Goal: Task Accomplishment & Management: Manage account settings

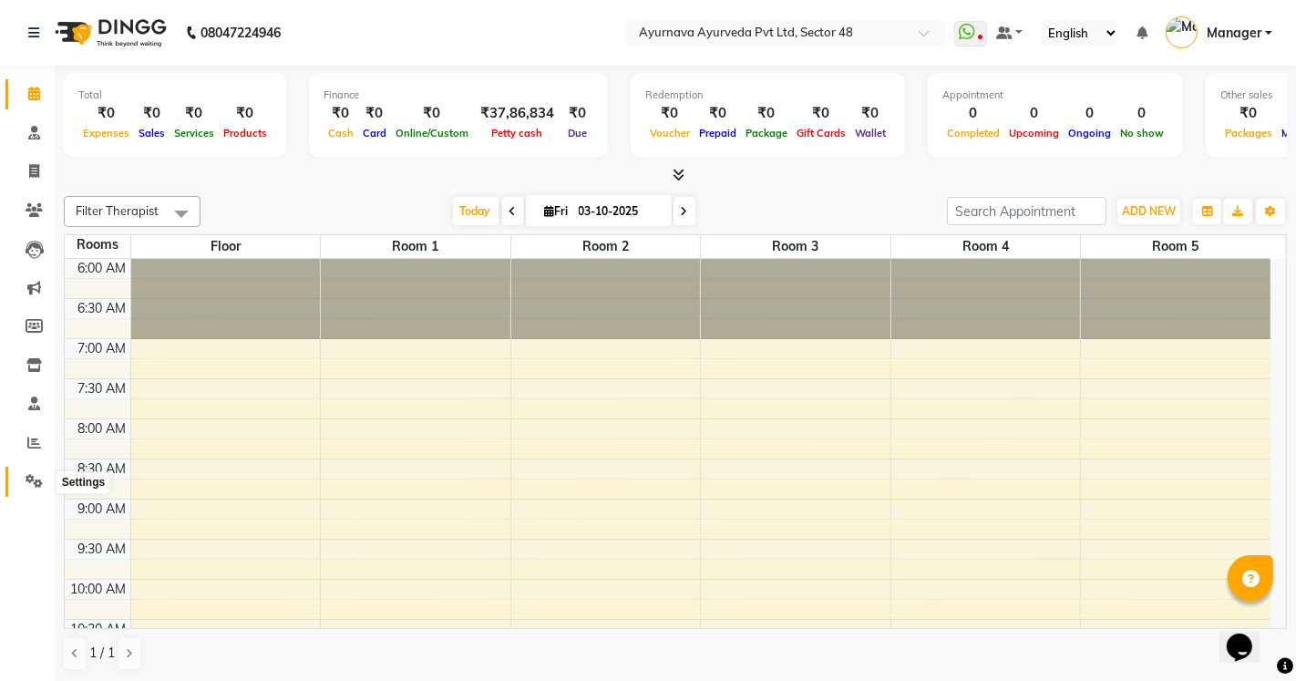
click at [34, 479] on icon at bounding box center [34, 481] width 17 height 14
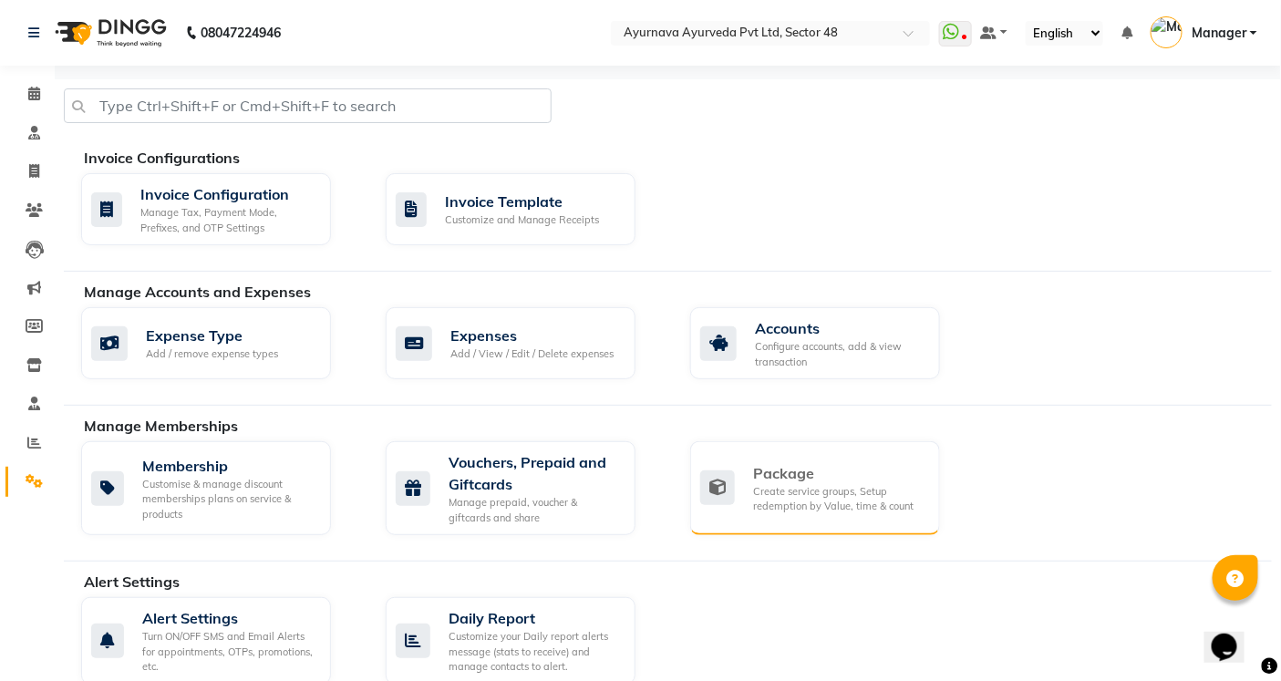
click at [833, 507] on div "Create service groups, Setup redemption by Value, time & count" at bounding box center [839, 499] width 172 height 30
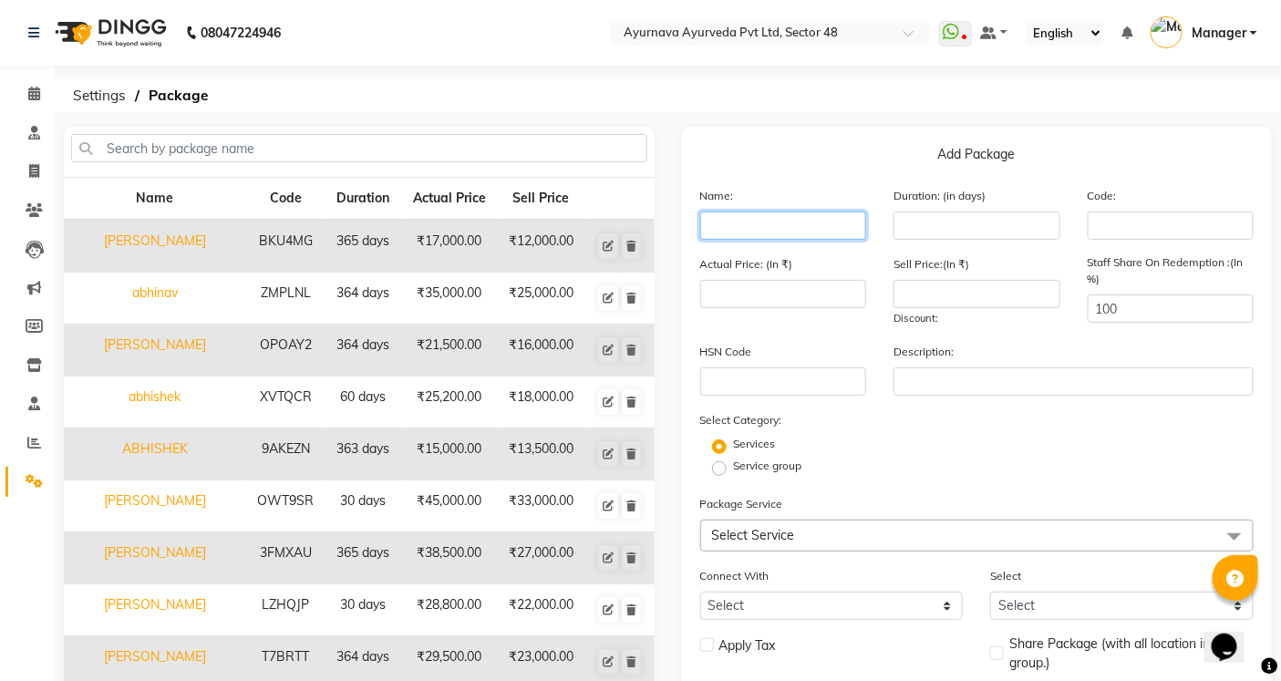
click at [755, 215] on input "text" at bounding box center [783, 226] width 167 height 28
click at [941, 216] on input "number" at bounding box center [976, 226] width 167 height 28
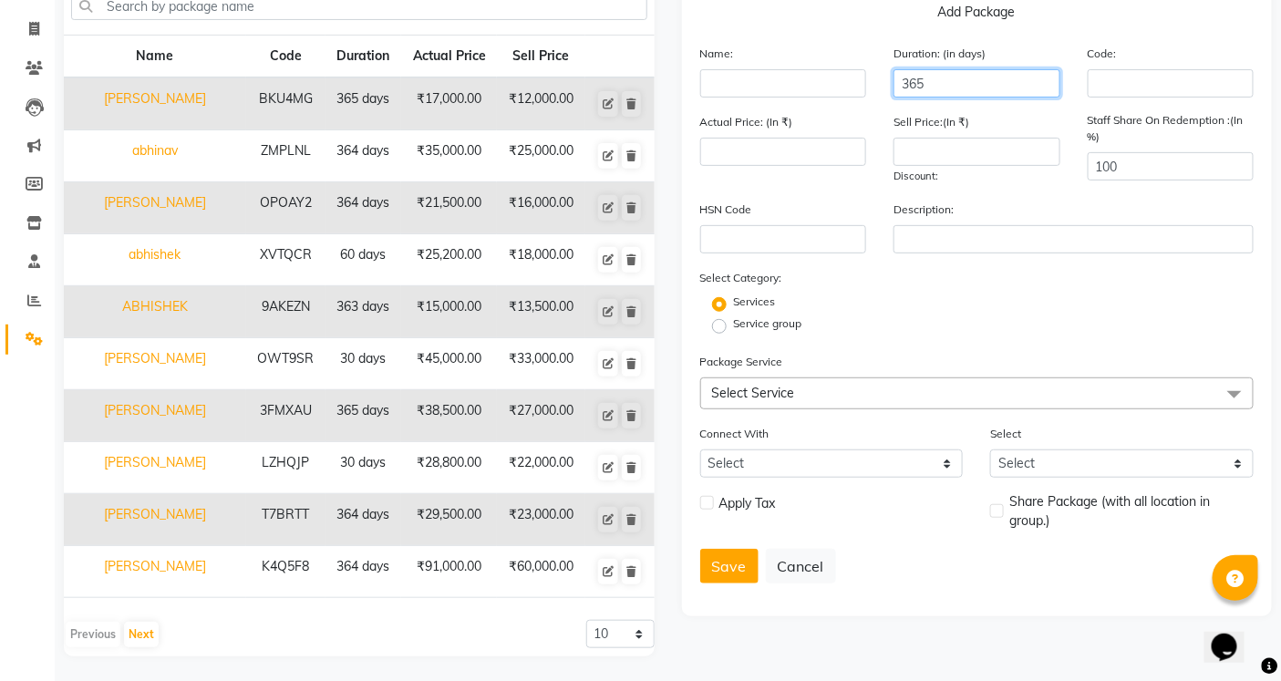
scroll to position [143, 0]
type input "365"
click at [744, 393] on span "Select Service" at bounding box center [753, 392] width 83 height 16
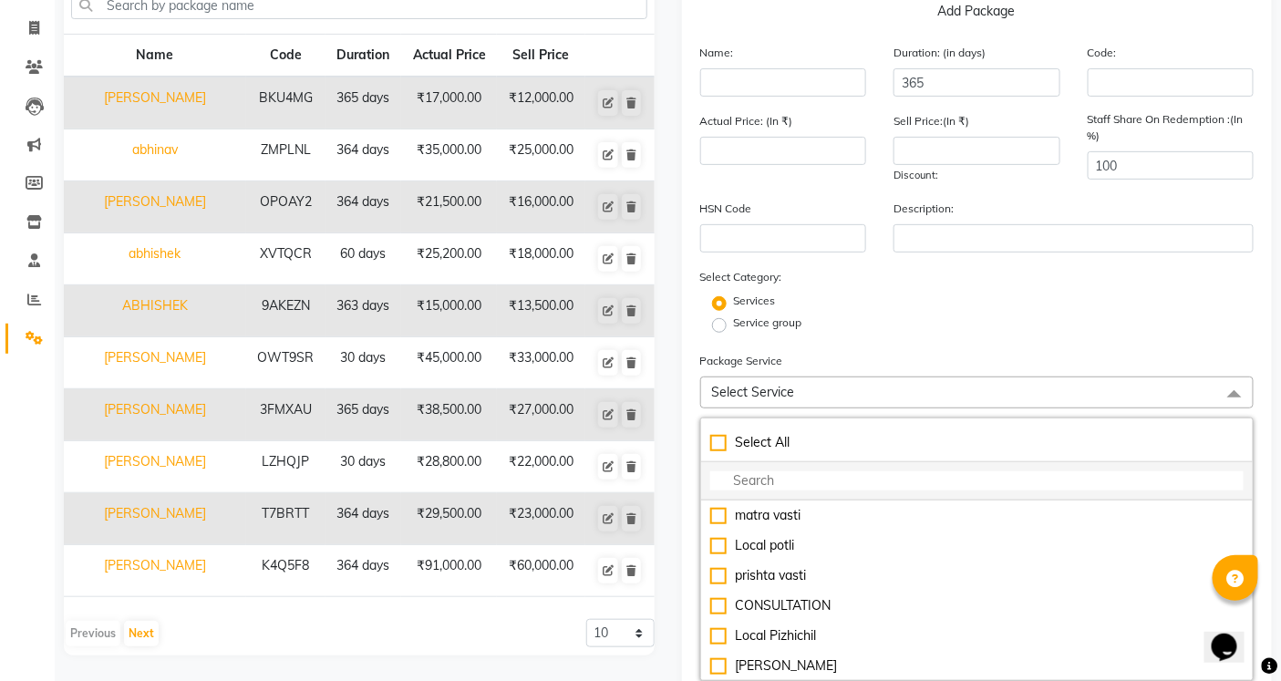
click at [766, 480] on input "multiselect-search" at bounding box center [977, 480] width 534 height 19
click at [35, 336] on icon at bounding box center [34, 338] width 17 height 14
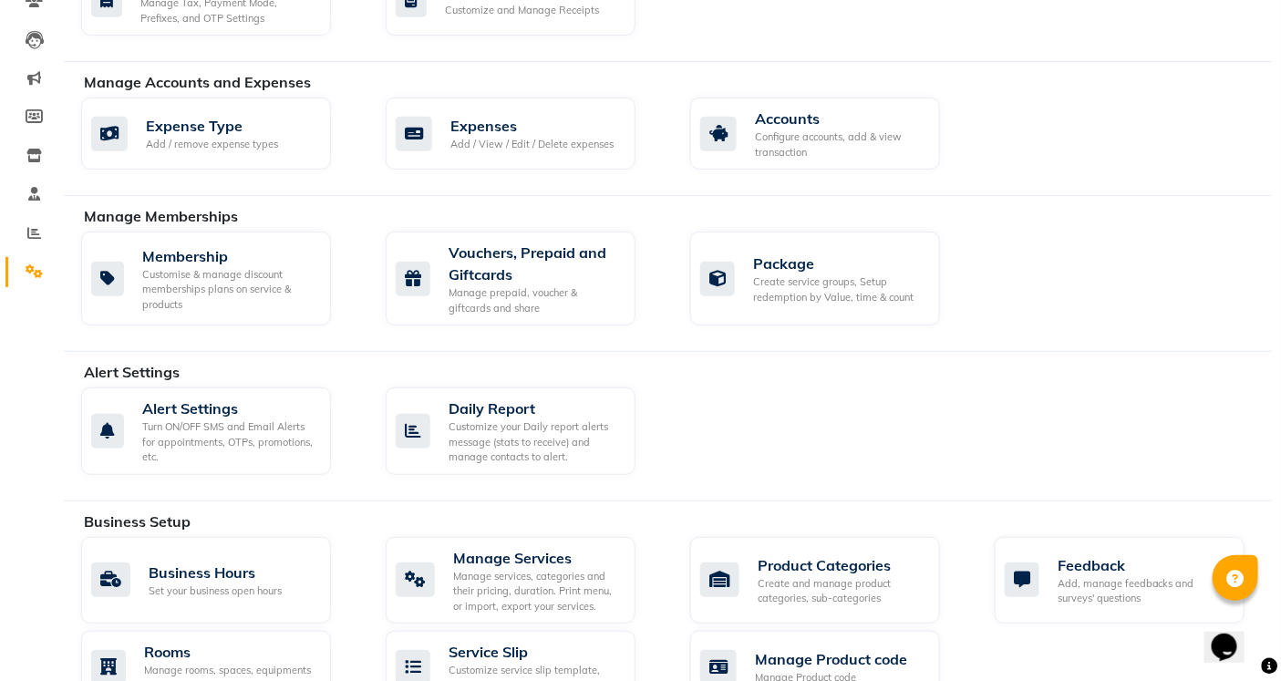
scroll to position [244, 0]
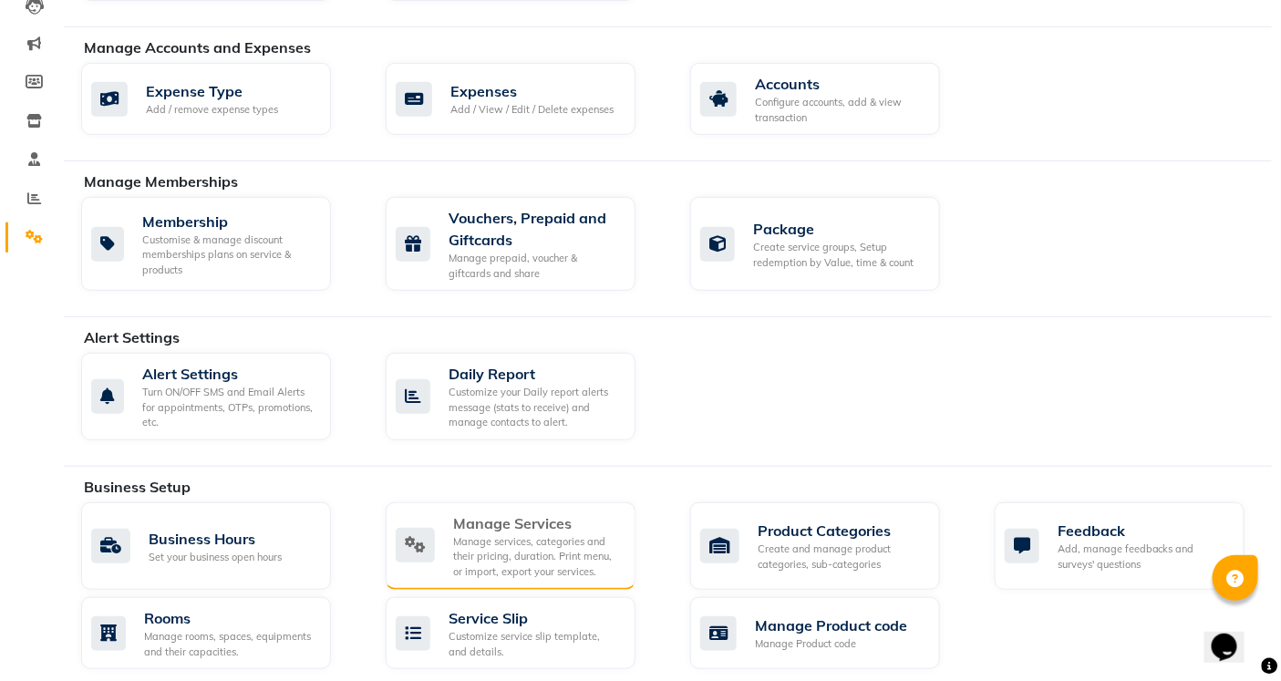
click at [551, 542] on div "Manage services, categories and their pricing, duration. Print menu, or import,…" at bounding box center [537, 557] width 168 height 46
click at [551, 542] on div "08047224946 Select Location × Ayurnava Ayurveda Pvt Ltd, Sector 48 WhatsApp Sta…" at bounding box center [640, 500] width 1281 height 1488
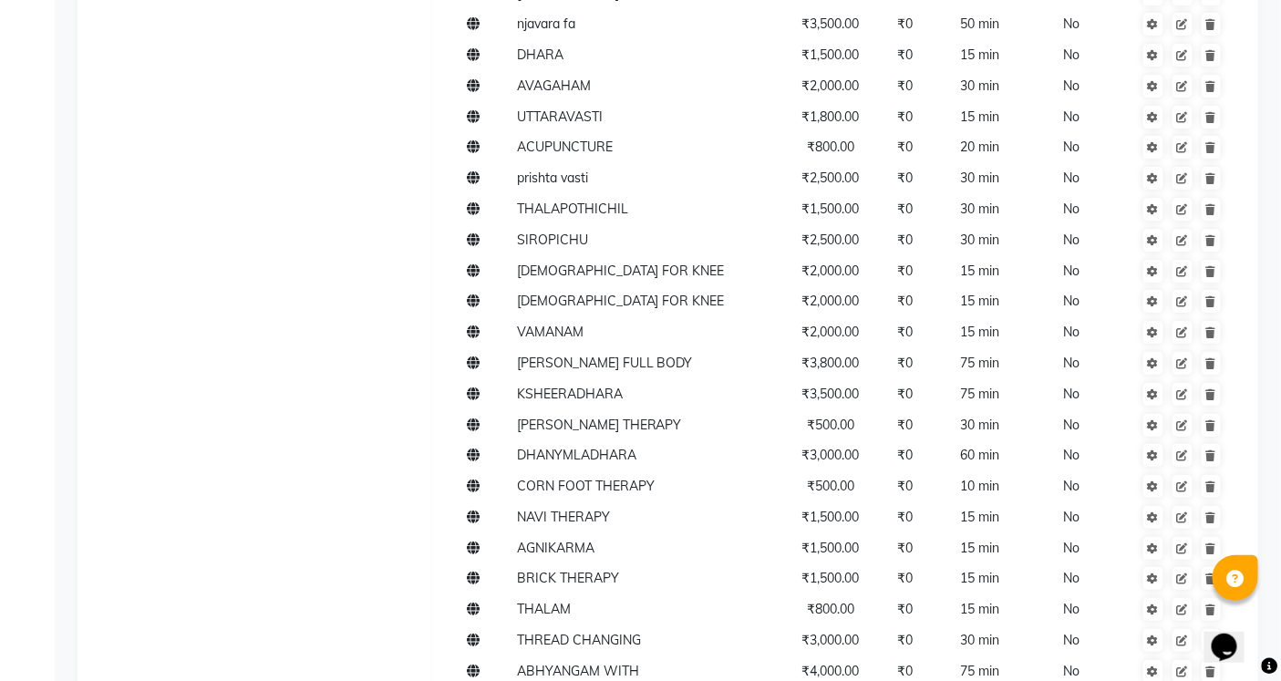
scroll to position [2477, 0]
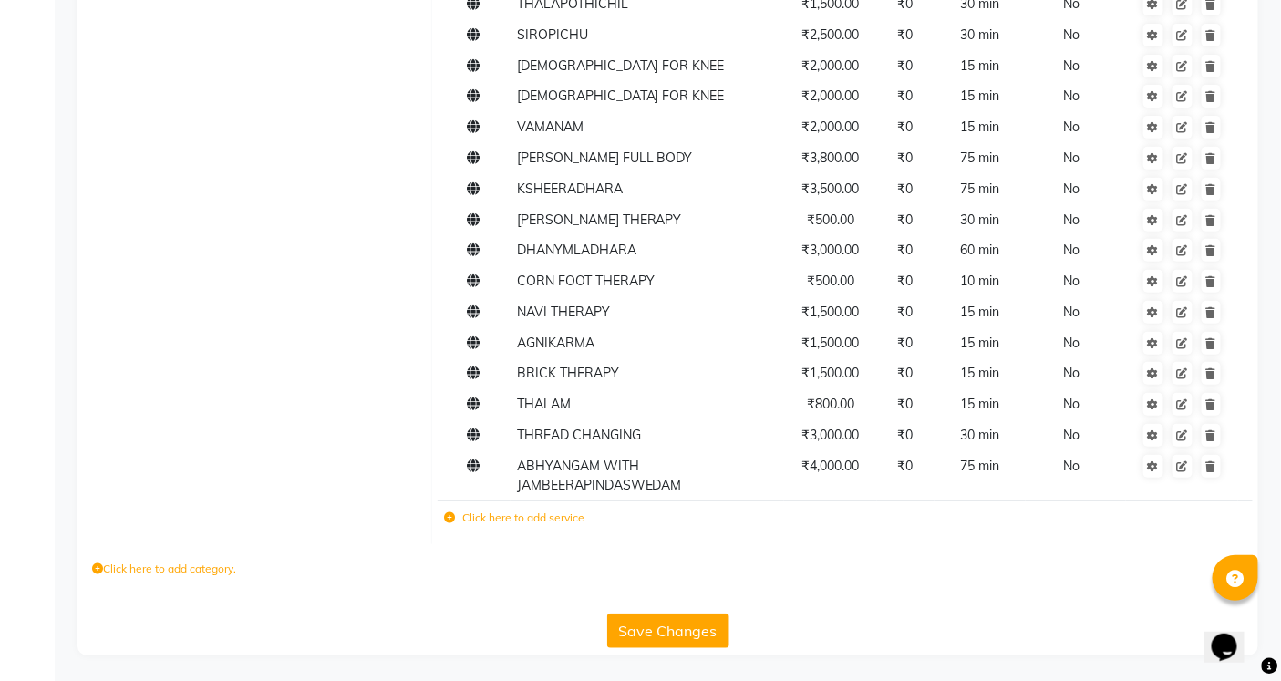
click at [505, 520] on label "Click here to add service" at bounding box center [514, 518] width 140 height 16
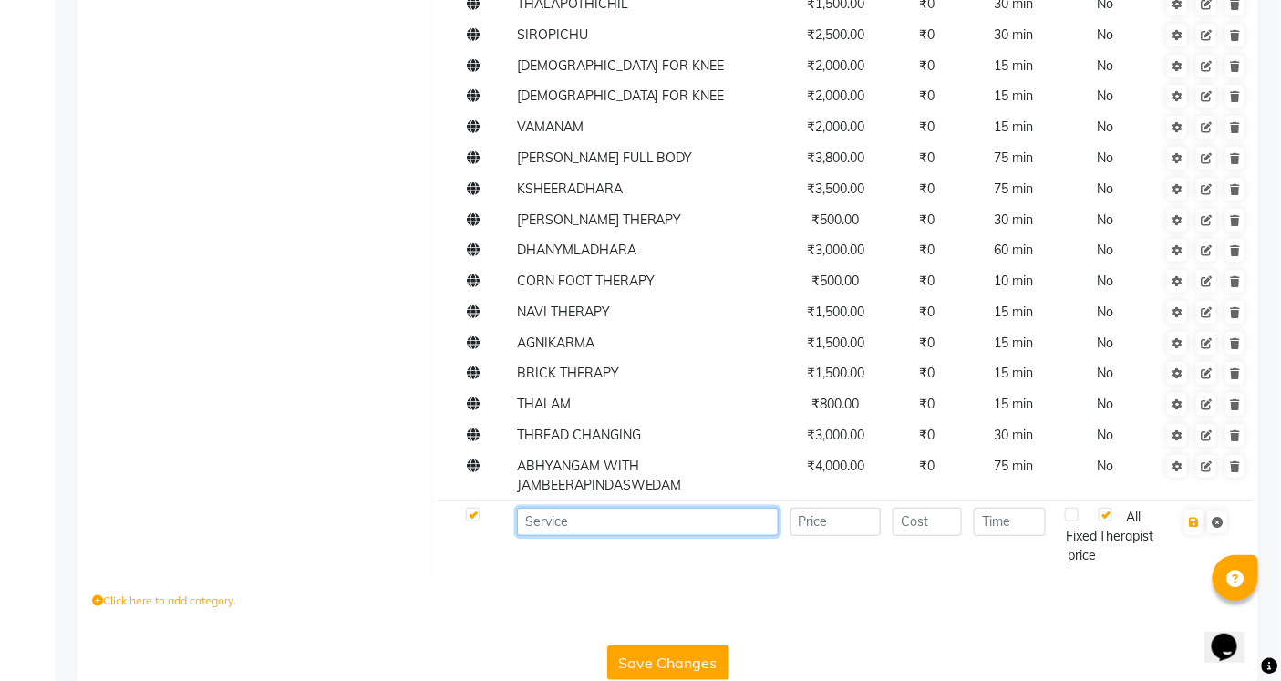
click at [560, 525] on input at bounding box center [648, 522] width 262 height 28
type input "Abhyangam with Choornapindaswedam"
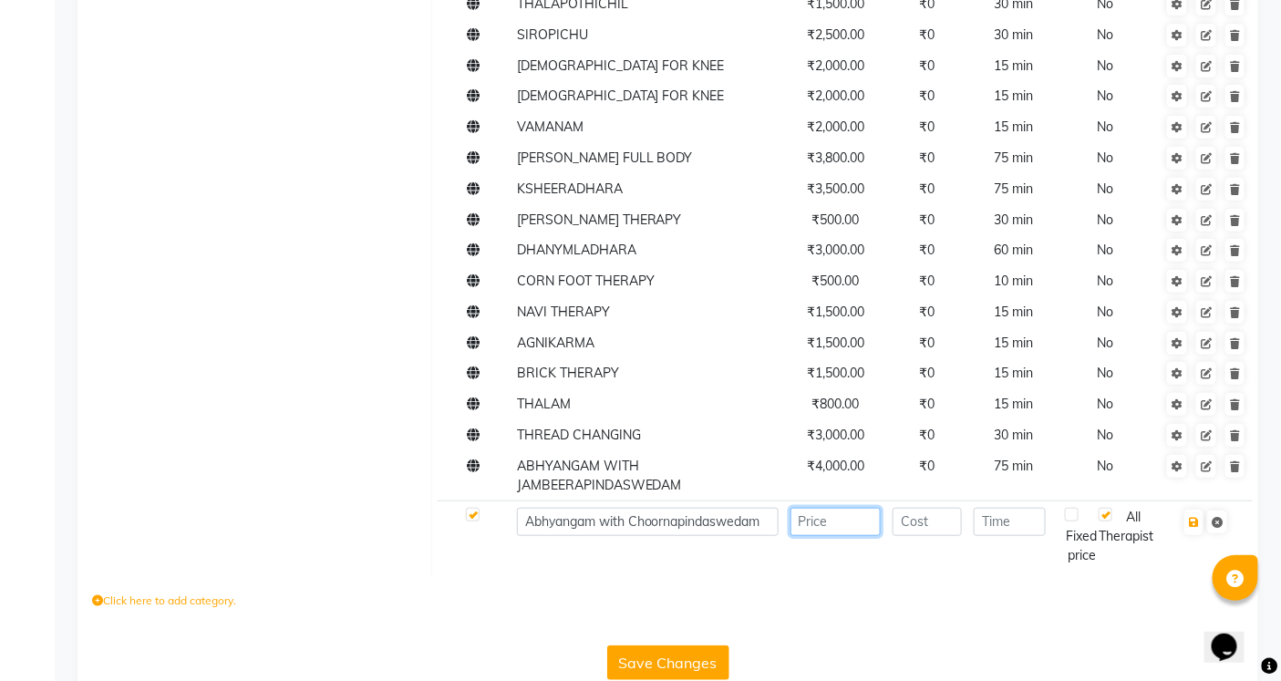
click at [831, 524] on input "number" at bounding box center [835, 522] width 91 height 28
type input "7"
type input "4000"
click at [921, 522] on input "number" at bounding box center [927, 522] width 69 height 28
type input "0"
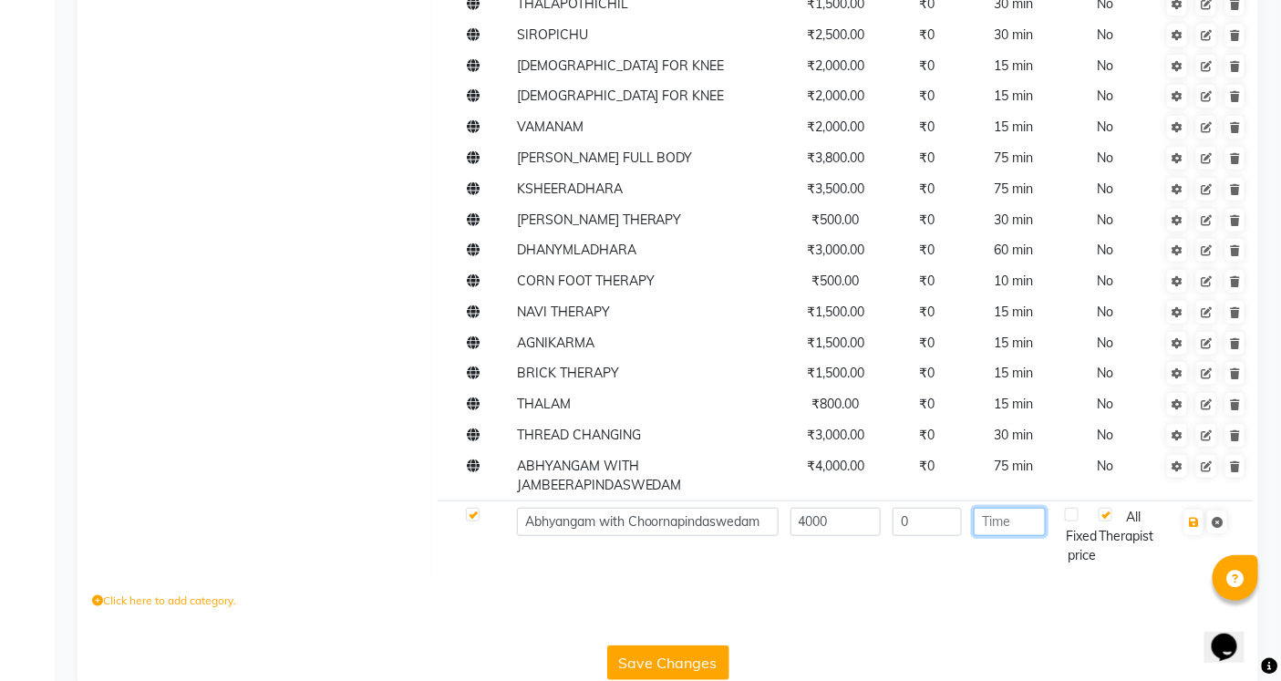
click at [1034, 527] on input "number" at bounding box center [1010, 522] width 72 height 28
type input "75"
click at [1195, 518] on icon "button" at bounding box center [1194, 522] width 10 height 11
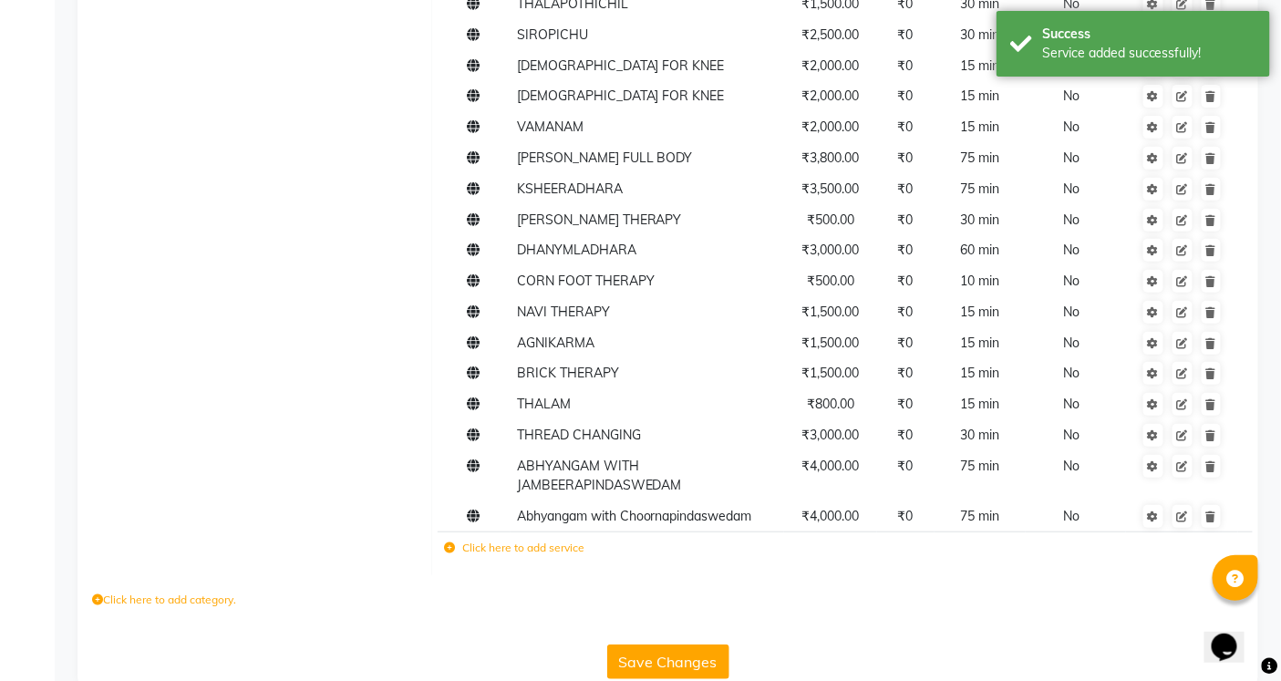
scroll to position [2508, 0]
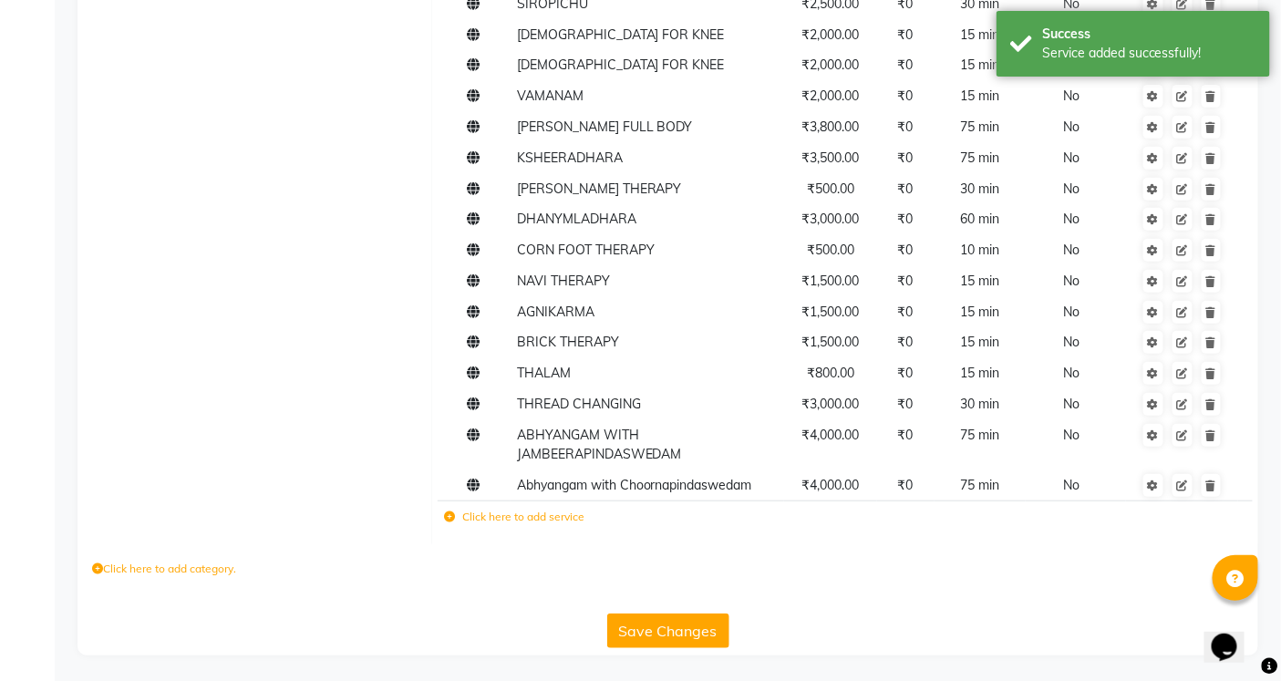
click at [653, 639] on button "Save Changes" at bounding box center [668, 631] width 122 height 35
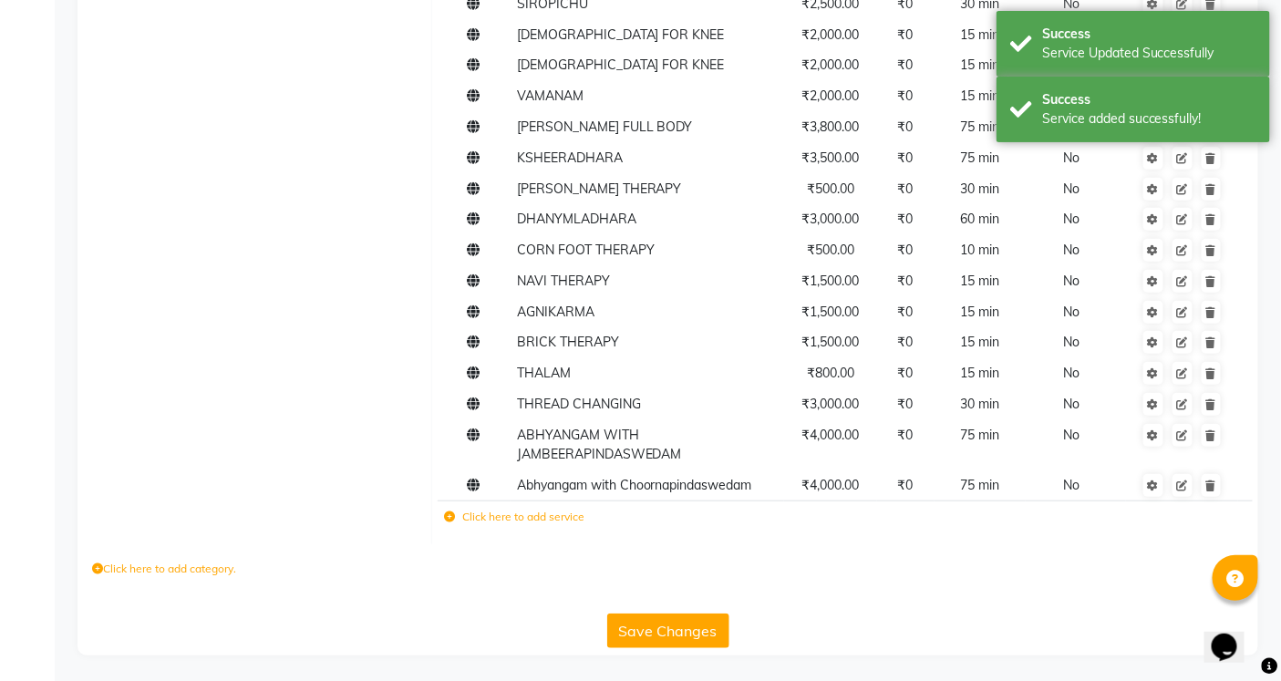
click at [645, 625] on button "Save Changes" at bounding box center [668, 631] width 122 height 35
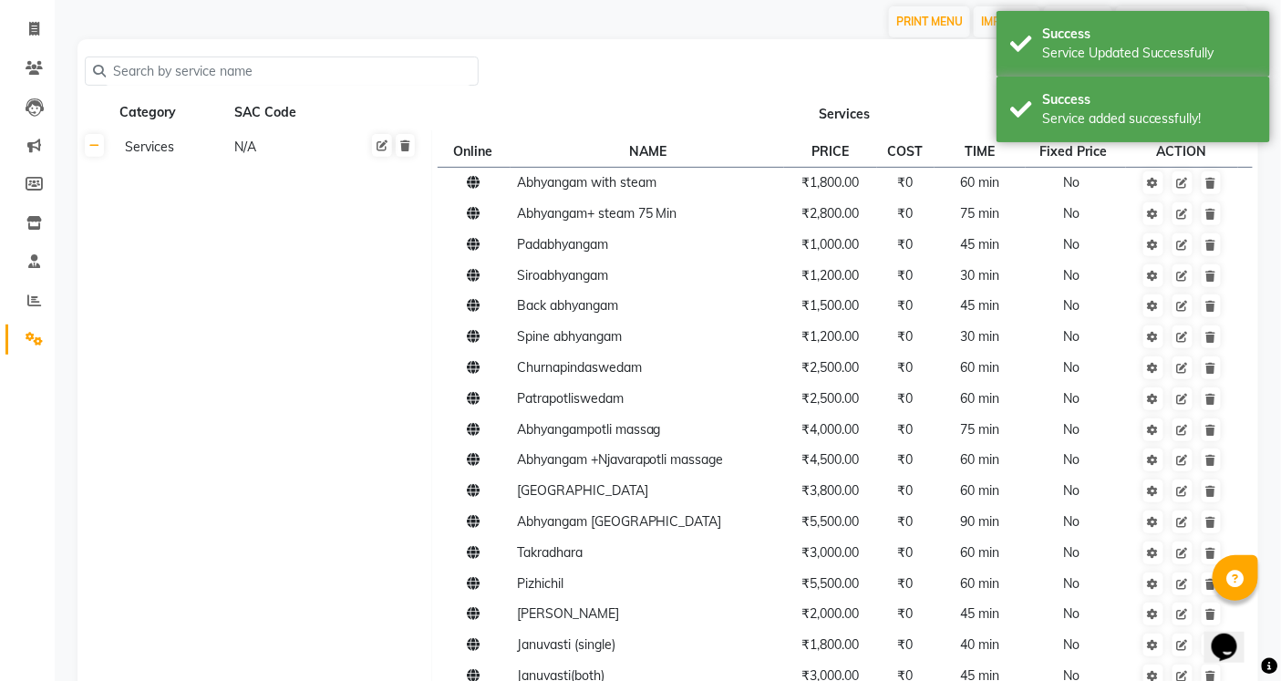
scroll to position [0, 0]
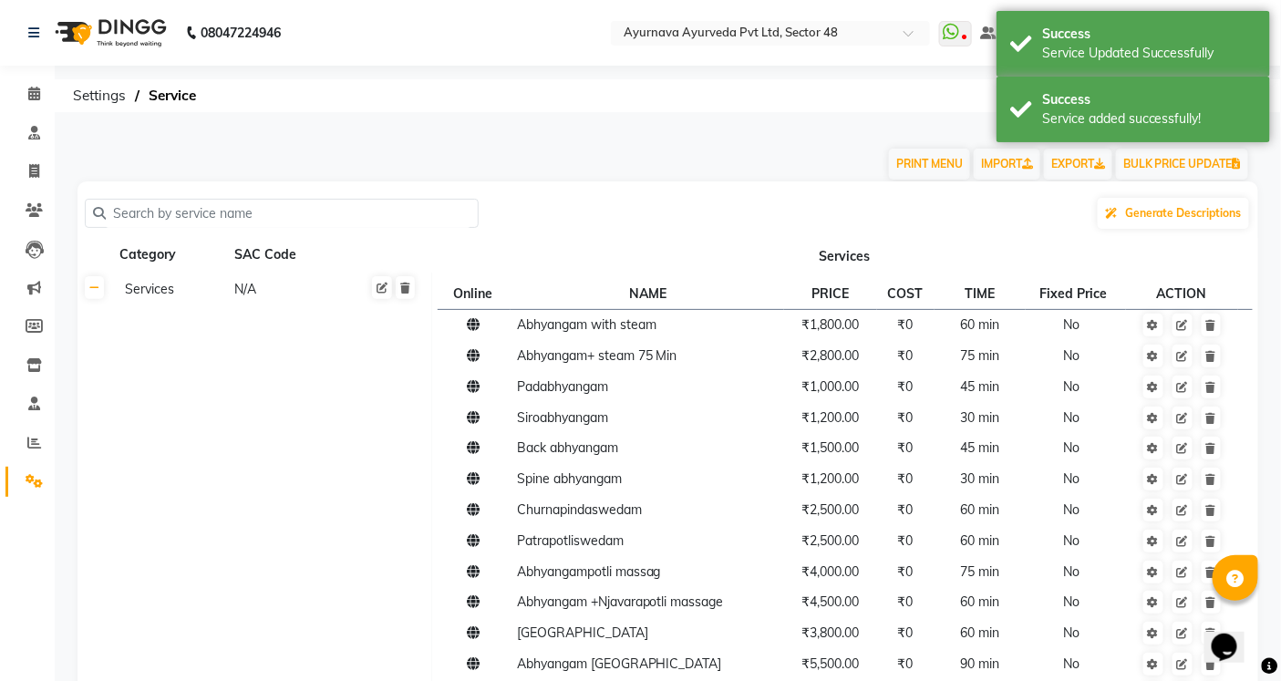
click at [37, 469] on link "Settings" at bounding box center [27, 482] width 44 height 30
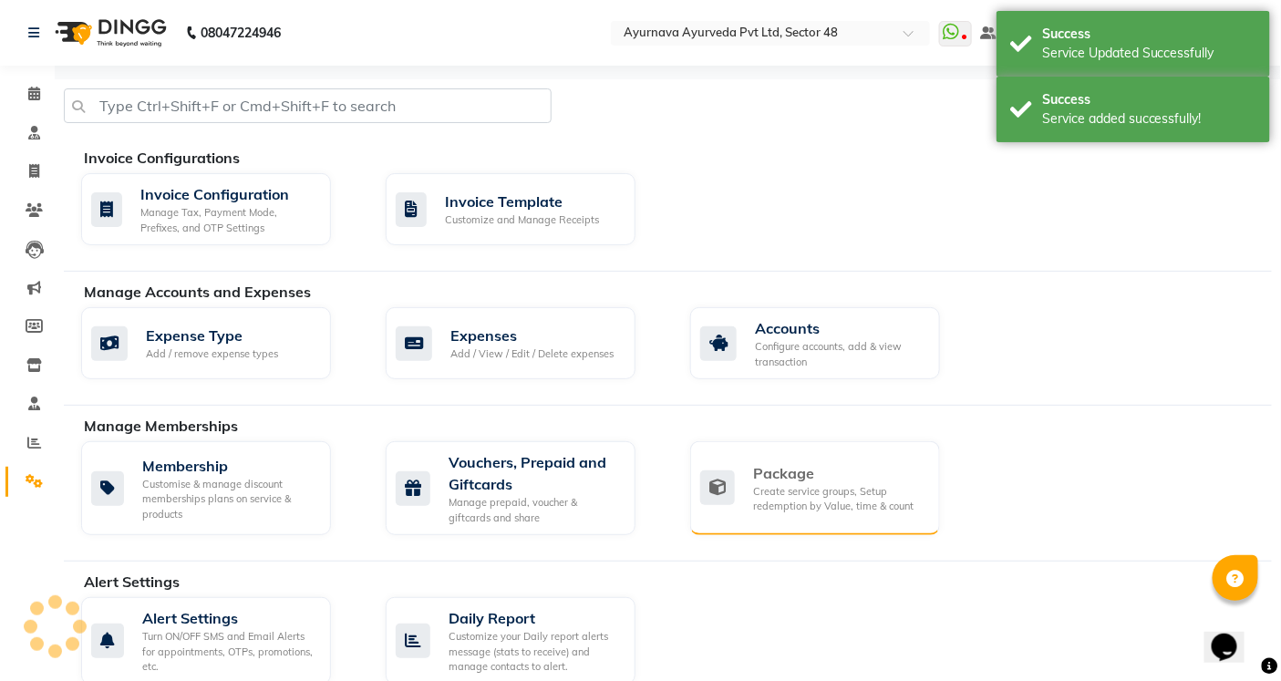
click at [798, 475] on div "Package" at bounding box center [839, 473] width 172 height 22
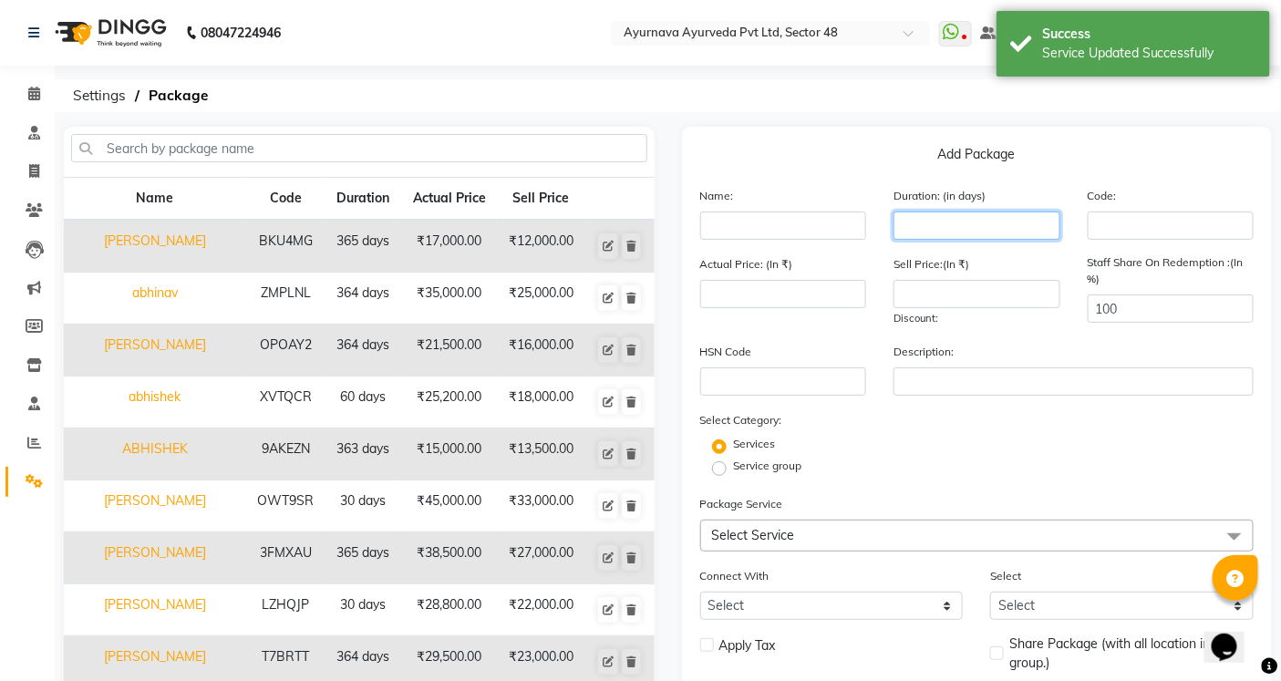
click at [951, 222] on input "number" at bounding box center [976, 226] width 167 height 28
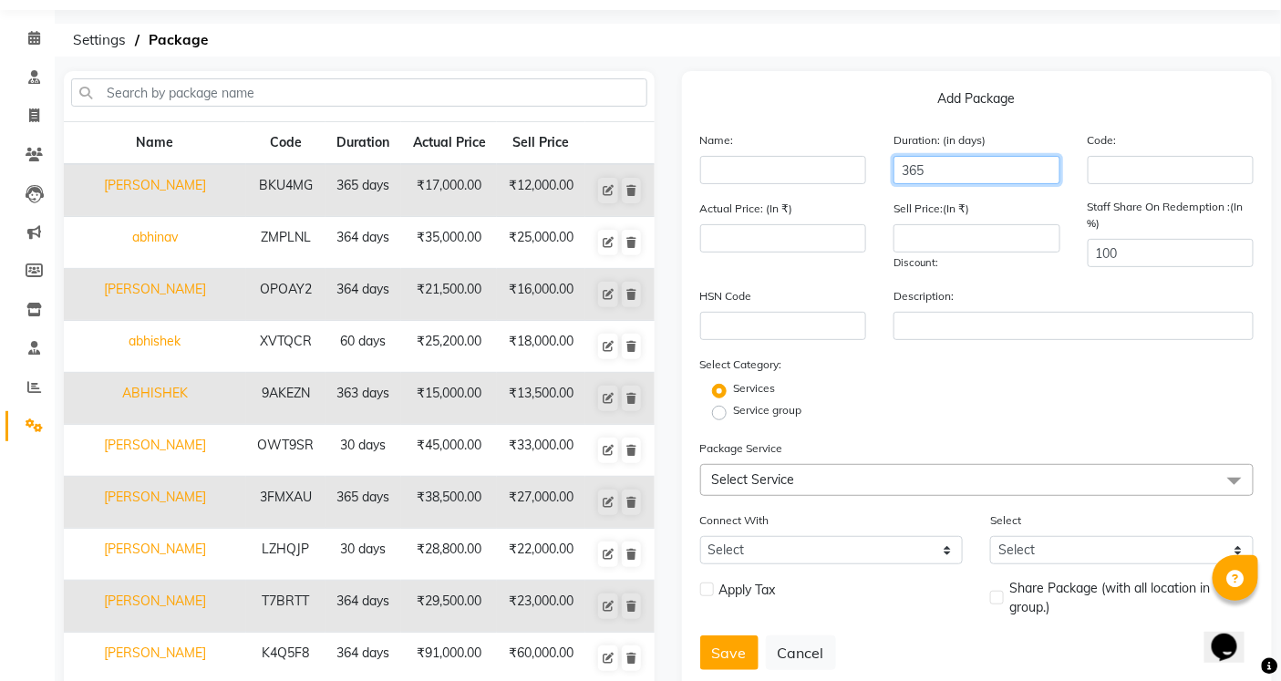
scroll to position [101, 0]
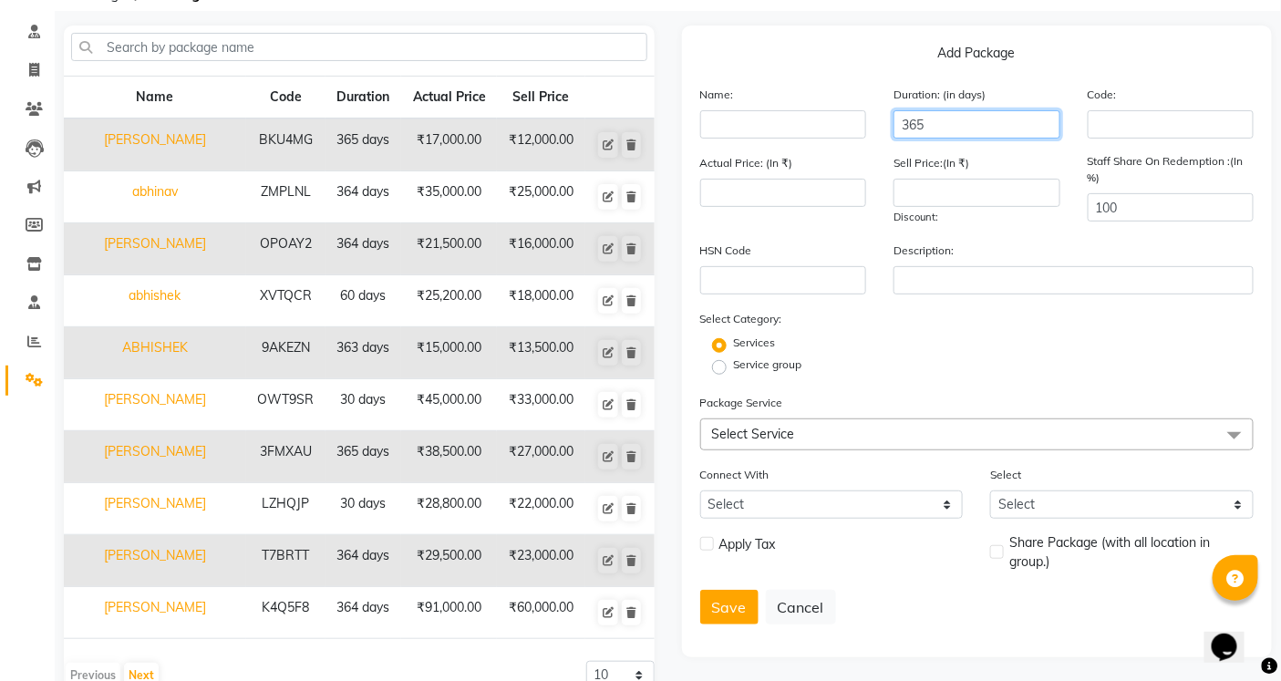
type input "365"
click at [745, 432] on span "Select Service" at bounding box center [753, 434] width 83 height 16
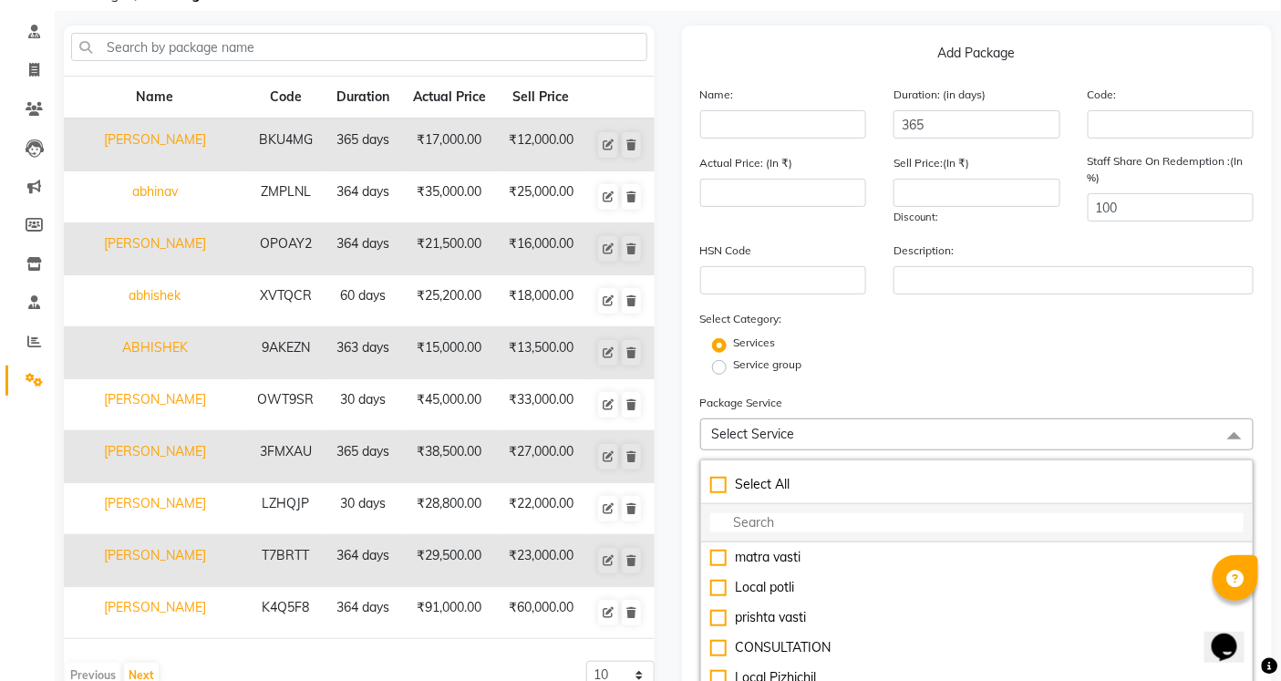
click at [749, 532] on input "multiselect-search" at bounding box center [977, 522] width 534 height 19
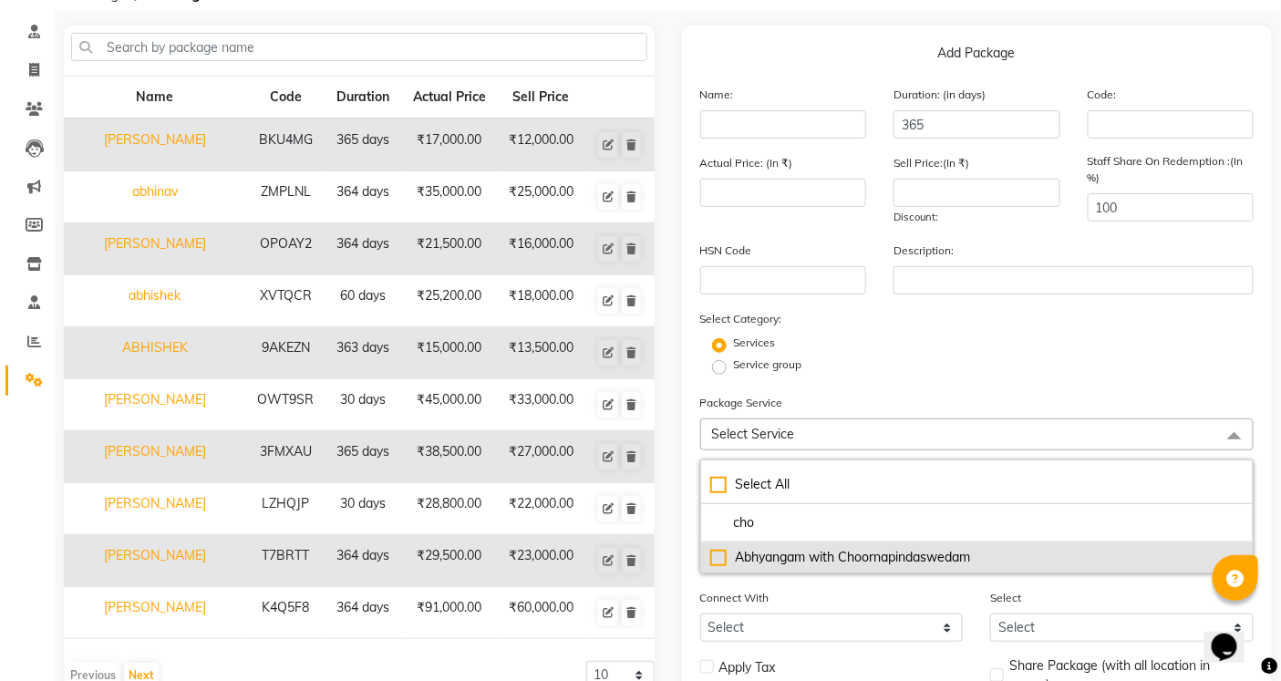
type input "cho"
click at [789, 558] on div "Abhyangam with Choornapindaswedam" at bounding box center [977, 557] width 534 height 19
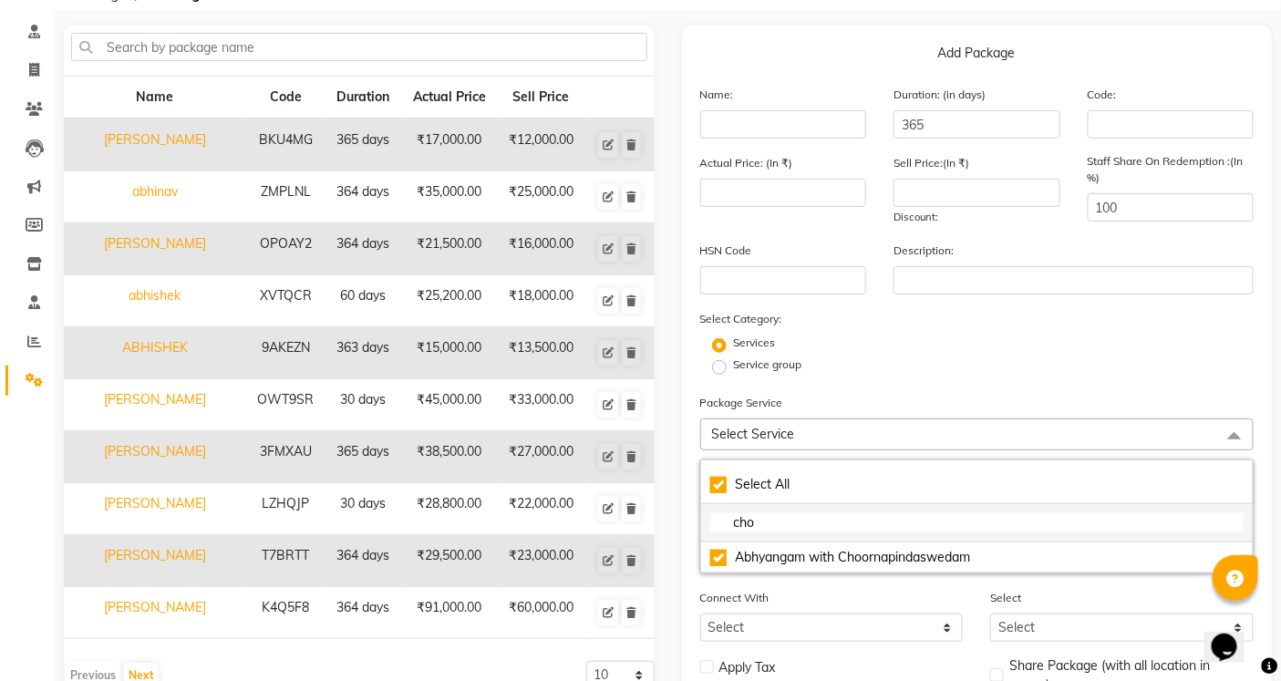
type input "4000"
checkbox input "true"
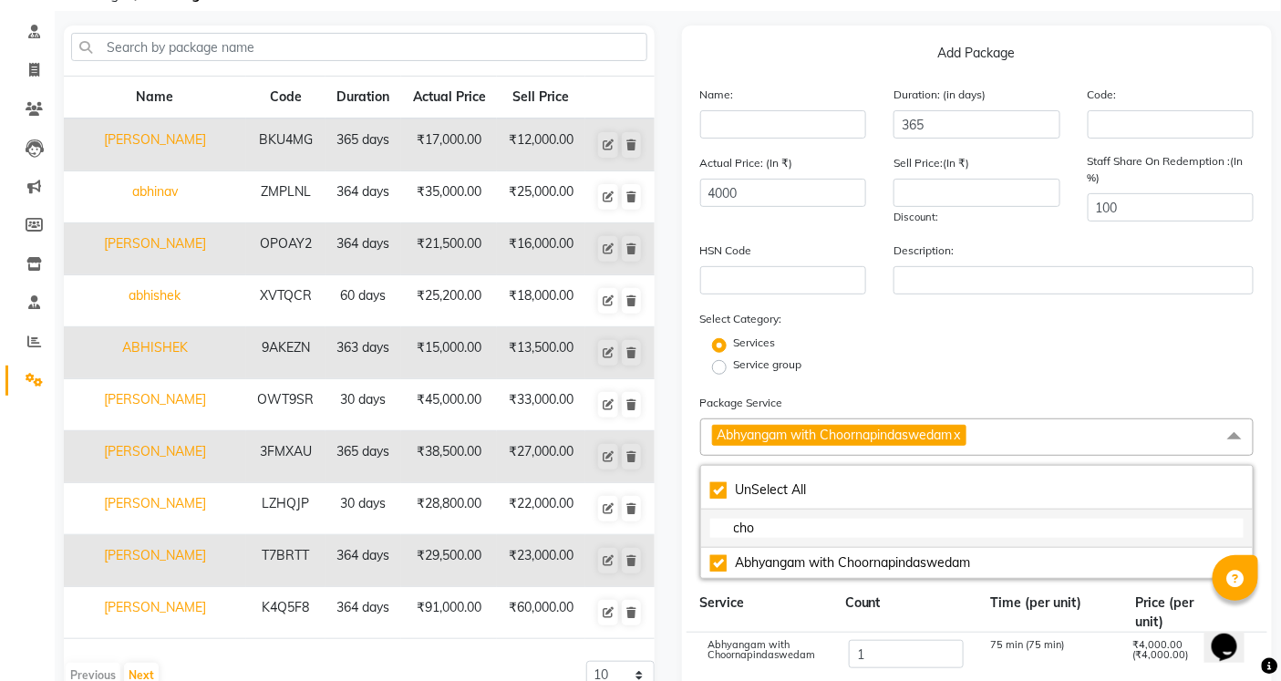
click at [772, 533] on input "cho" at bounding box center [977, 528] width 534 height 19
checkbox input "false"
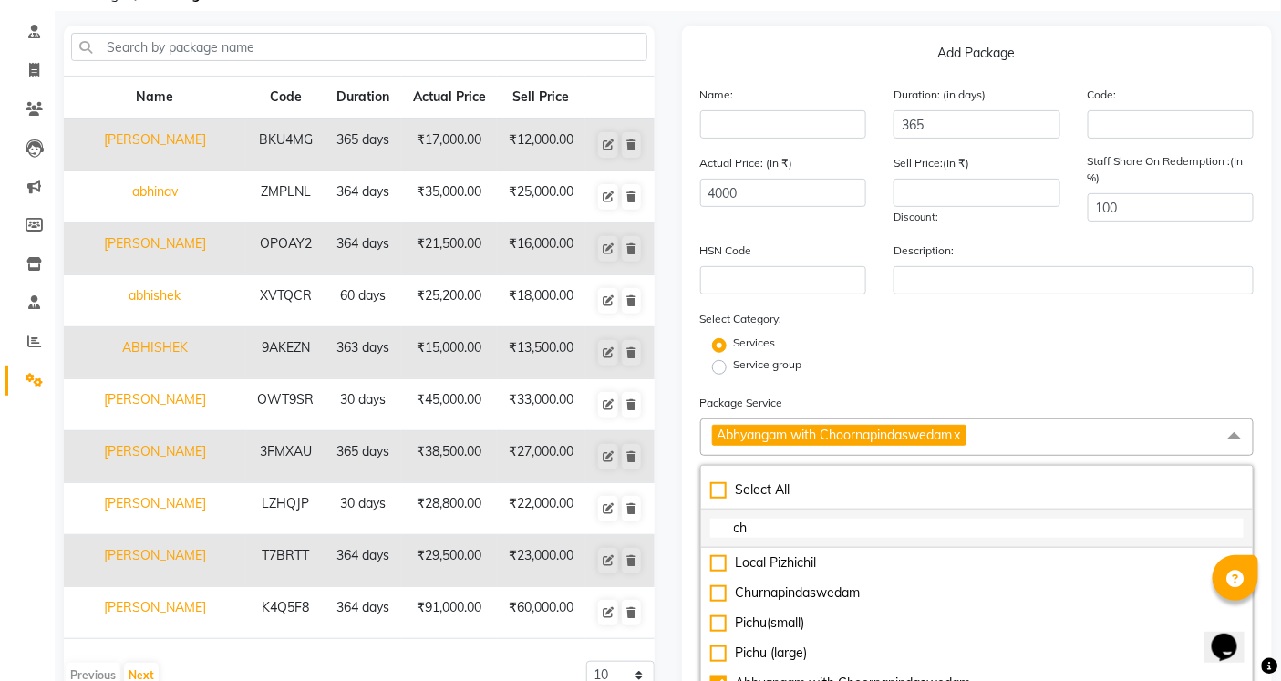
type input "c"
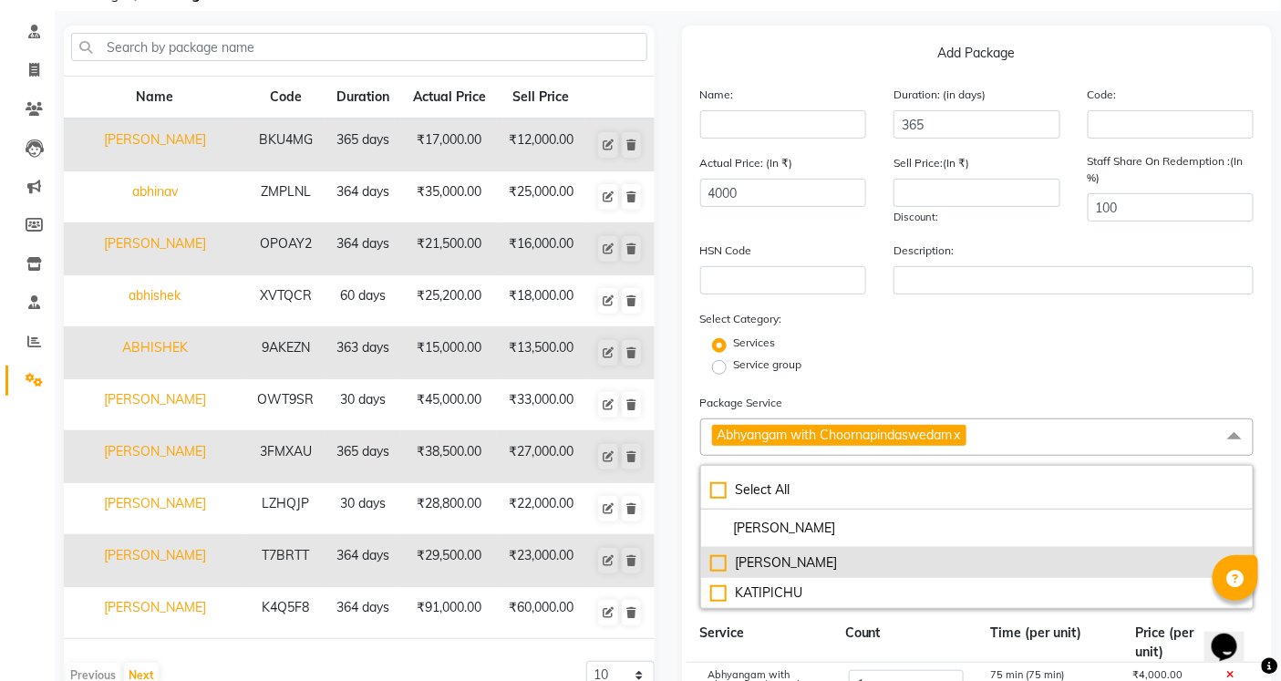
type input "[PERSON_NAME]"
click at [761, 563] on div "[PERSON_NAME]" at bounding box center [977, 562] width 534 height 19
type input "6000"
checkbox input "true"
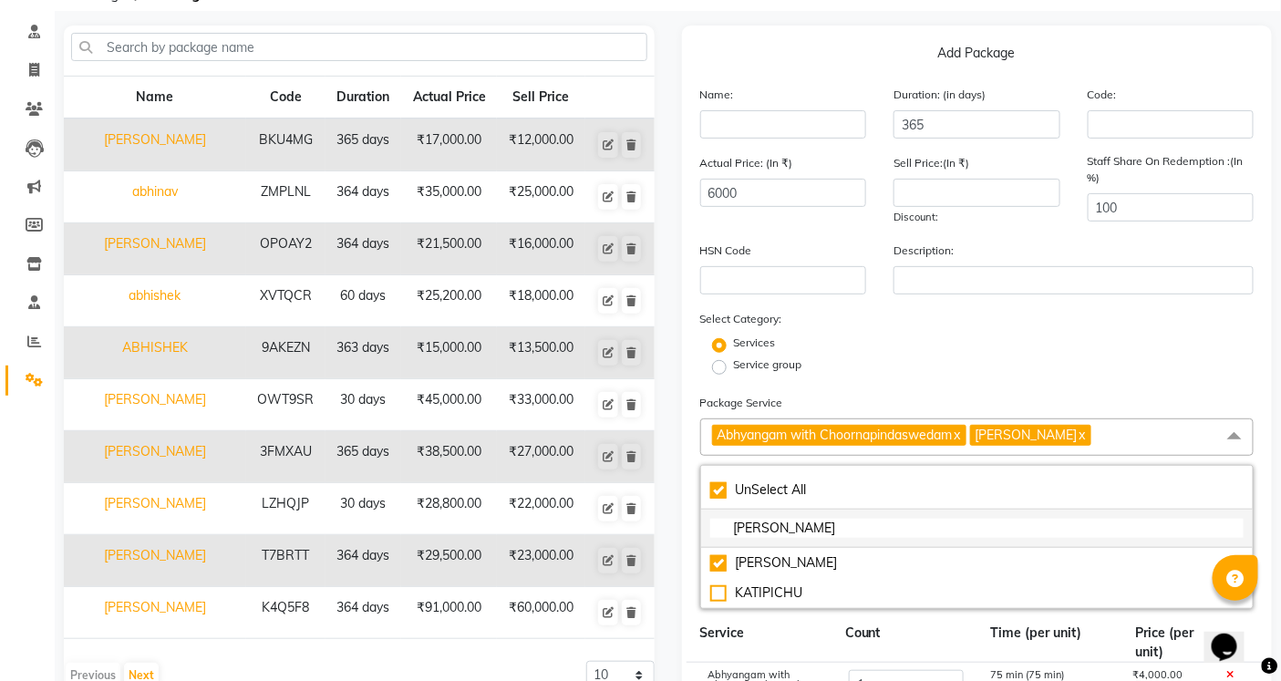
click at [782, 531] on input "[PERSON_NAME]" at bounding box center [977, 528] width 534 height 19
type input "kat"
checkbox input "false"
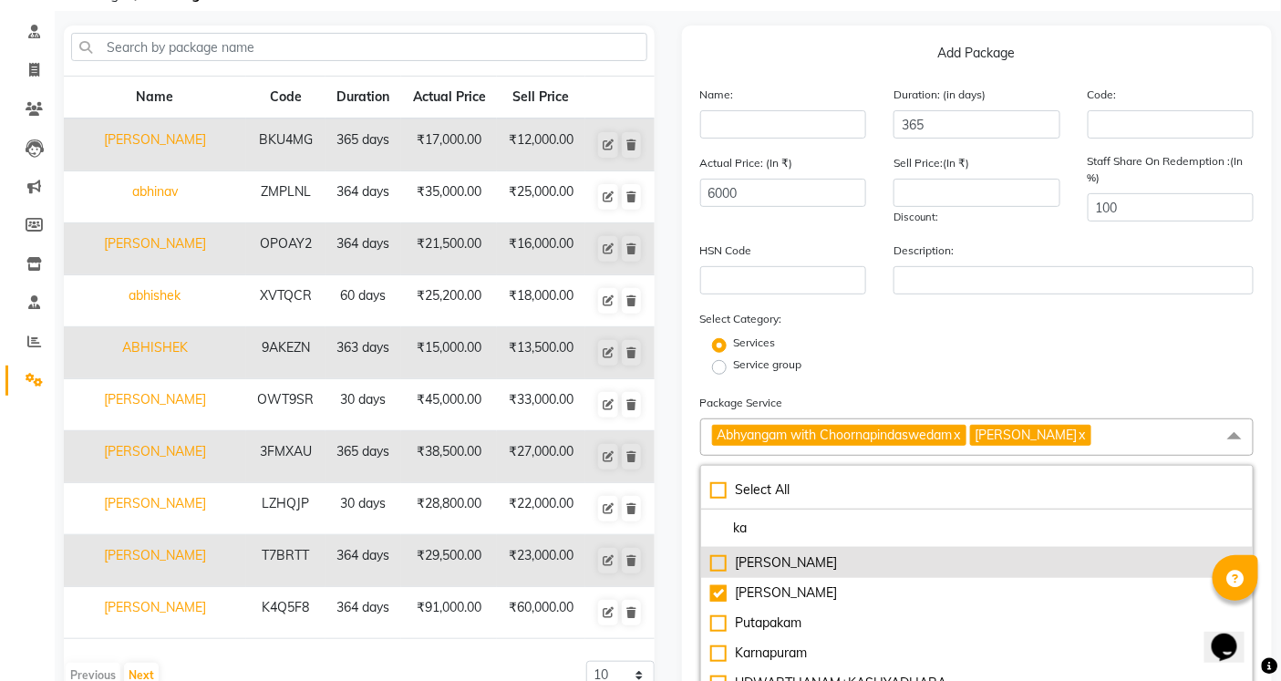
type input "ka"
click at [757, 559] on div "[PERSON_NAME]" at bounding box center [977, 562] width 534 height 19
type input "8500"
checkbox input "true"
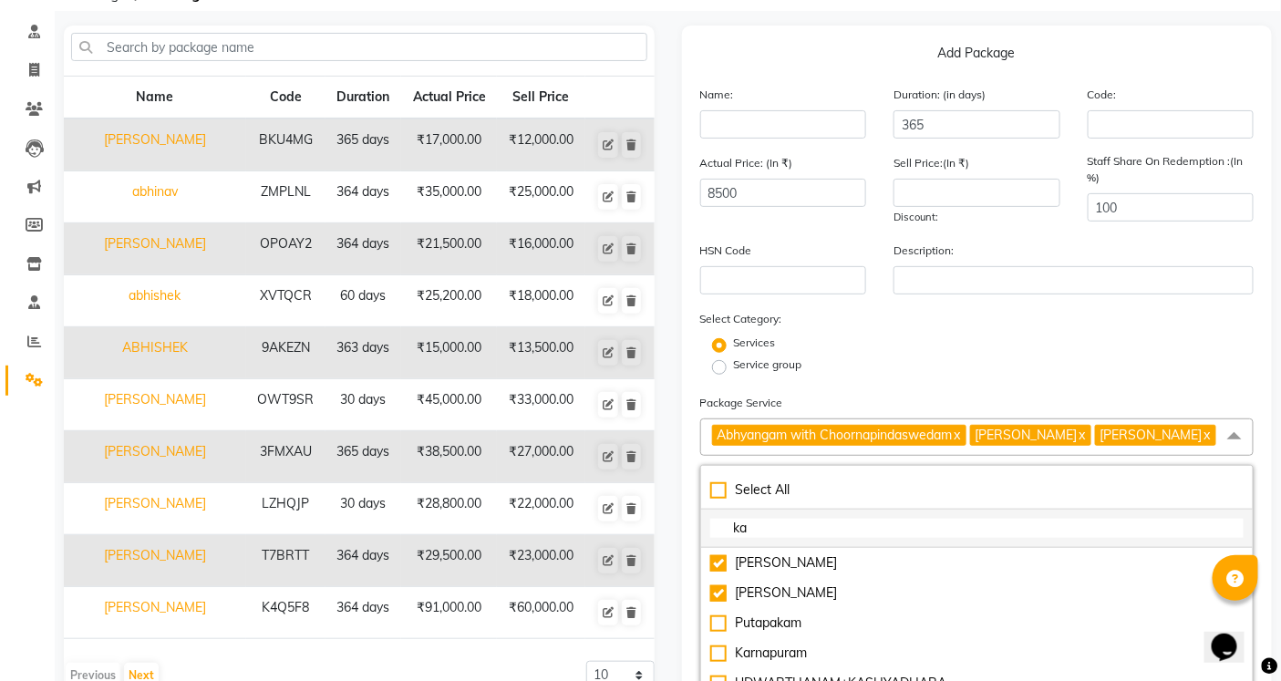
click at [773, 529] on input "ka" at bounding box center [977, 528] width 534 height 19
type input "k"
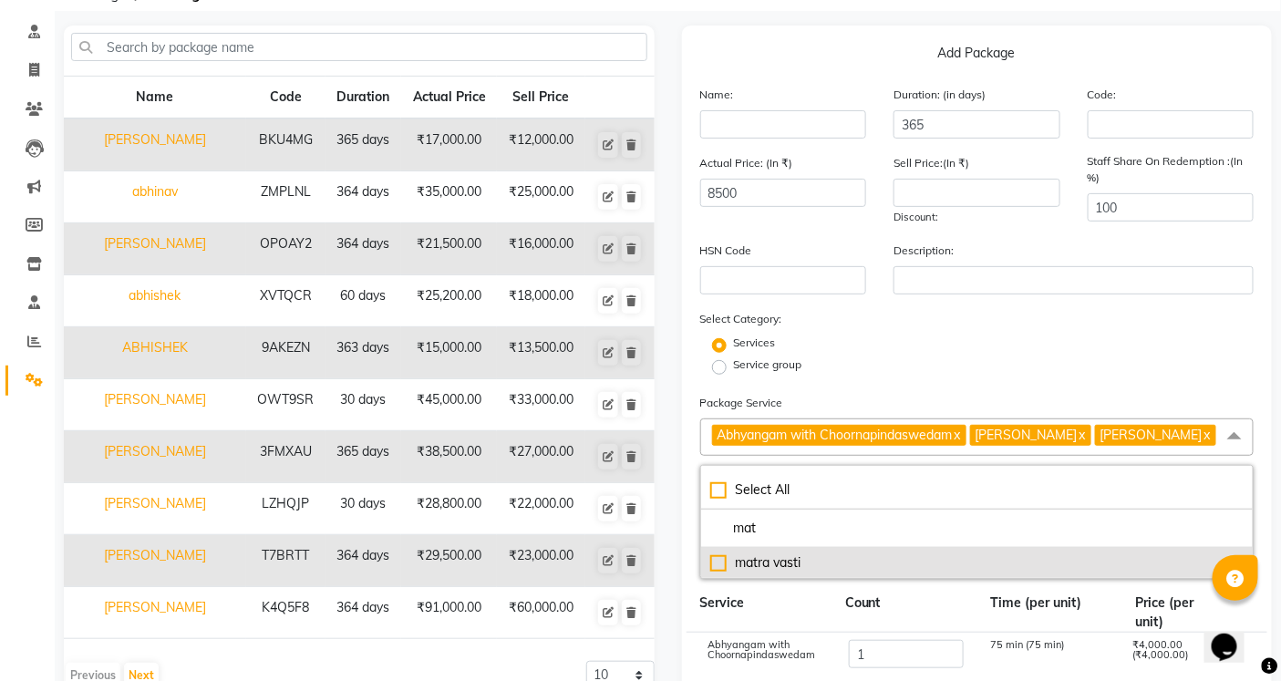
type input "mat"
click at [749, 556] on div "matra vasti" at bounding box center [977, 562] width 534 height 19
type input "10000"
checkbox input "true"
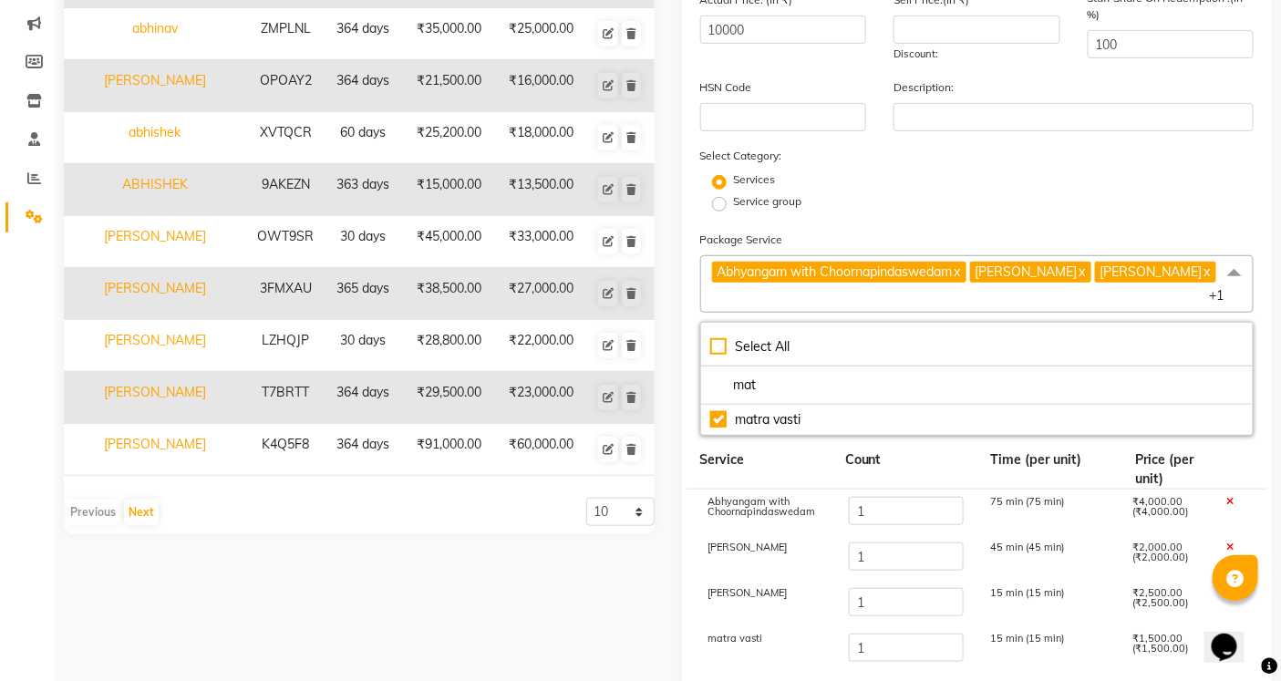
scroll to position [506, 0]
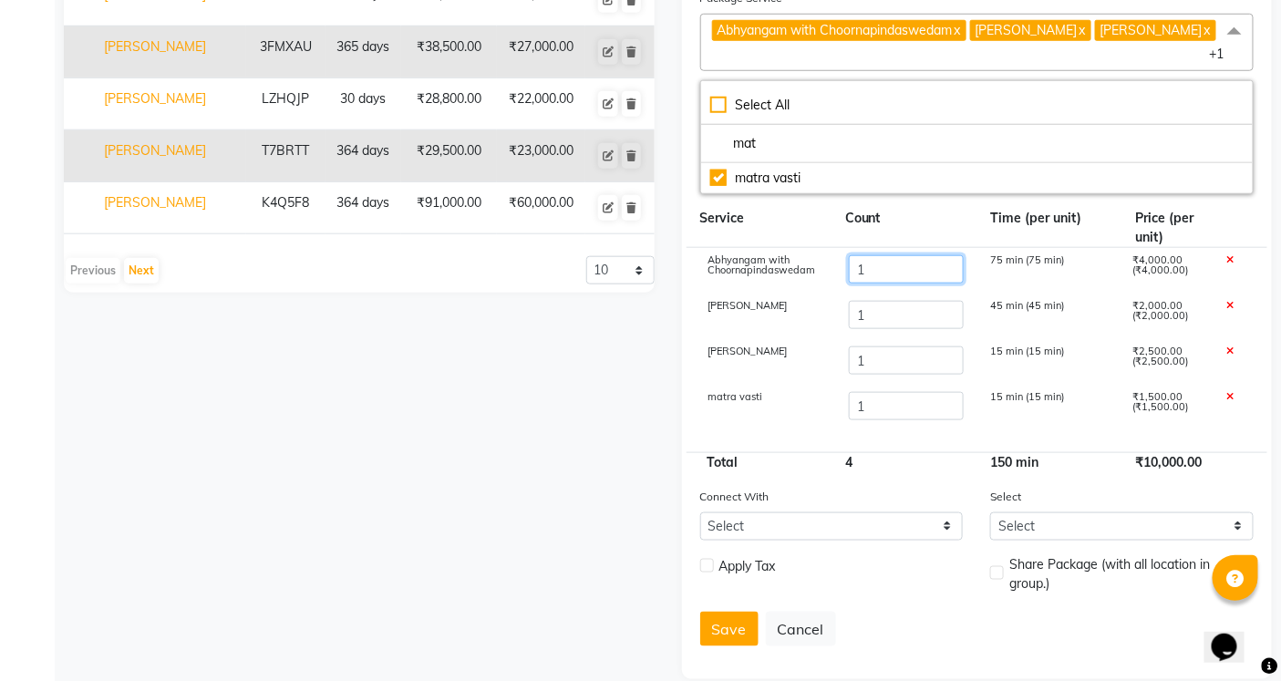
click at [893, 255] on input "1" at bounding box center [906, 269] width 114 height 28
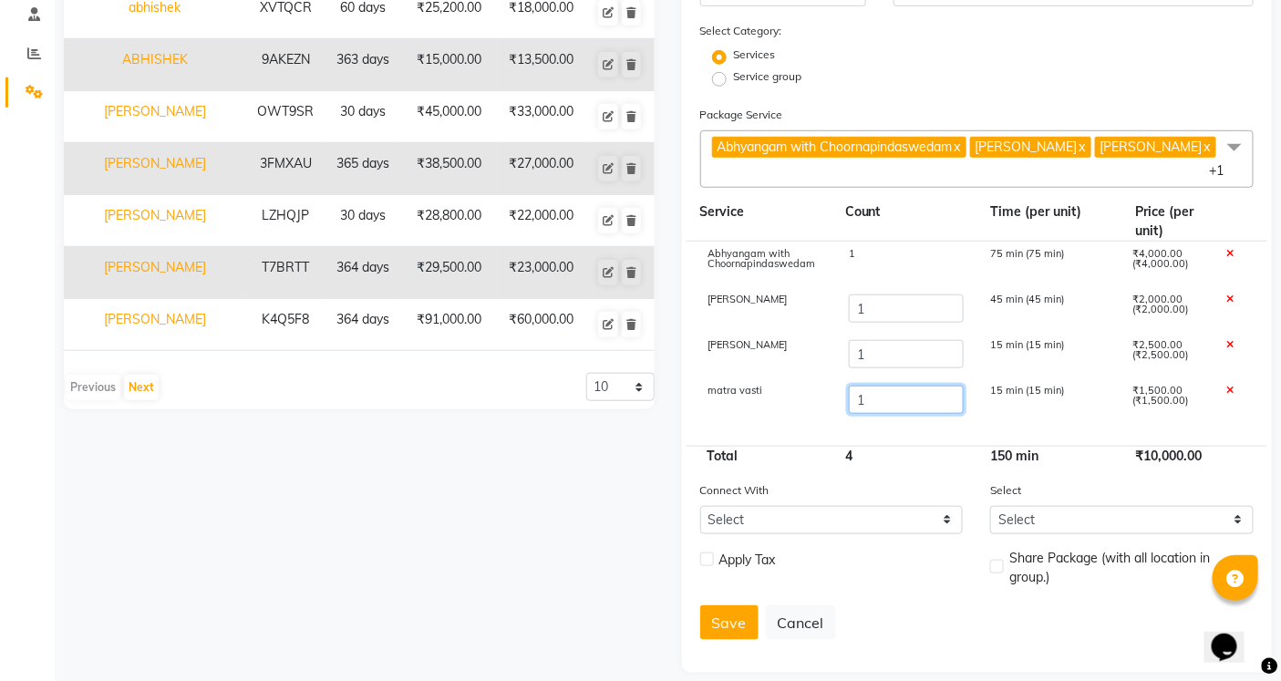
click at [892, 386] on input "1" at bounding box center [906, 400] width 114 height 28
type input "5"
type input "16000"
click at [883, 340] on input "1" at bounding box center [906, 354] width 114 height 28
type input "3"
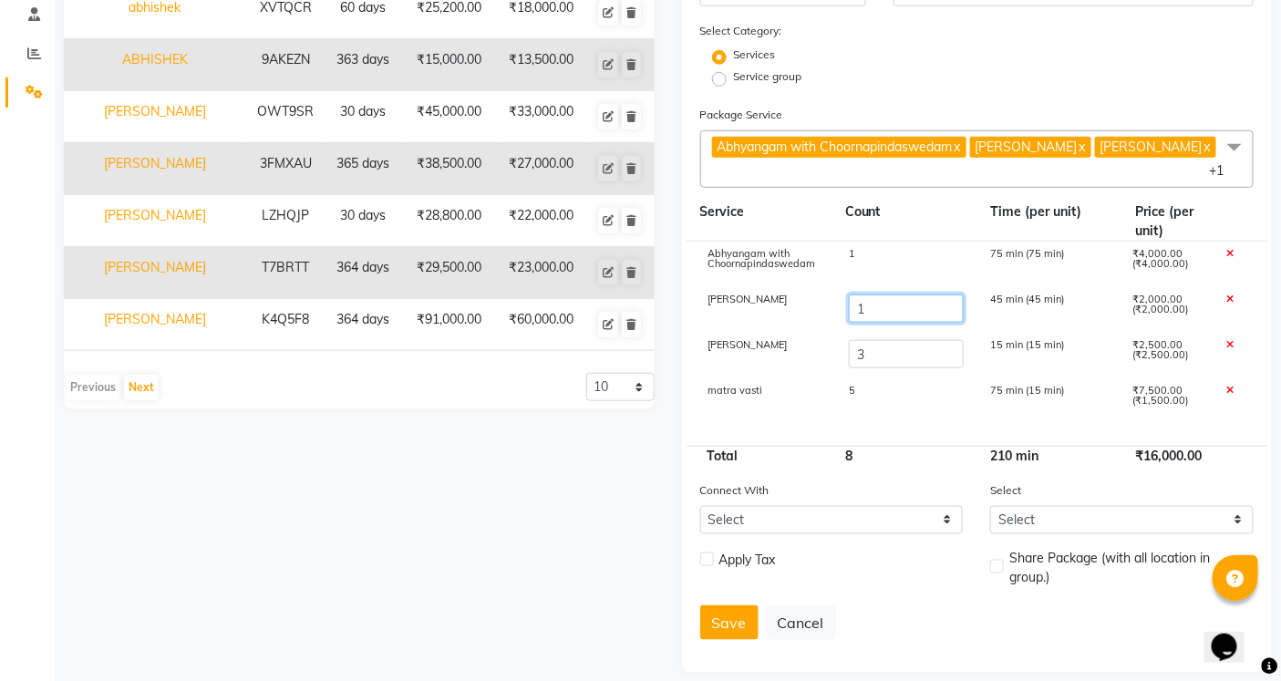
type input "21000"
click at [859, 294] on input "1" at bounding box center [906, 308] width 114 height 28
click at [882, 294] on input "1" at bounding box center [906, 308] width 114 height 28
click at [879, 249] on div "1" at bounding box center [905, 264] width 141 height 31
click at [881, 249] on input "1" at bounding box center [906, 263] width 114 height 28
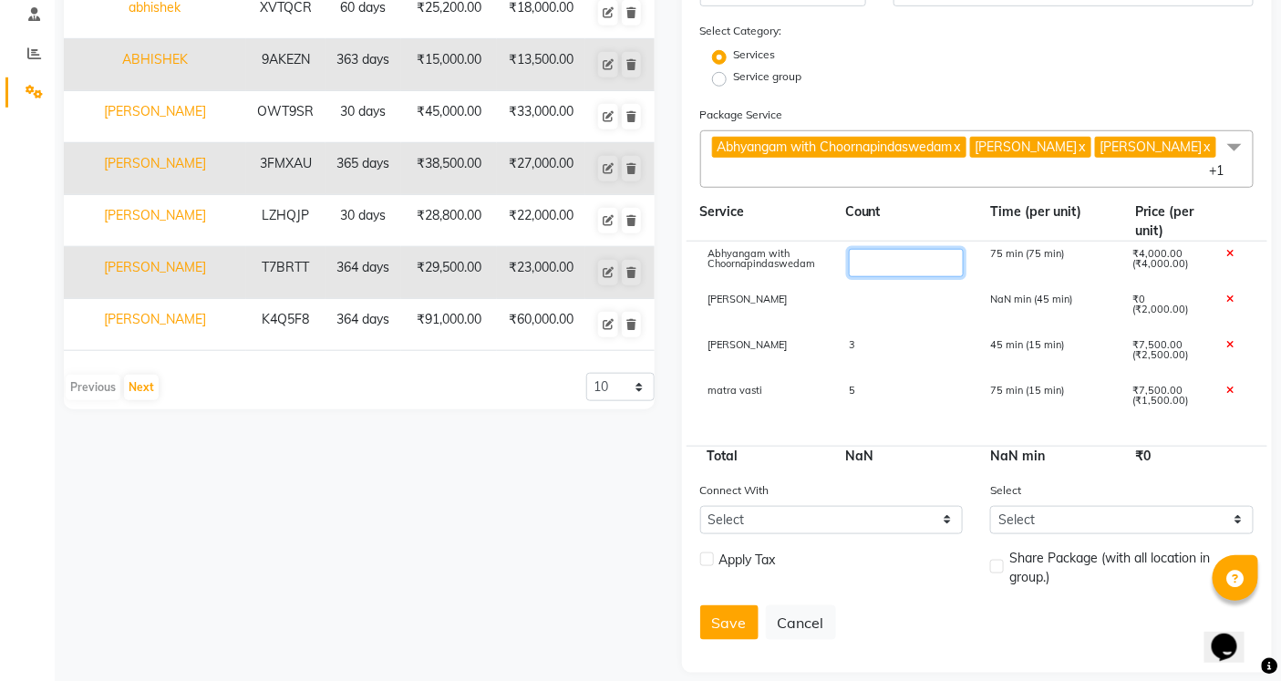
type input "4"
click at [882, 294] on div at bounding box center [905, 309] width 141 height 31
drag, startPoint x: 885, startPoint y: 293, endPoint x: 918, endPoint y: 285, distance: 33.6
click at [890, 294] on input "number" at bounding box center [906, 308] width 114 height 28
type input "3"
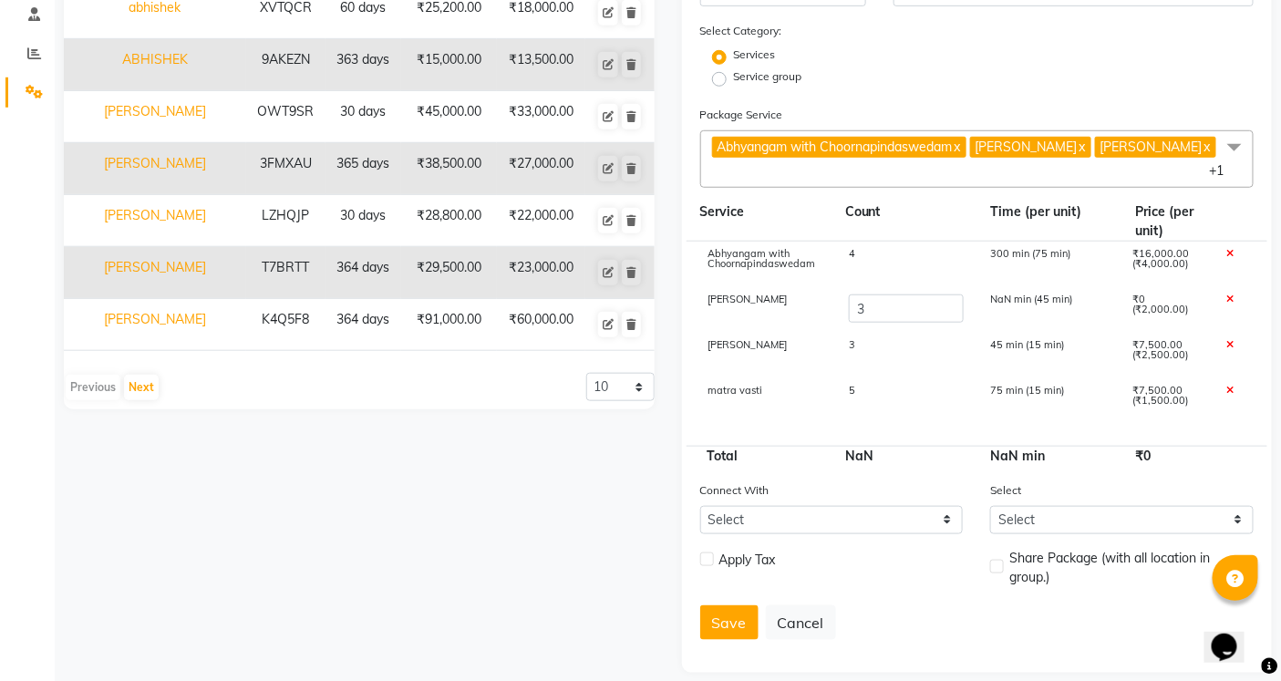
type input "37000"
click at [924, 570] on div "Apply Tax Share Package (with all location in group.)" at bounding box center [978, 570] width 582 height 42
click at [866, 294] on div "3" at bounding box center [905, 309] width 141 height 31
click at [870, 294] on input "3" at bounding box center [906, 308] width 114 height 28
type input "5"
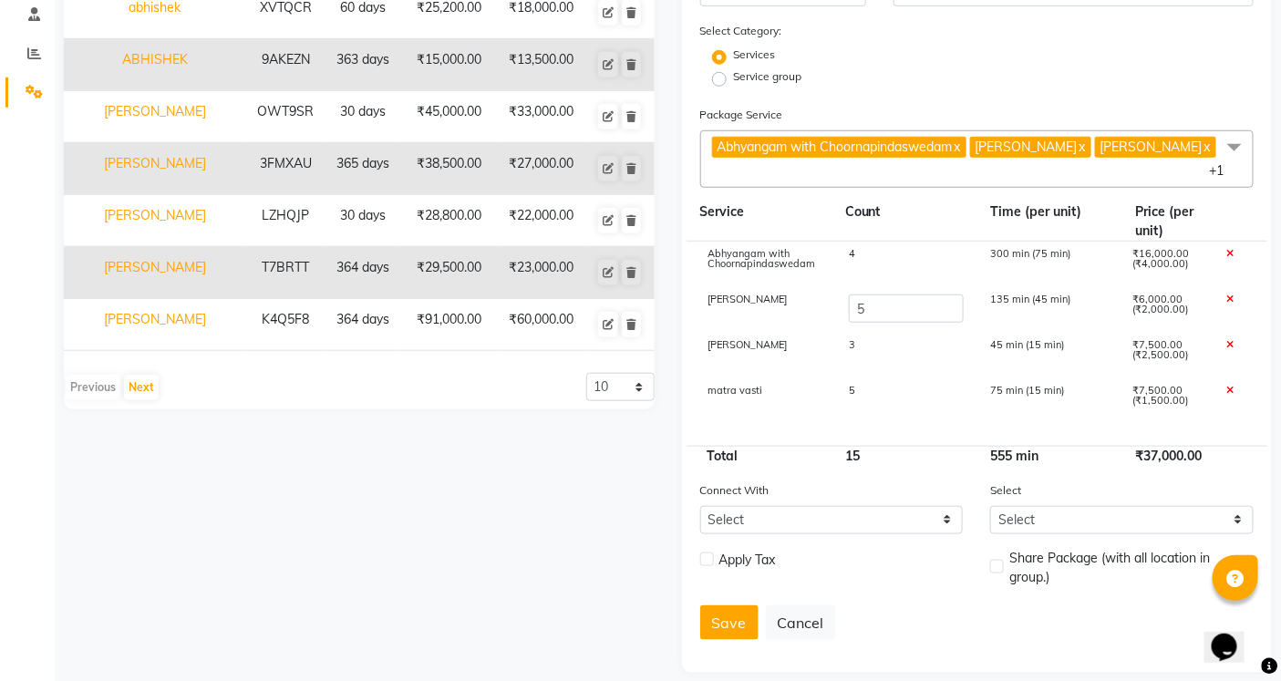
type input "41000"
click at [901, 452] on form "Name: Duration: (in days) 365 Code: Actual Price: (In ₹) 41000 Sell Price:(In ₹…" at bounding box center [977, 226] width 554 height 858
click at [884, 294] on div "5" at bounding box center [905, 309] width 141 height 31
click at [881, 294] on input "5" at bounding box center [906, 308] width 114 height 28
type input "3"
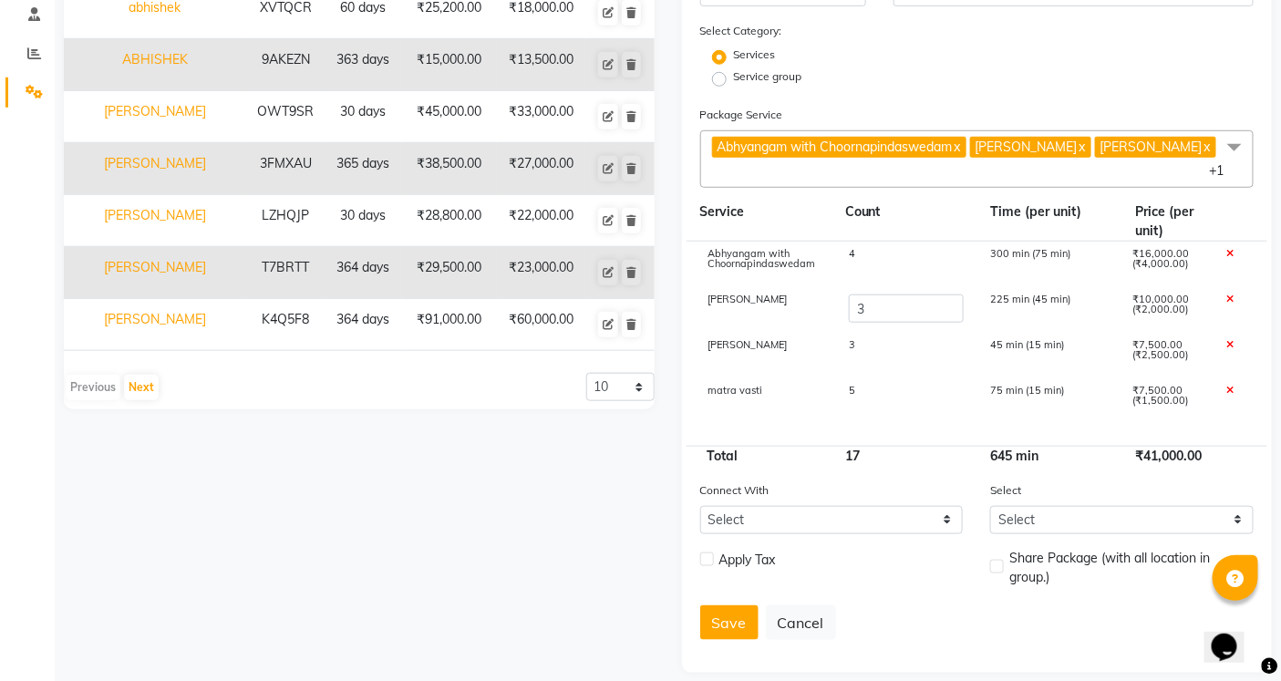
type input "37000"
click at [871, 249] on div "4" at bounding box center [905, 264] width 141 height 31
click at [871, 249] on input "4" at bounding box center [906, 263] width 114 height 28
type input "5"
type input "41000"
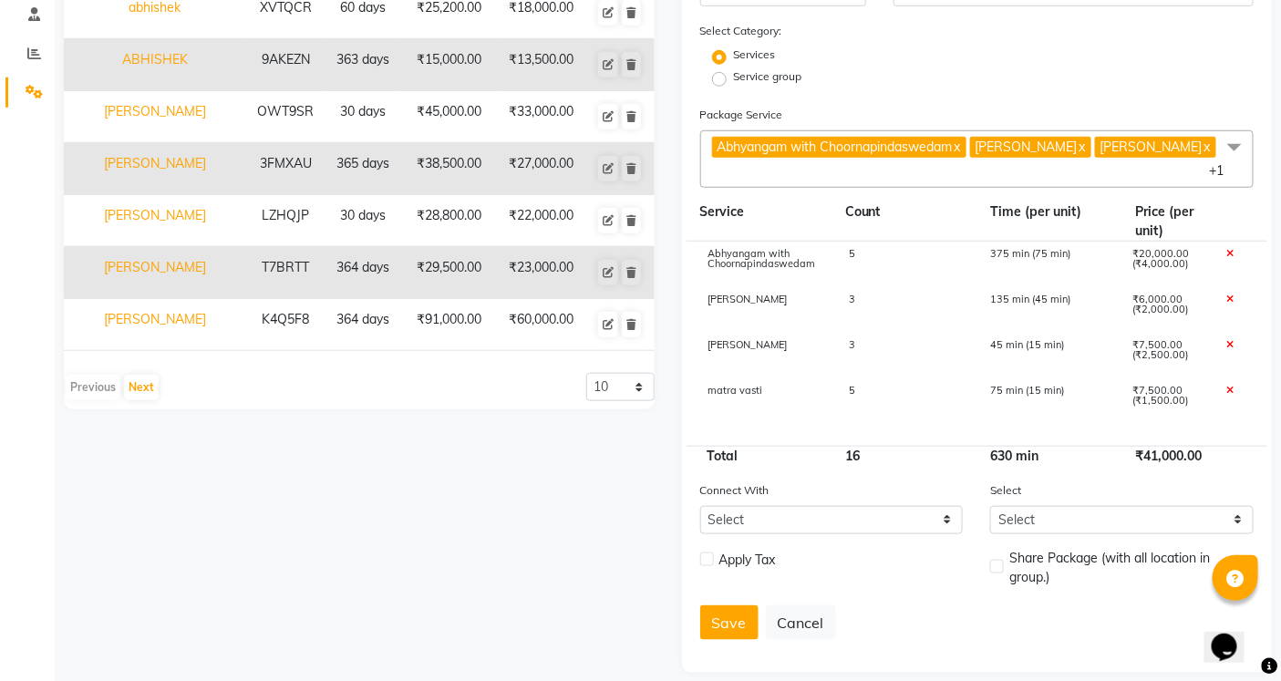
click at [882, 294] on div "3" at bounding box center [905, 309] width 141 height 31
click at [882, 294] on input "3" at bounding box center [906, 308] width 114 height 28
click at [890, 386] on div "5" at bounding box center [905, 401] width 141 height 31
click at [914, 480] on div "Connect With Select Membership Prepaid Voucher" at bounding box center [832, 507] width 291 height 54
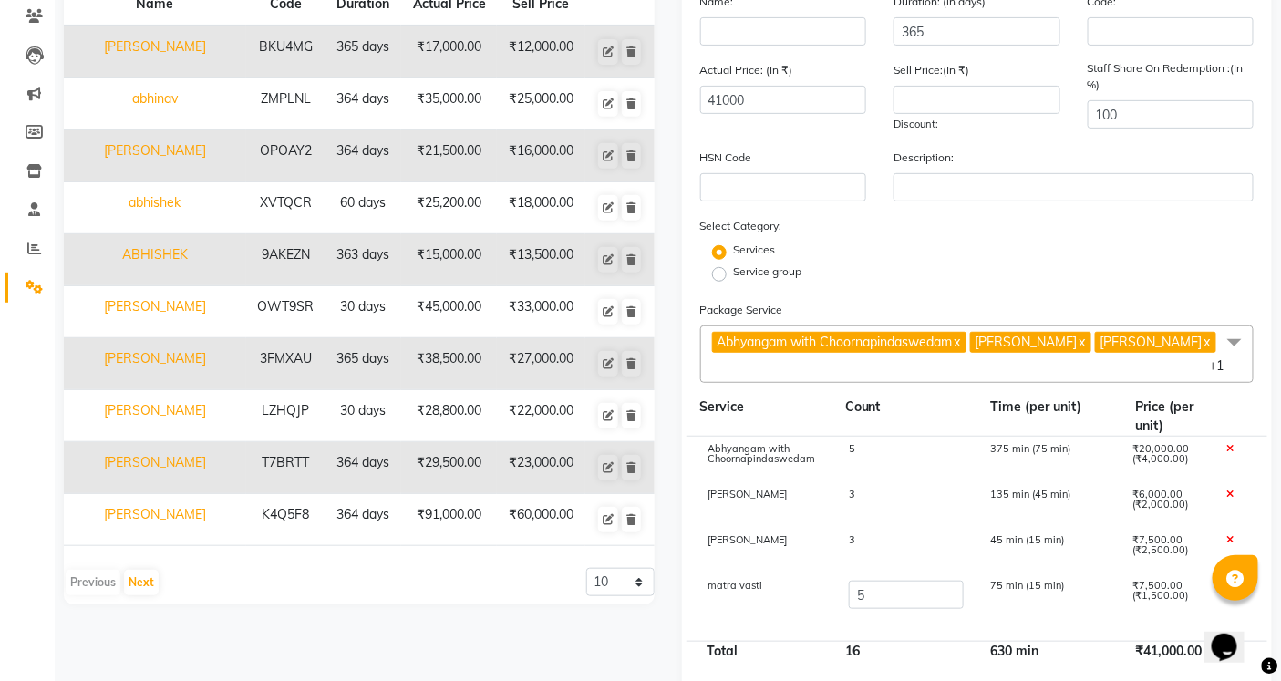
scroll to position [187, 0]
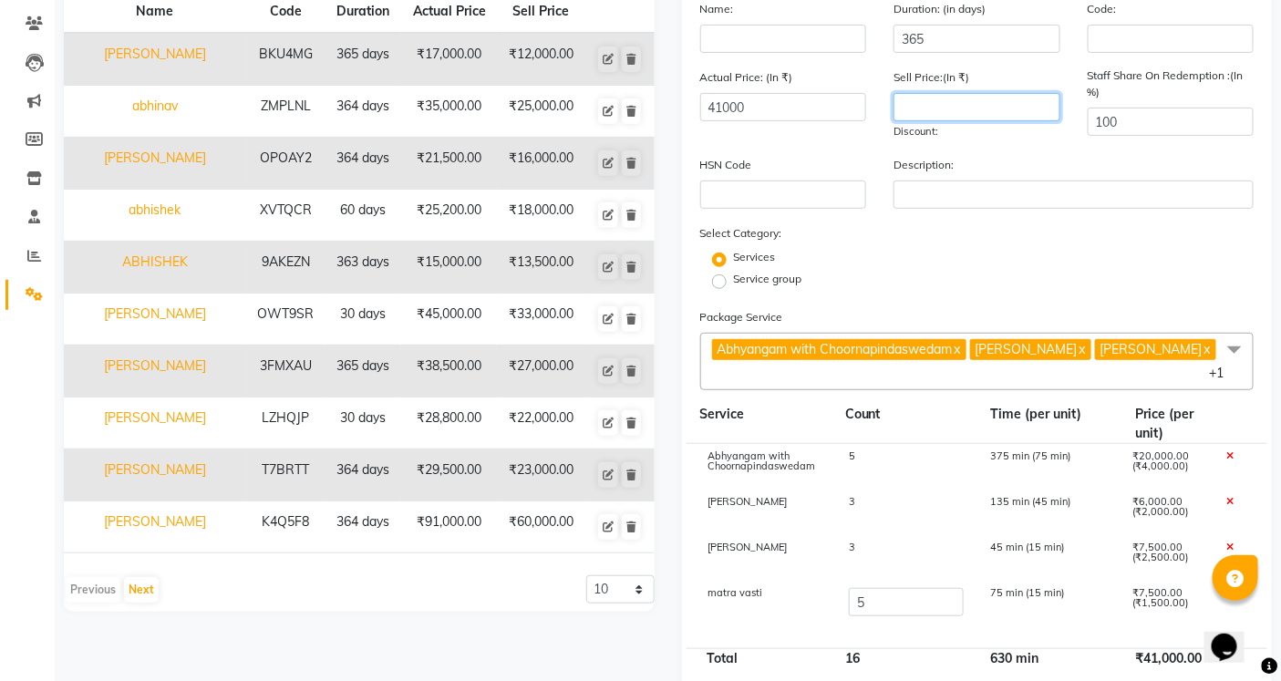
click at [913, 109] on input "number" at bounding box center [976, 107] width 167 height 28
type input "3"
type input "30000"
click at [1231, 451] on icon at bounding box center [1229, 456] width 7 height 10
type input "21000"
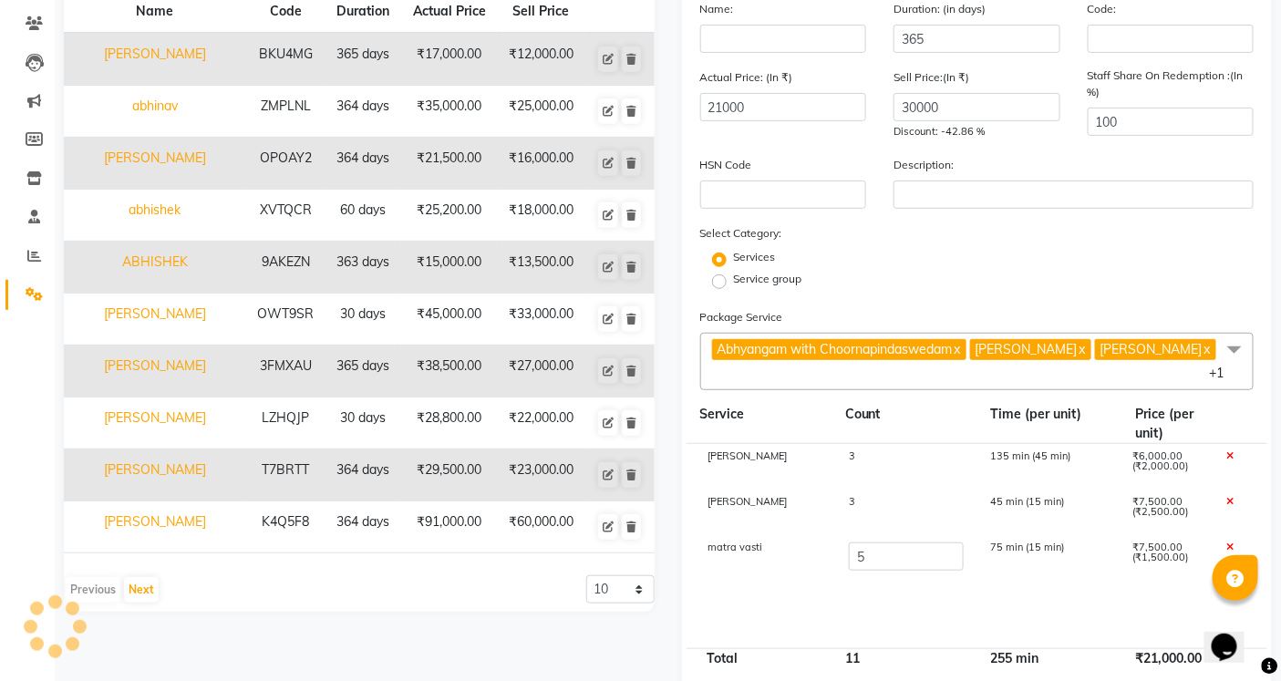
click at [1182, 348] on span "Abhyangam with Choornapindaswedam x [PERSON_NAME] x [PERSON_NAME] x matra vasti…" at bounding box center [977, 361] width 554 height 57
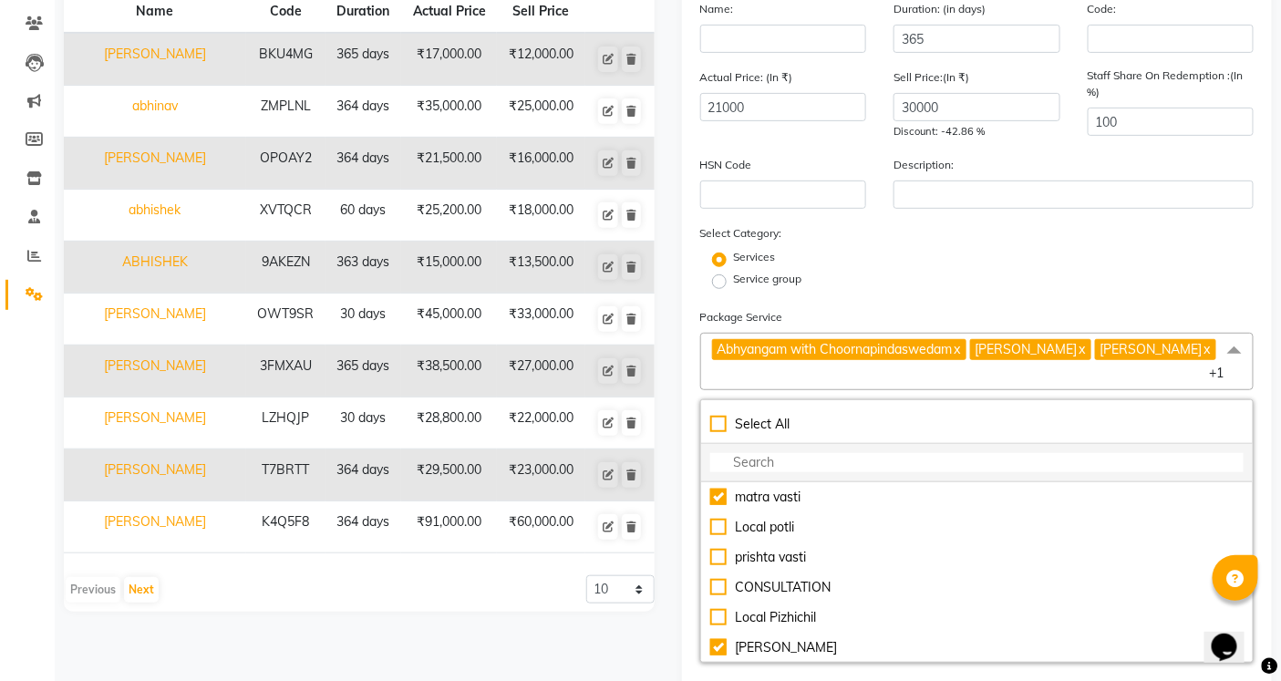
click at [769, 453] on input "multiselect-search" at bounding box center [977, 462] width 534 height 19
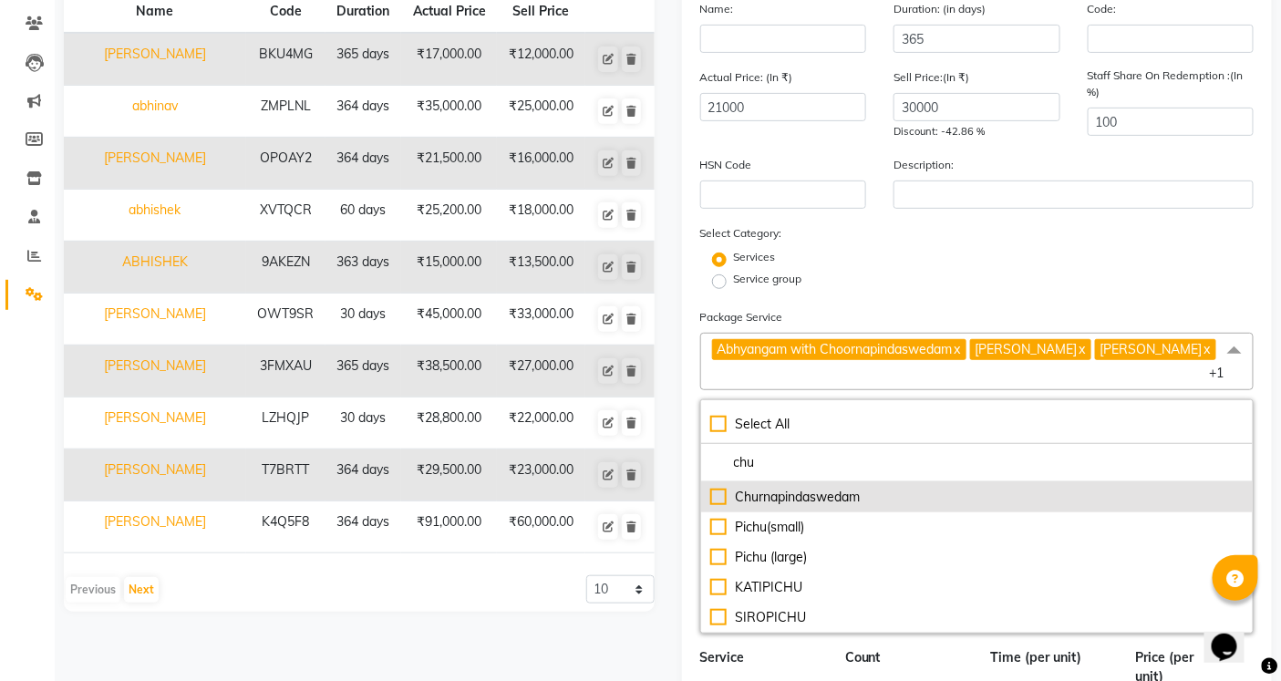
type input "chu"
click at [786, 488] on div "Churnapindaswedam" at bounding box center [977, 497] width 534 height 19
type input "23500"
checkbox input "true"
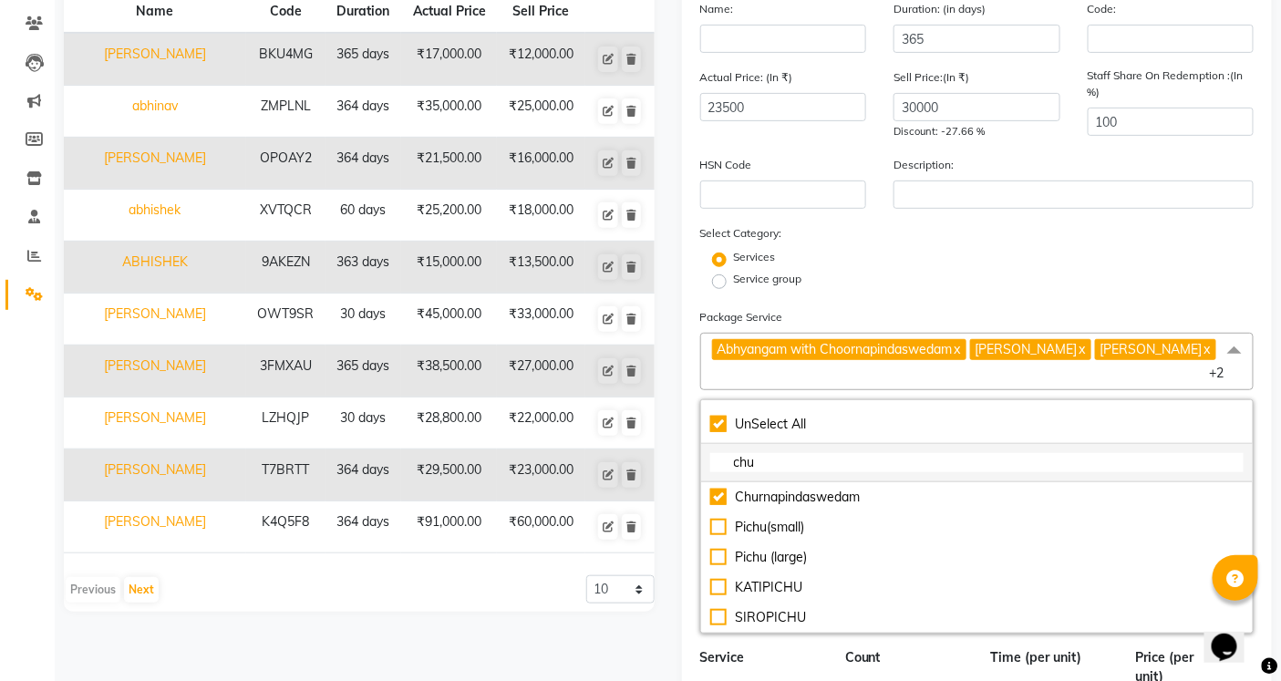
click at [780, 453] on input "chu" at bounding box center [977, 462] width 534 height 19
checkbox input "false"
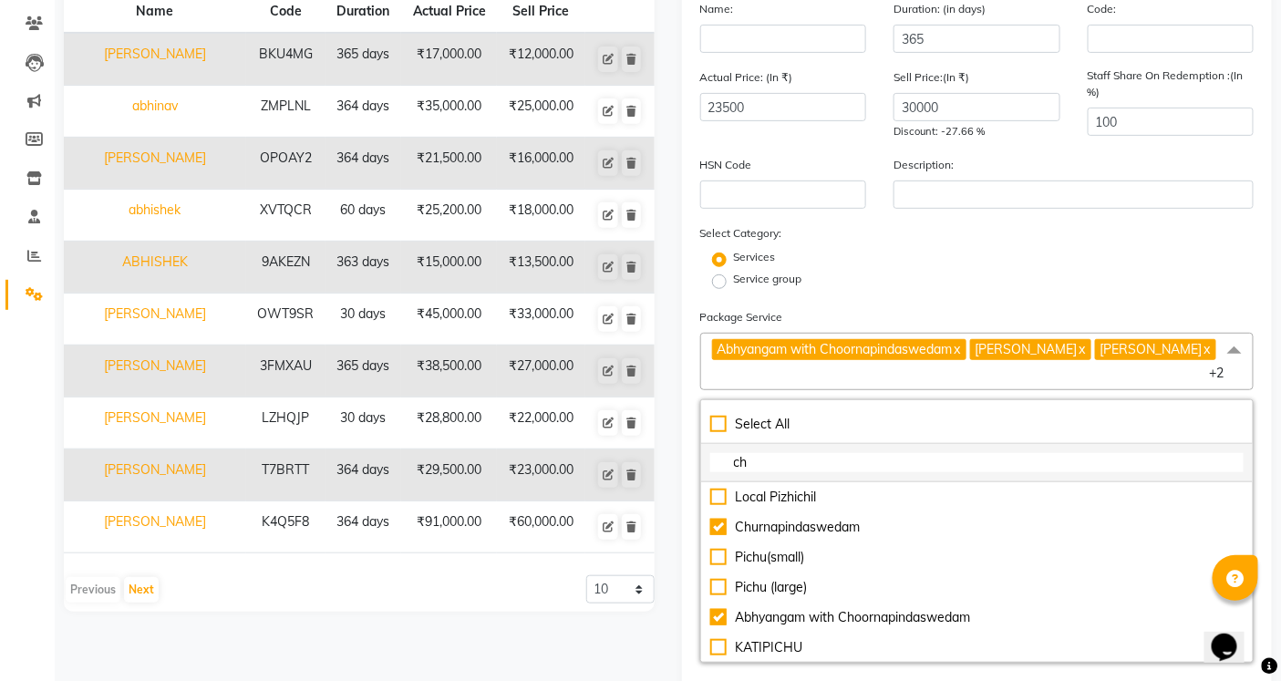
type input "c"
click at [660, 550] on div "Name Code Duration Actual Price Sell Price [PERSON_NAME] BKU4MG 365 days ₹17,00…" at bounding box center [359, 544] width 618 height 1208
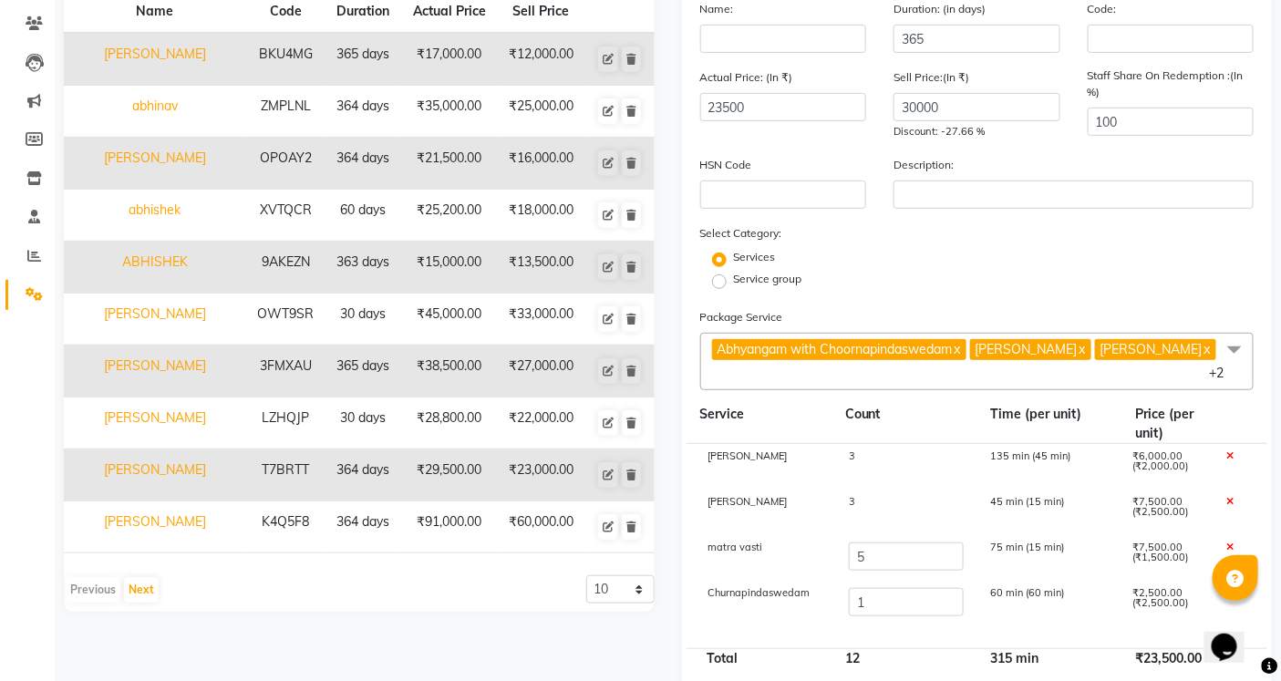
click at [886, 451] on div "3" at bounding box center [905, 466] width 141 height 31
click at [880, 588] on input "1" at bounding box center [906, 602] width 114 height 28
type input "3"
type input "28500"
click at [798, 604] on div "Churnapindaswedam 3 180 min (60 min) ₹7,500.00 (₹2,500.00)" at bounding box center [978, 604] width 582 height 46
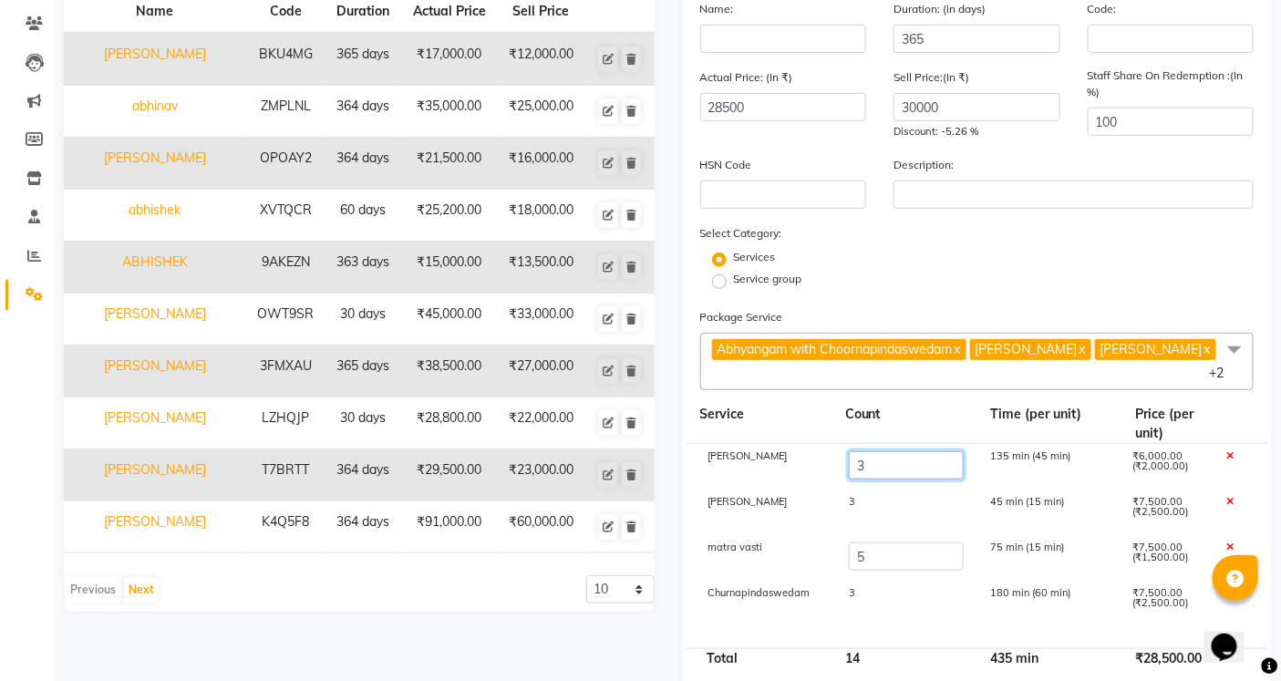
click at [882, 451] on input "3" at bounding box center [906, 465] width 114 height 28
click at [25, 305] on link "Settings" at bounding box center [27, 295] width 44 height 30
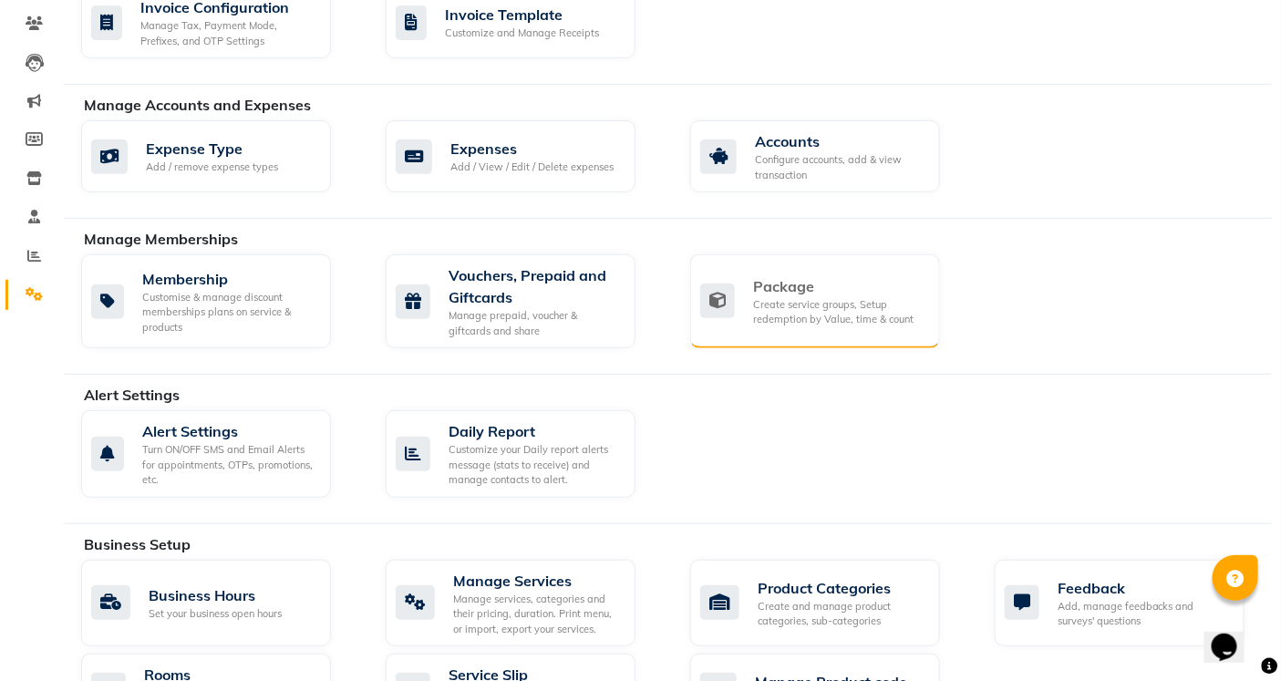
click at [793, 298] on div "Create service groups, Setup redemption by Value, time & count" at bounding box center [839, 312] width 172 height 30
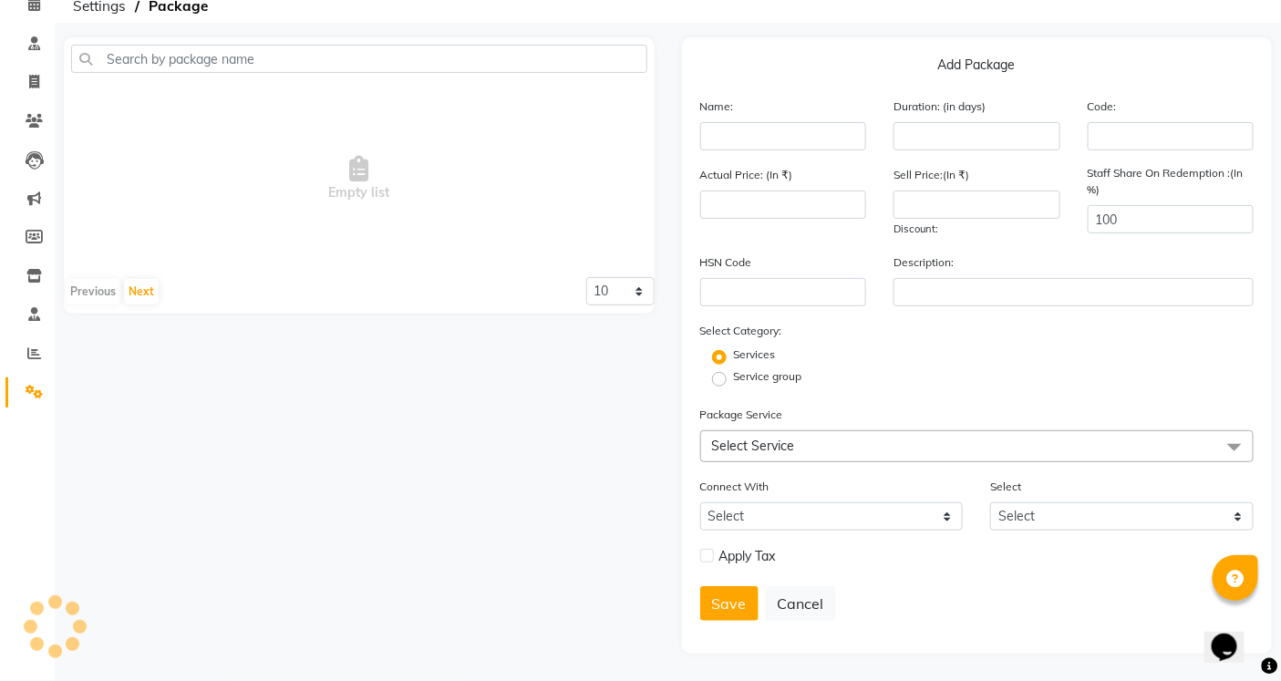
scroll to position [143, 0]
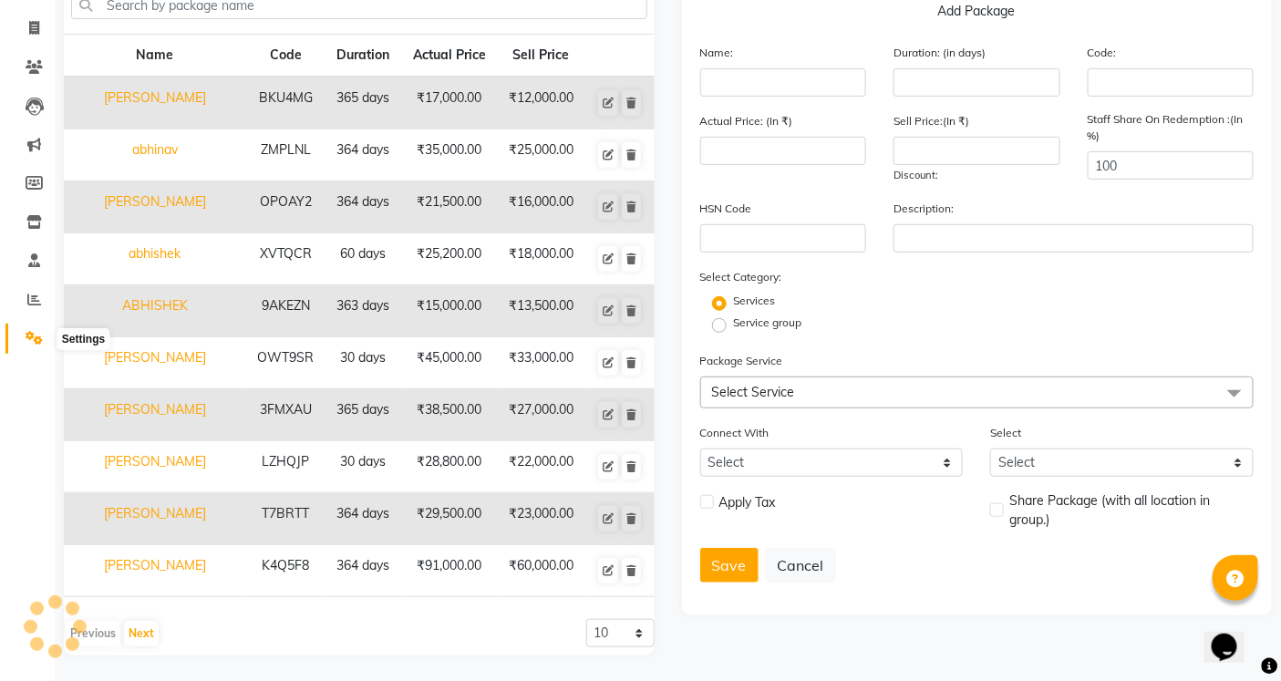
click at [19, 334] on span at bounding box center [34, 338] width 32 height 21
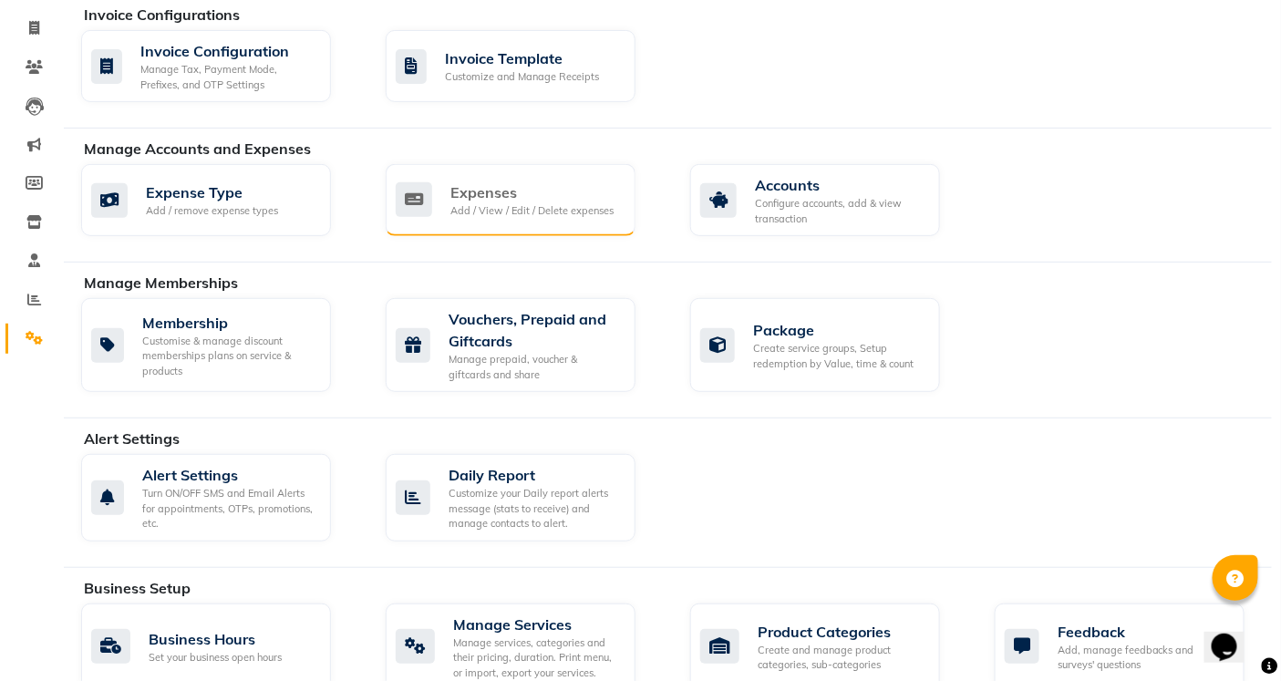
scroll to position [244, 0]
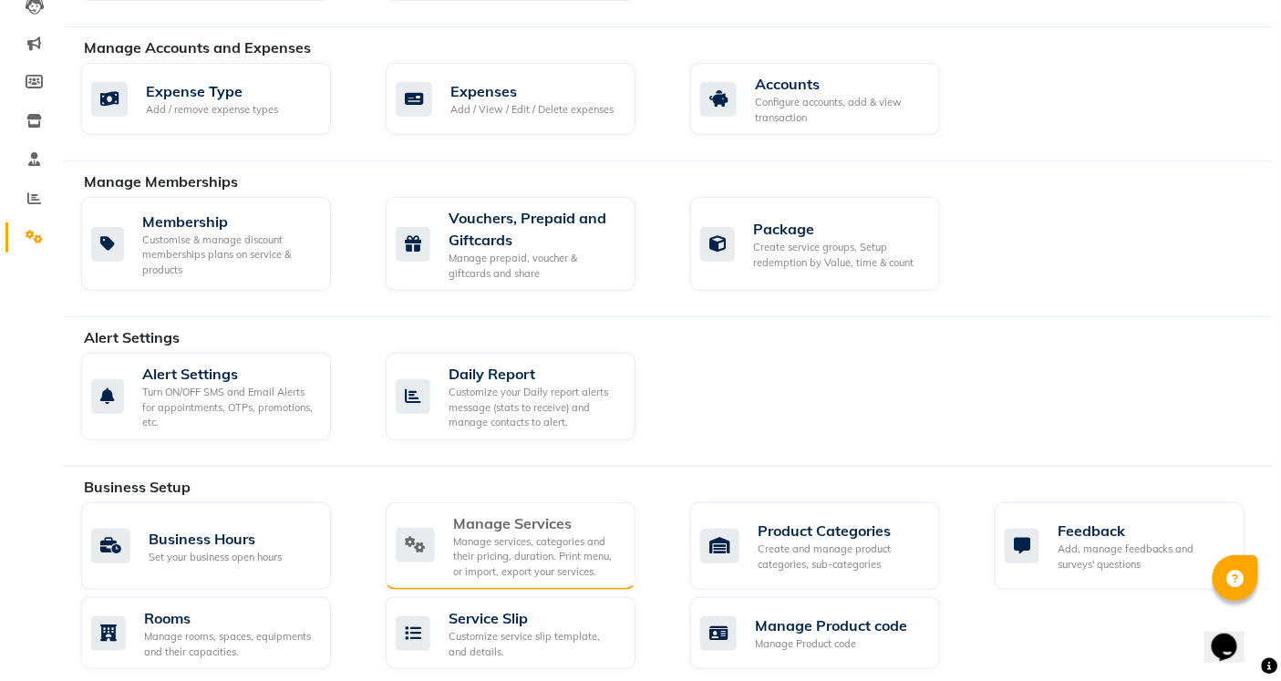
click at [551, 530] on div "Manage Services" at bounding box center [537, 523] width 168 height 22
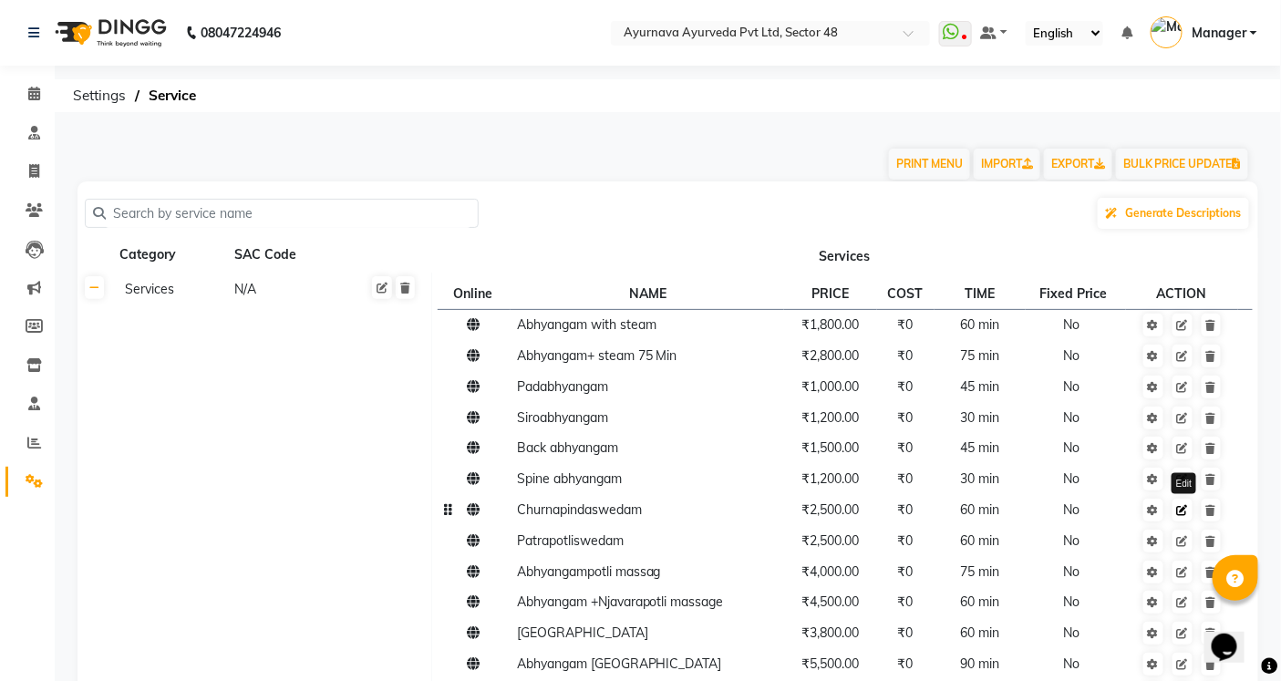
click at [1187, 513] on icon at bounding box center [1182, 510] width 11 height 11
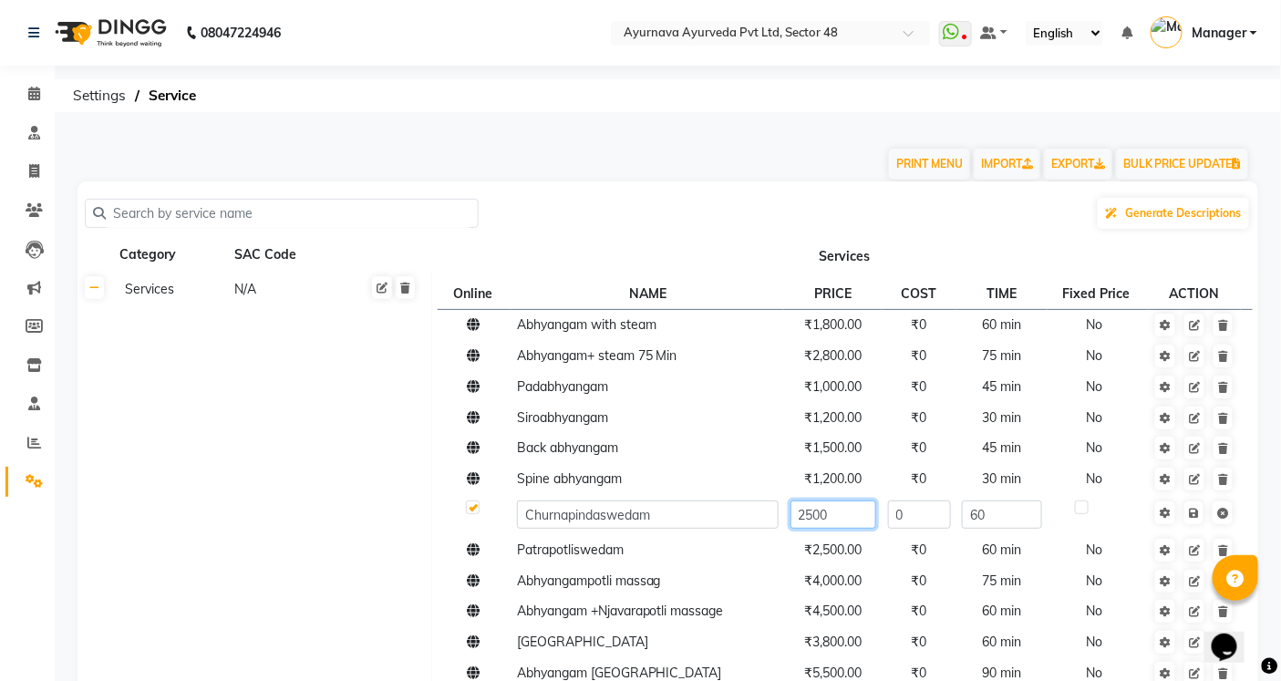
click at [811, 514] on input "2500" at bounding box center [833, 515] width 86 height 28
type input "3000"
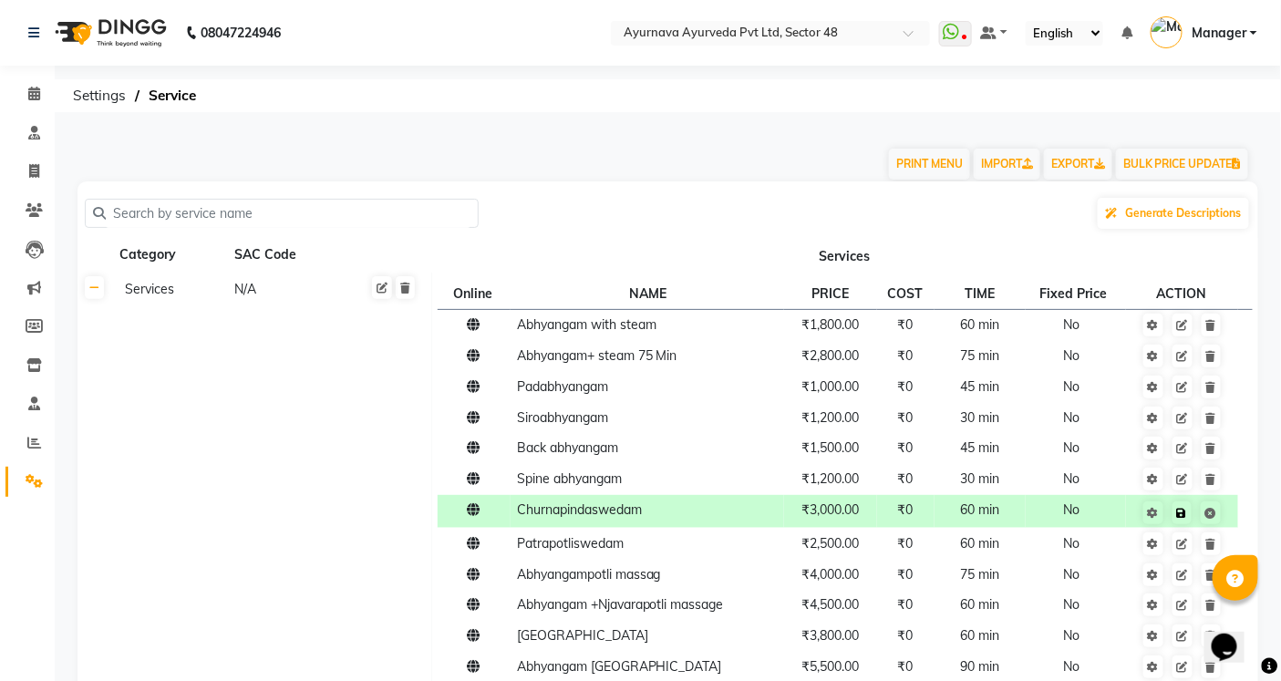
click at [1193, 513] on span "Save" at bounding box center [1193, 511] width 57 height 18
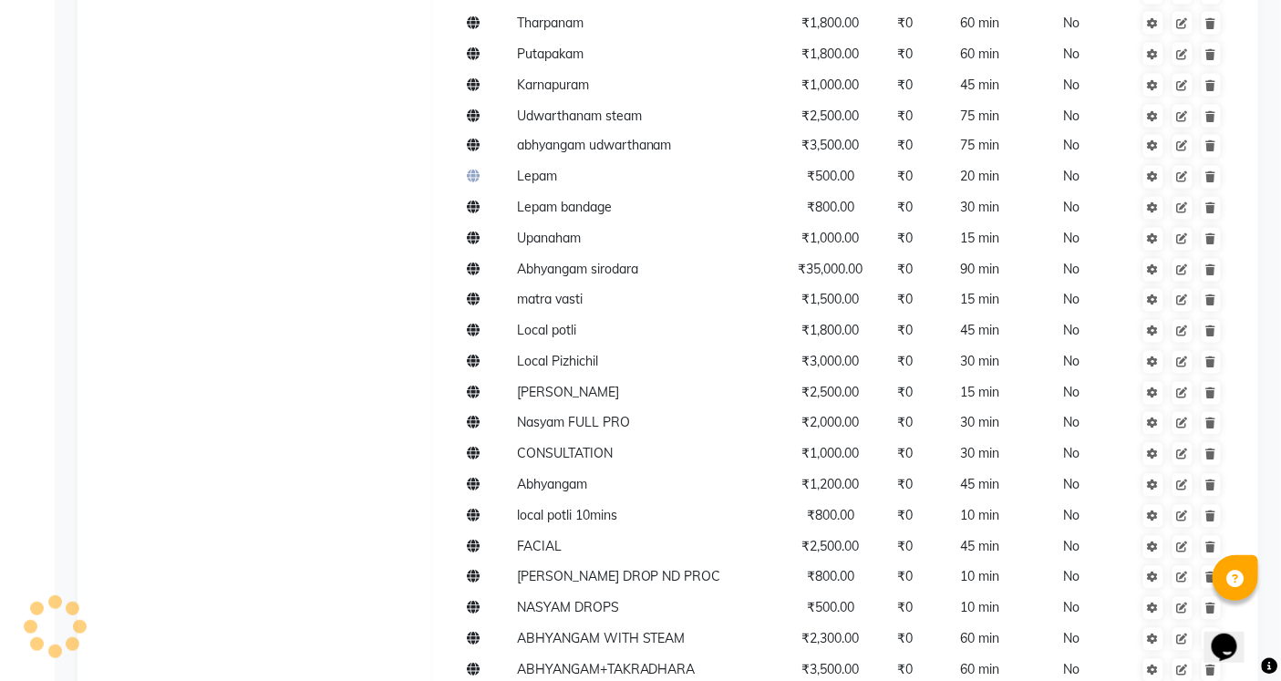
scroll to position [1418, 0]
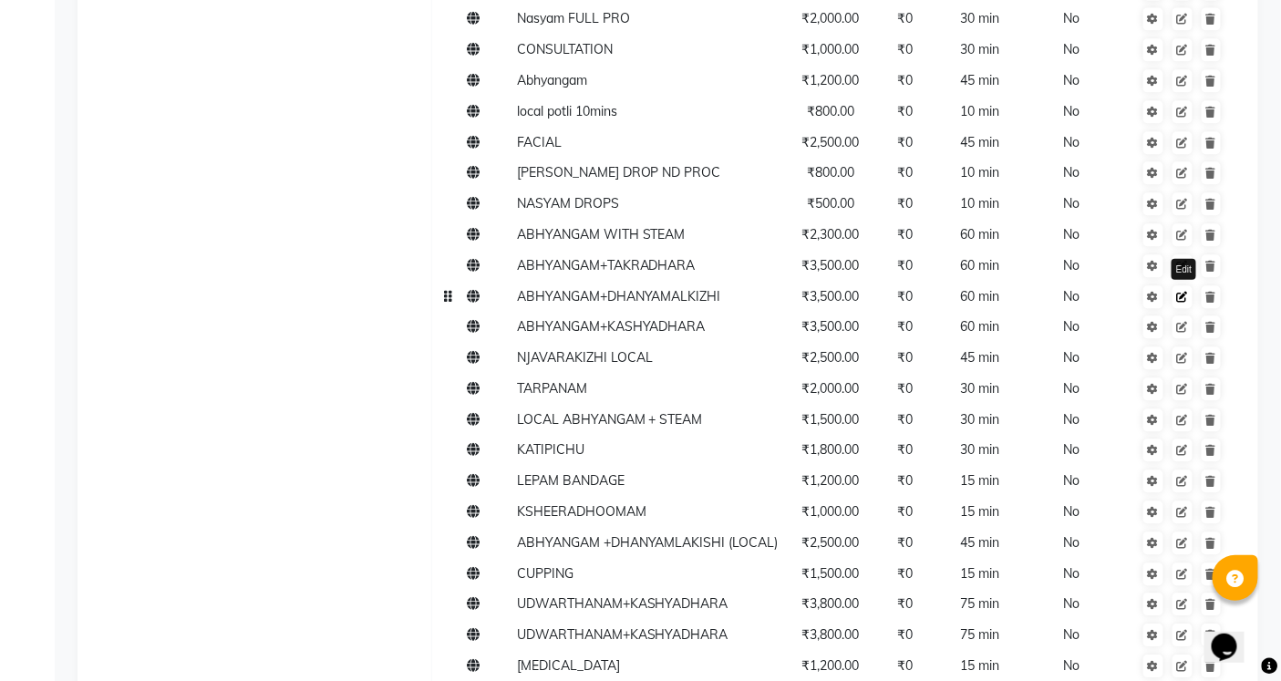
click at [1185, 295] on icon at bounding box center [1182, 297] width 11 height 11
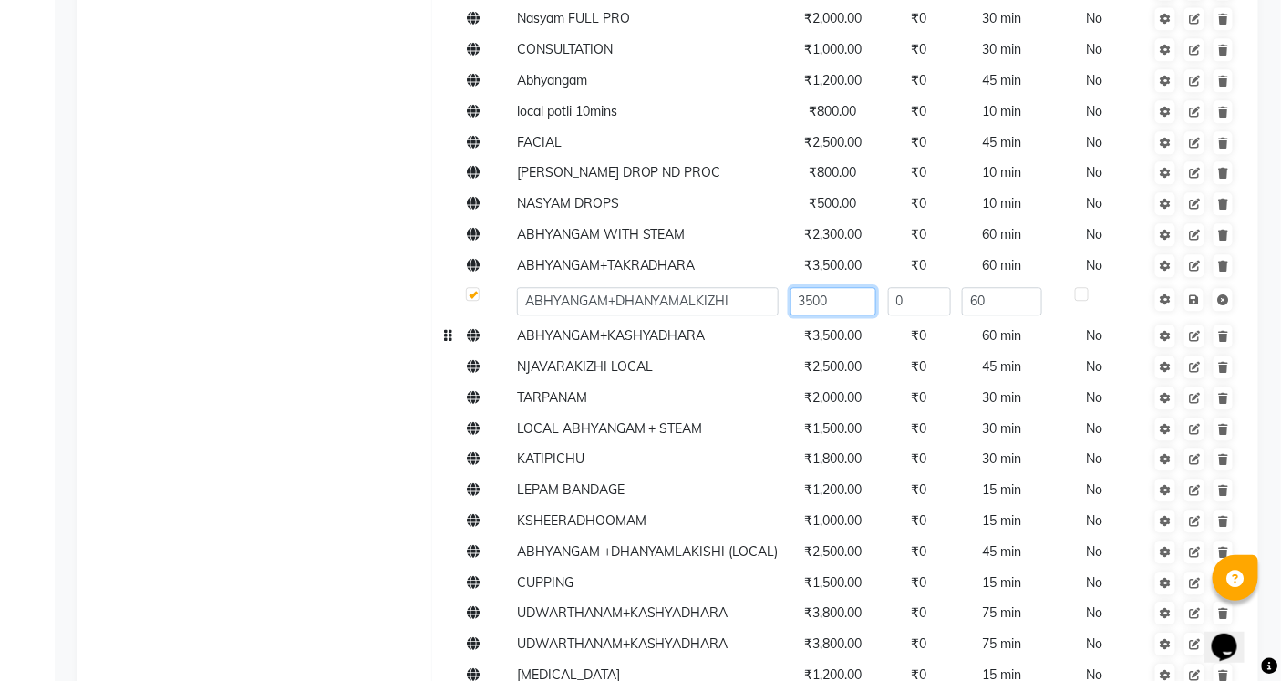
drag, startPoint x: 807, startPoint y: 302, endPoint x: 877, endPoint y: 326, distance: 74.4
click at [806, 301] on input "3500" at bounding box center [833, 301] width 86 height 28
type input "4500"
click at [1197, 294] on span "Save" at bounding box center [1205, 298] width 57 height 18
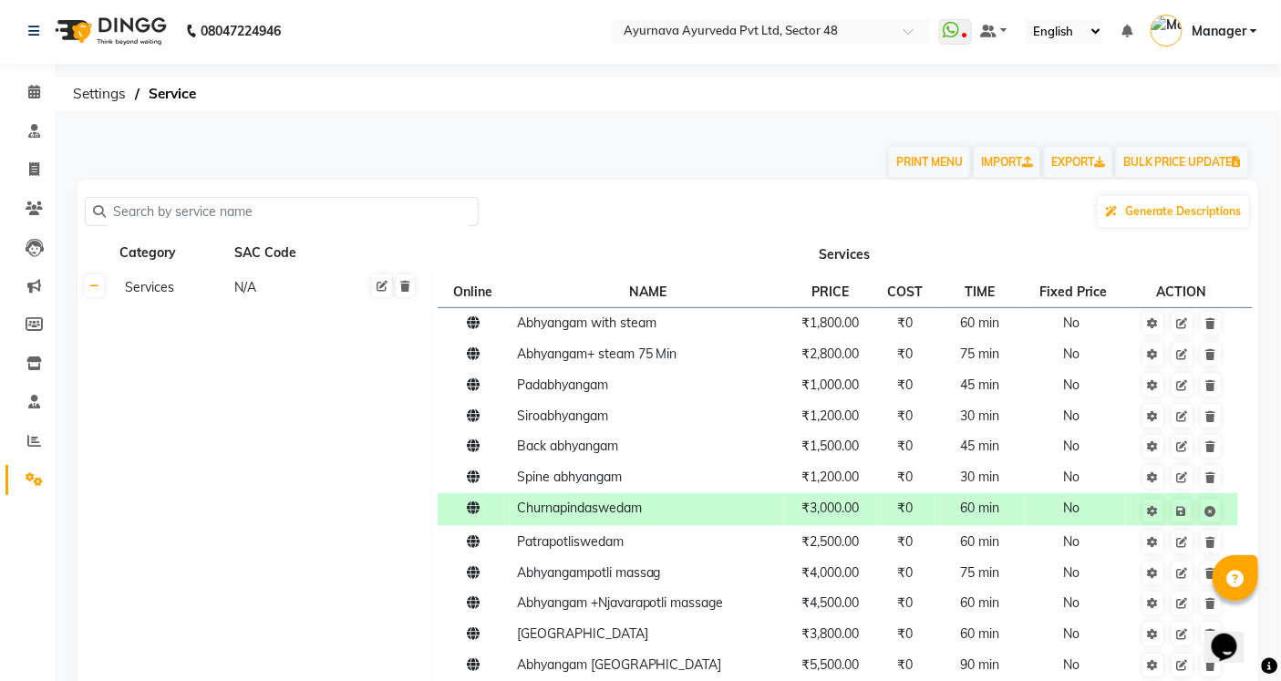
scroll to position [0, 0]
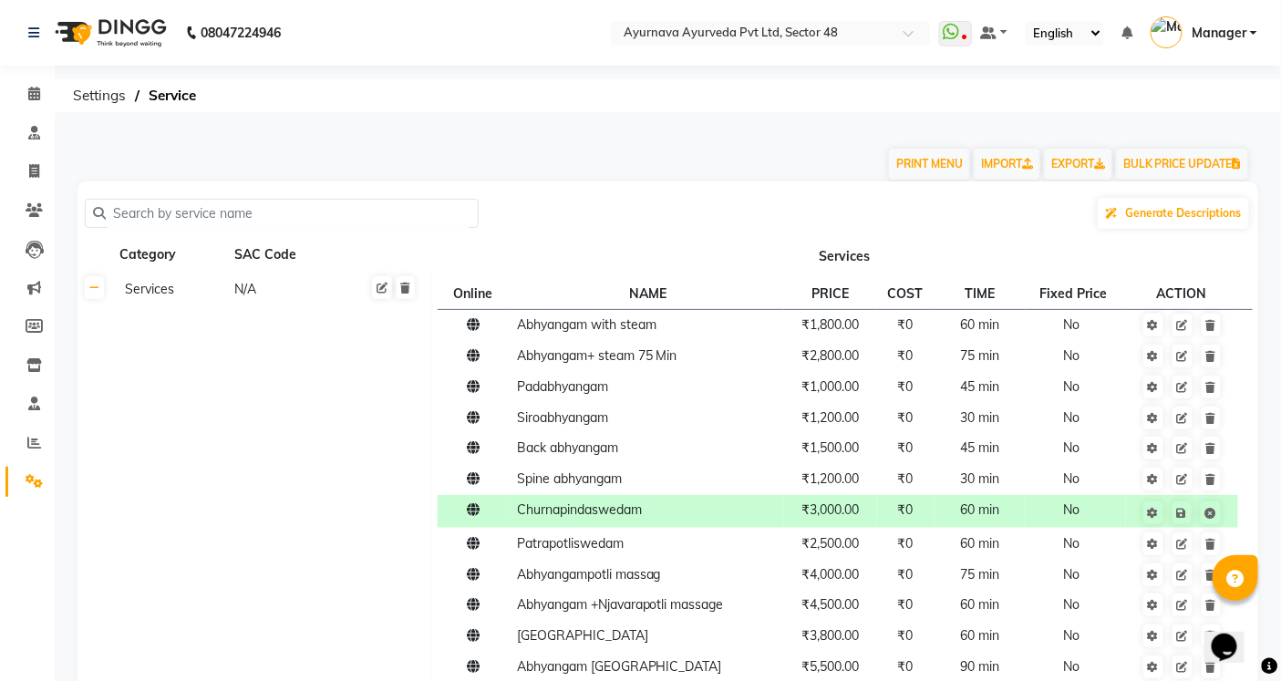
click at [208, 201] on input "text" at bounding box center [288, 214] width 365 height 28
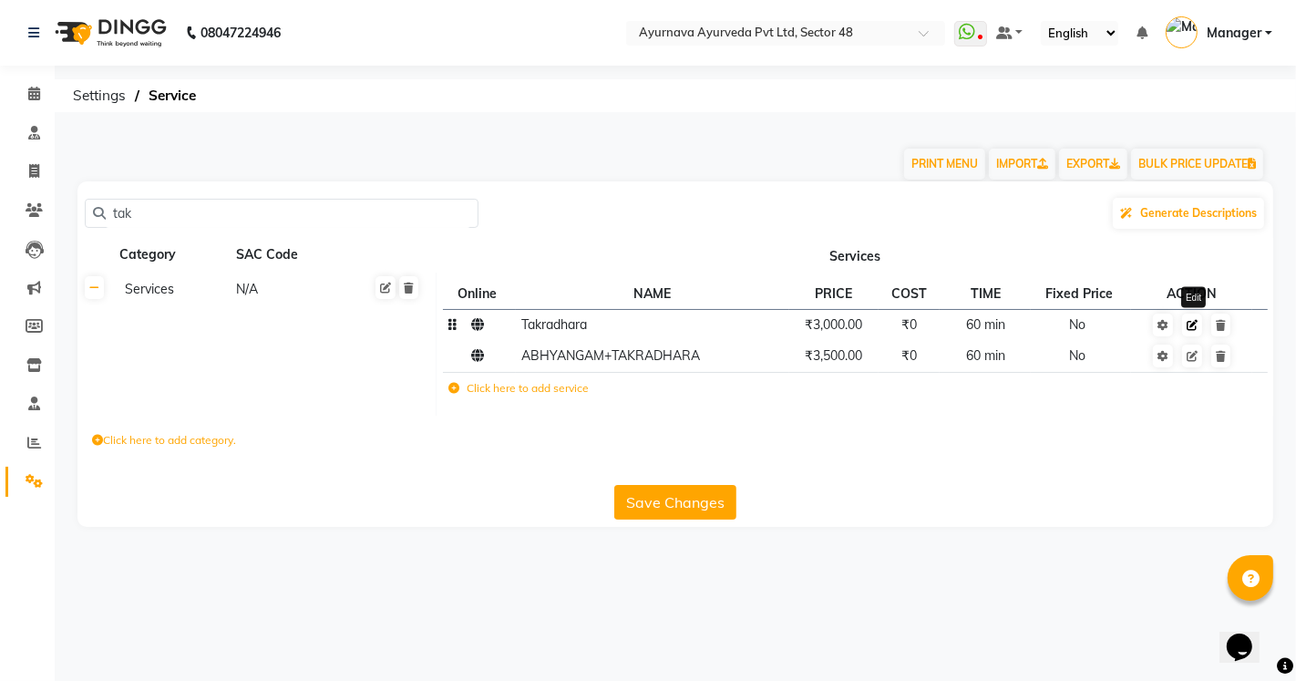
type input "tak"
click at [1195, 325] on icon at bounding box center [1192, 325] width 11 height 11
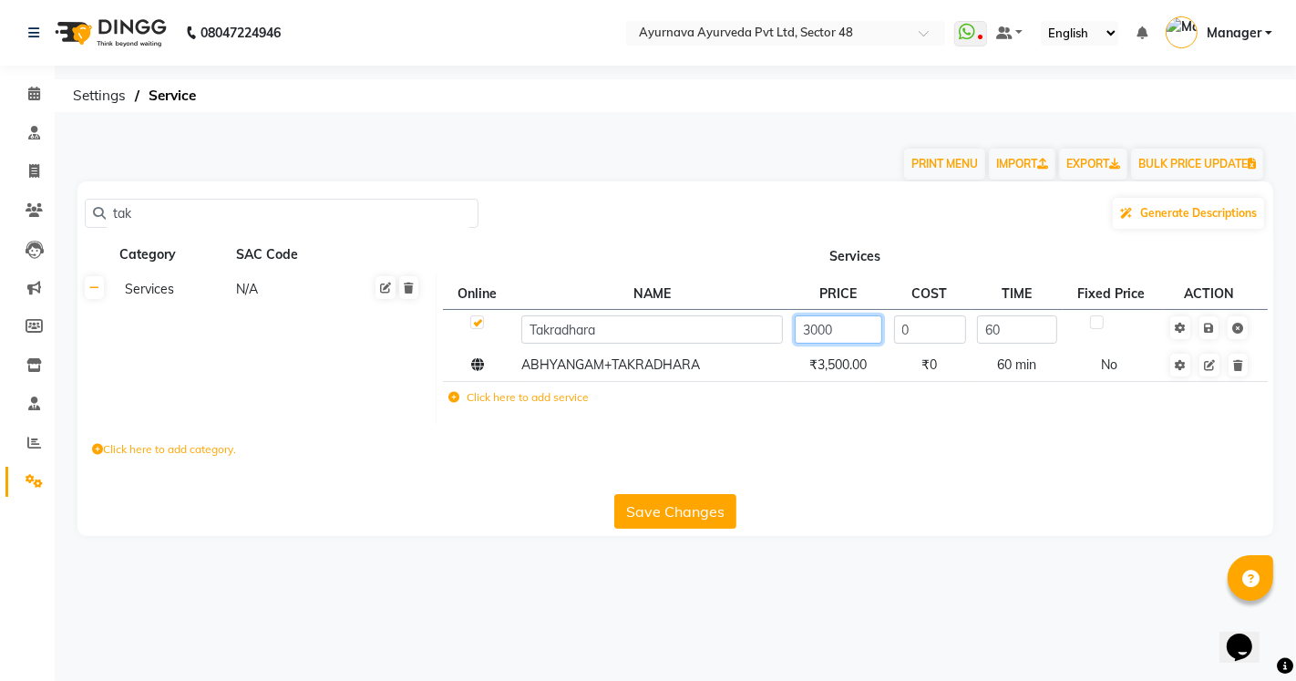
drag, startPoint x: 815, startPoint y: 325, endPoint x: 861, endPoint y: 348, distance: 51.4
click at [818, 325] on input "3000" at bounding box center [839, 329] width 88 height 28
type input "3500"
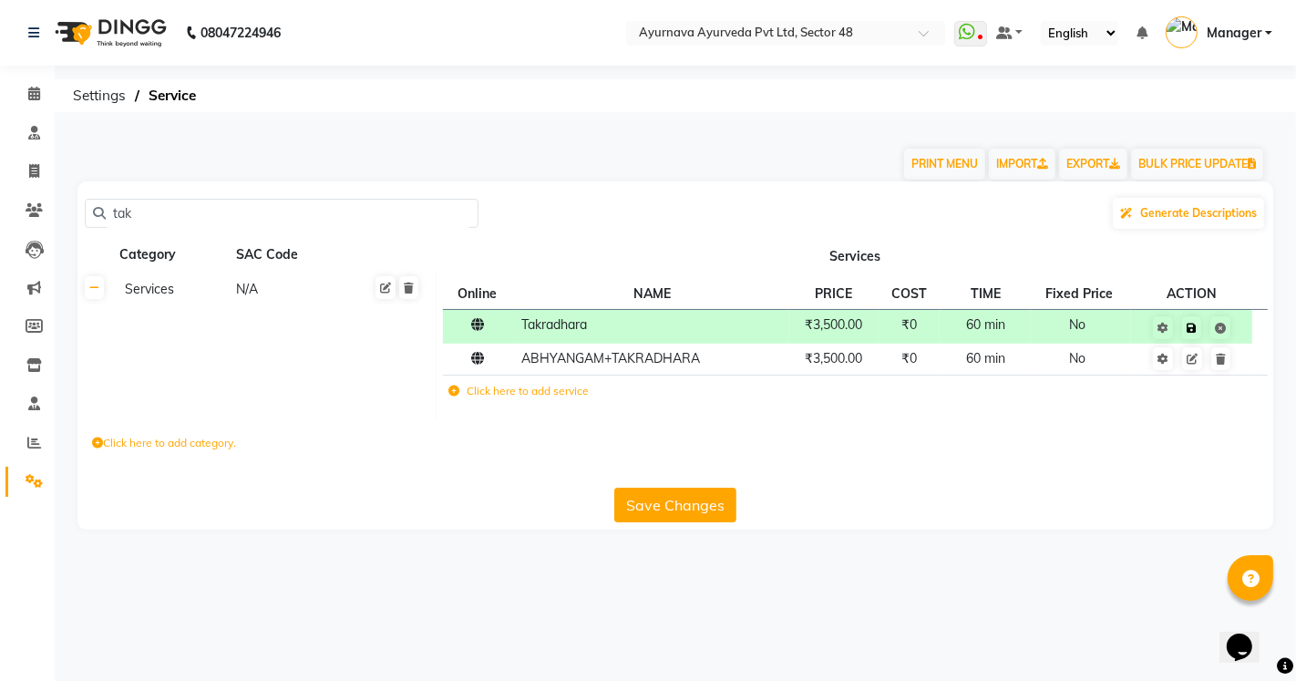
click at [1207, 325] on span "Save" at bounding box center [1203, 326] width 57 height 18
click at [1194, 360] on icon at bounding box center [1192, 359] width 11 height 11
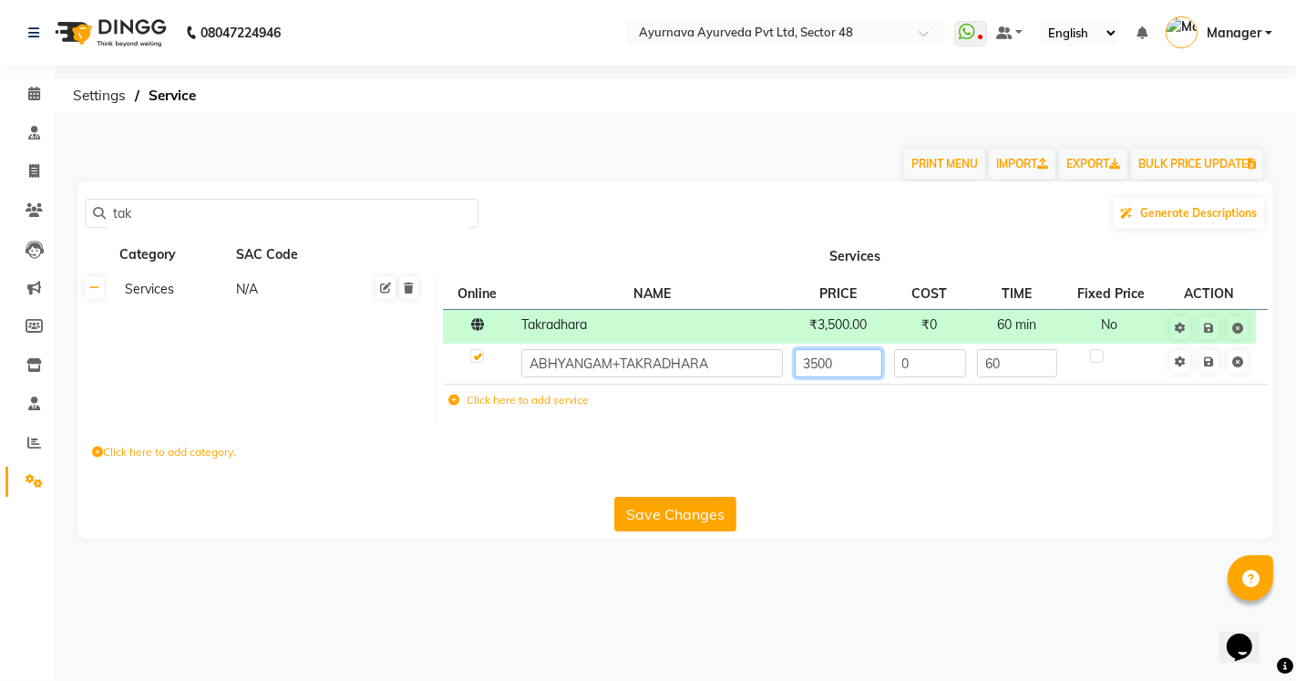
click at [846, 365] on input "3500" at bounding box center [839, 363] width 88 height 28
type input "3"
type input "5500"
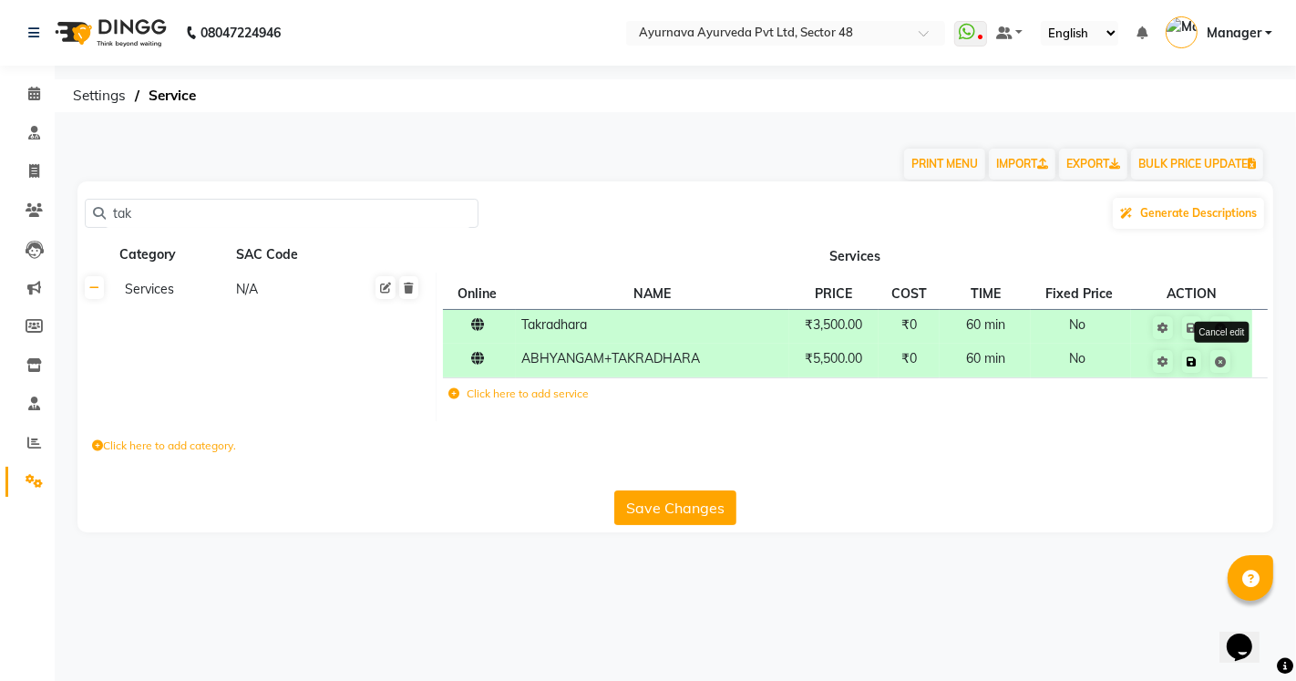
click at [1213, 366] on span "Save Cancel edit" at bounding box center [1203, 360] width 57 height 18
click at [1198, 366] on link at bounding box center [1191, 361] width 19 height 23
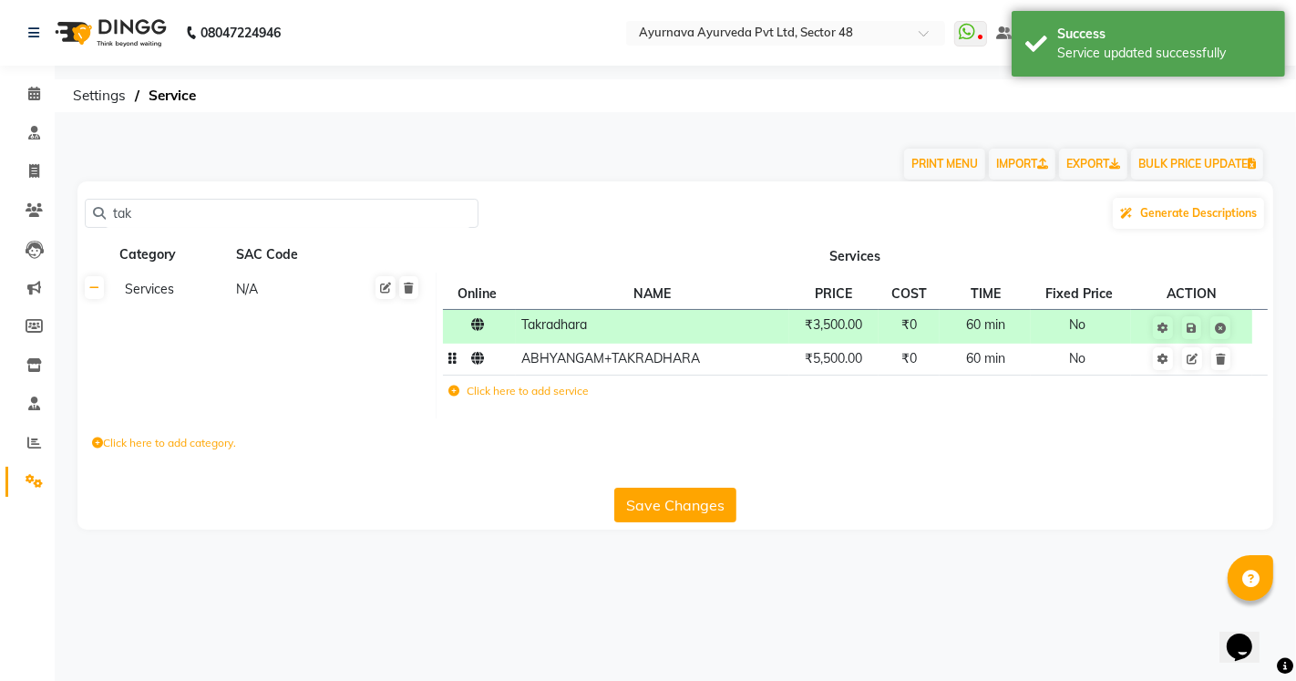
click at [983, 362] on span "60 min" at bounding box center [985, 358] width 39 height 16
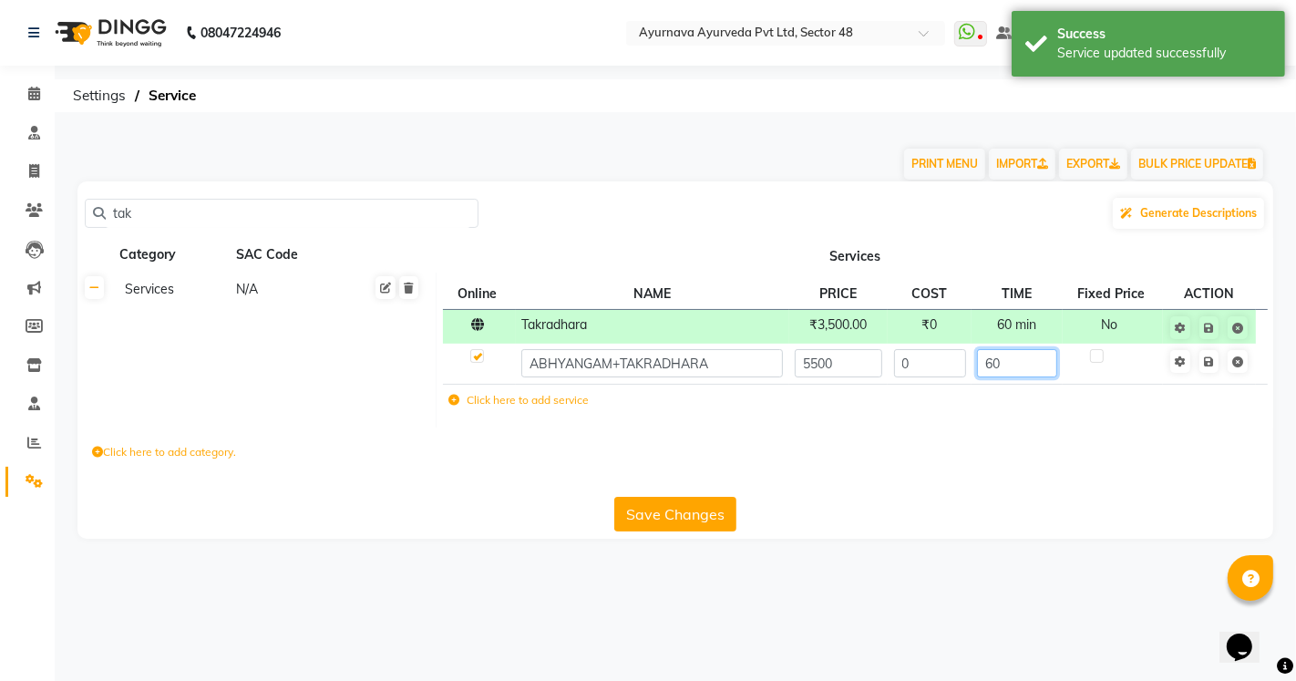
click at [1003, 360] on input "60" at bounding box center [1016, 363] width 79 height 28
type input "6"
type input "75"
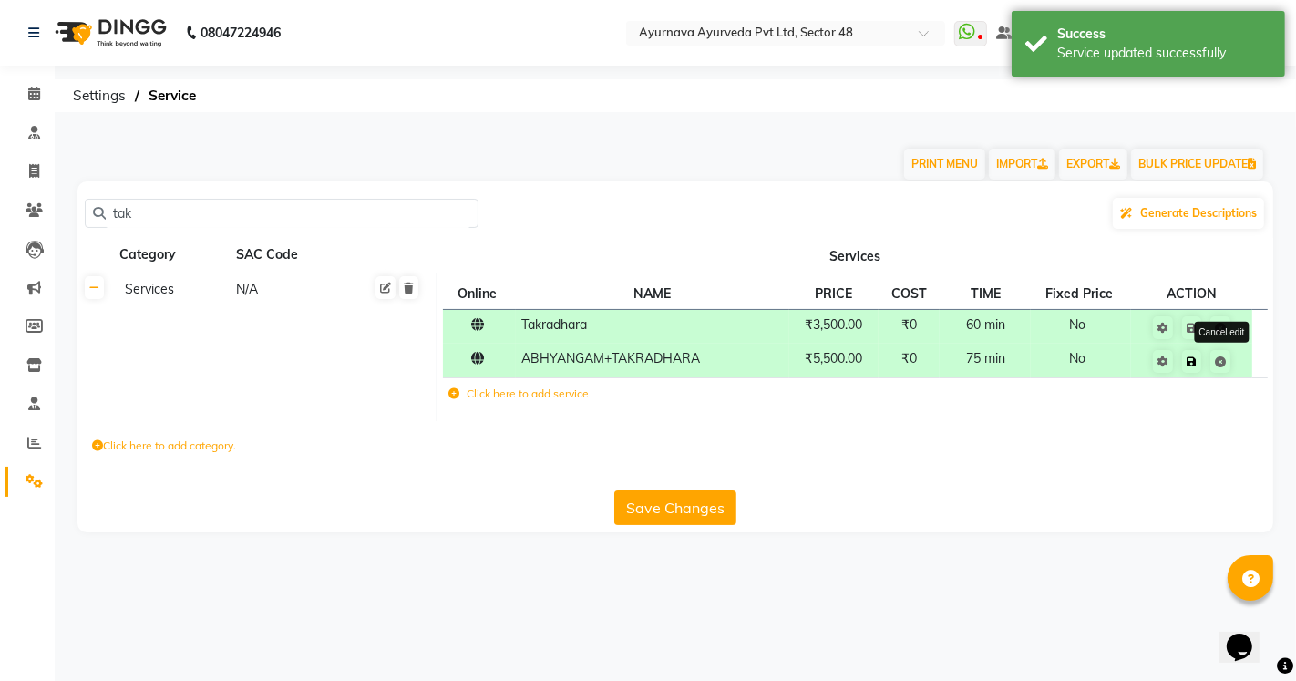
click at [1213, 360] on span "Cancel edit" at bounding box center [1203, 360] width 57 height 18
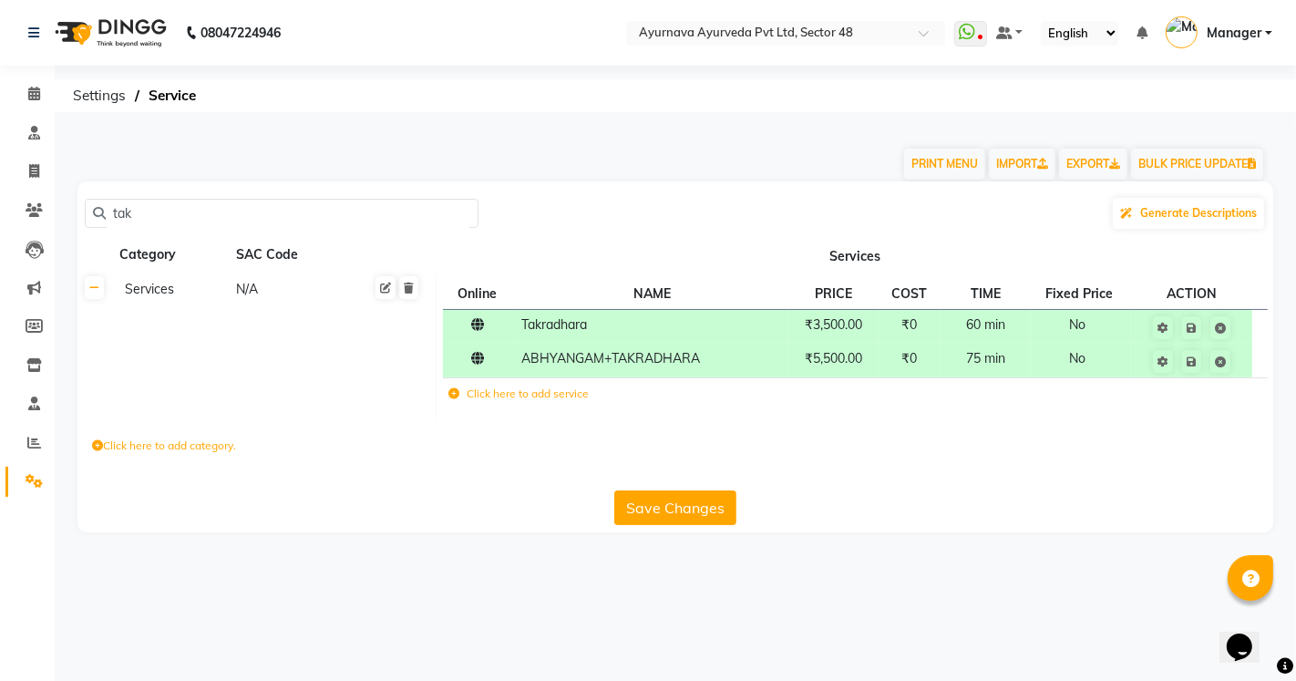
click at [654, 502] on button "Save Changes" at bounding box center [675, 508] width 122 height 35
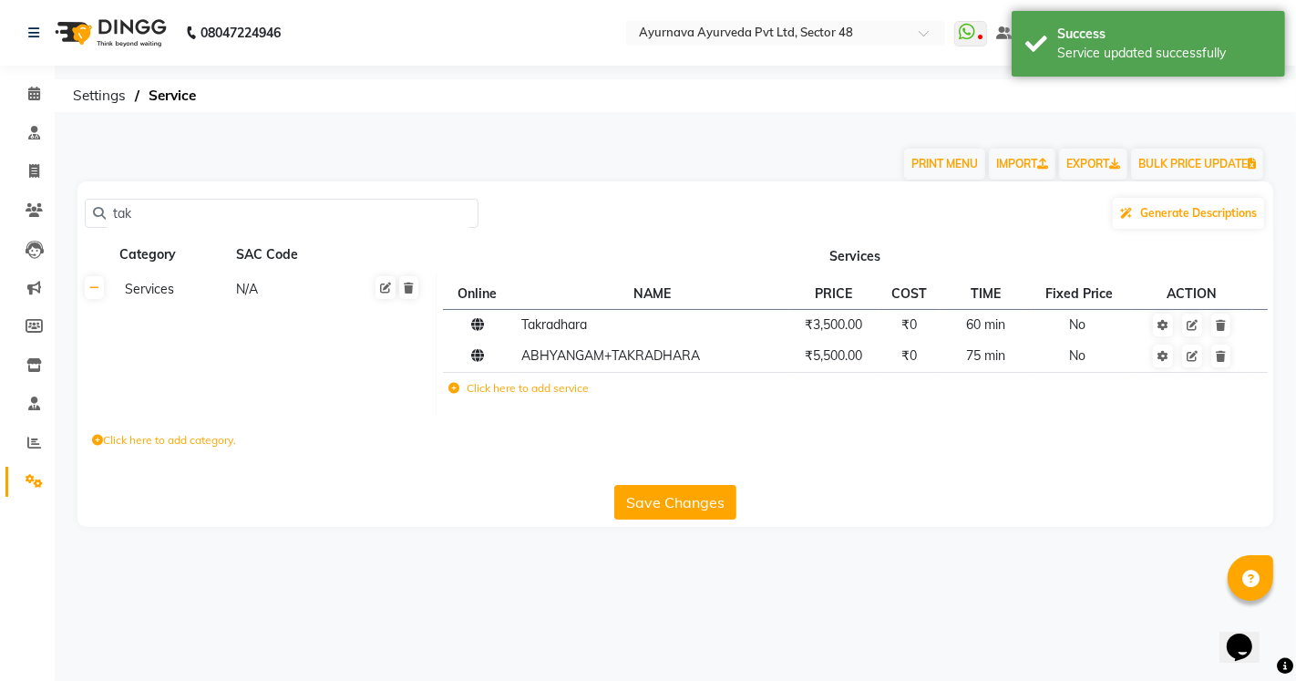
click at [654, 502] on button "Save Changes" at bounding box center [675, 502] width 122 height 35
click at [660, 497] on button "Save Changes" at bounding box center [675, 502] width 122 height 35
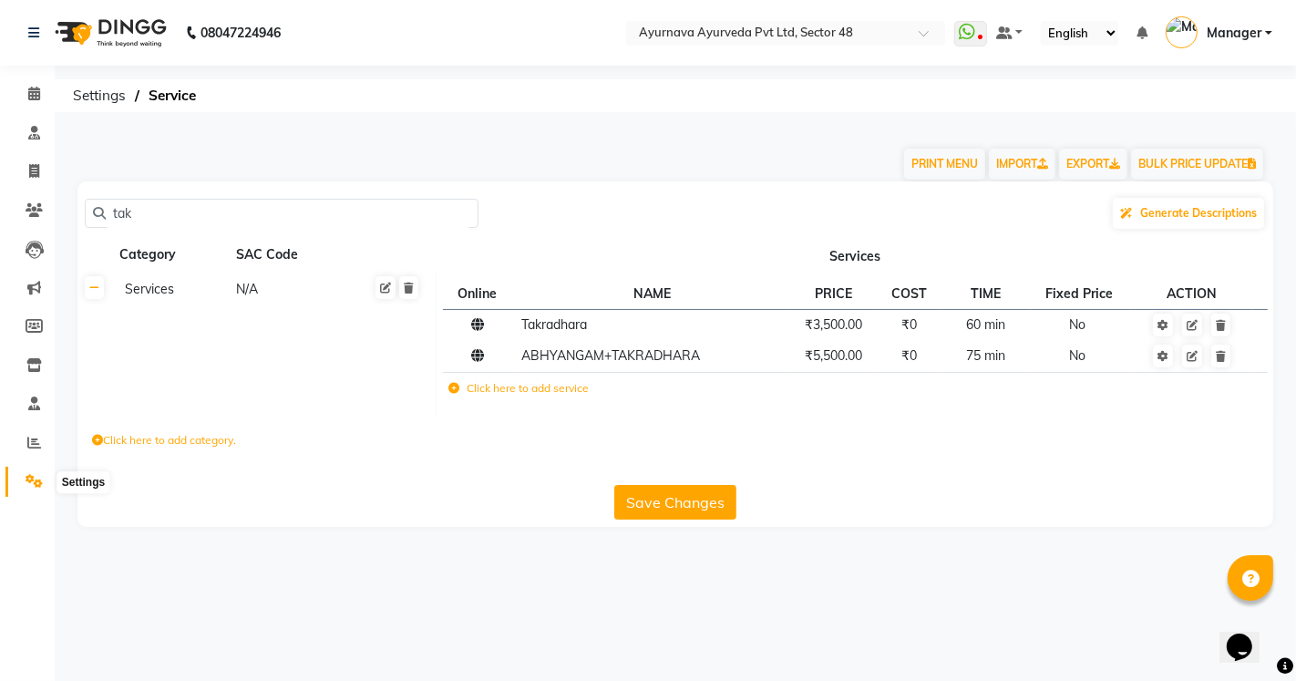
click at [26, 486] on icon at bounding box center [34, 481] width 17 height 14
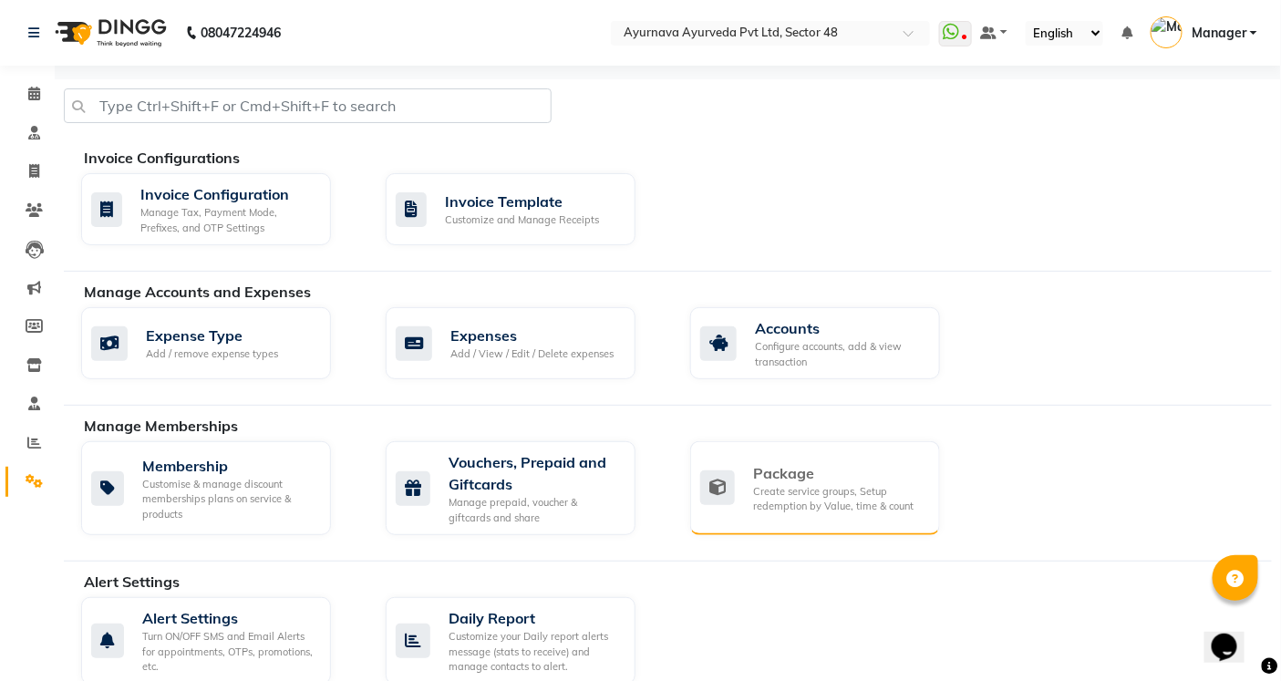
click at [733, 477] on icon at bounding box center [717, 487] width 35 height 35
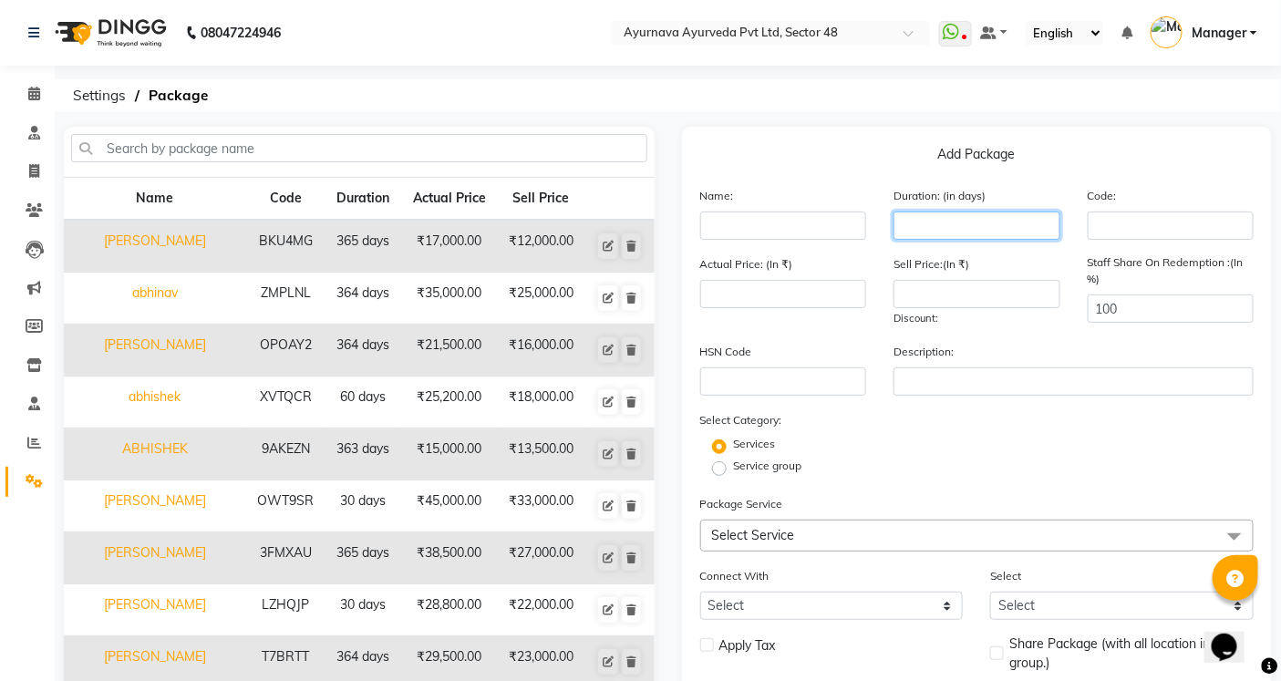
click at [966, 224] on input "number" at bounding box center [976, 226] width 167 height 28
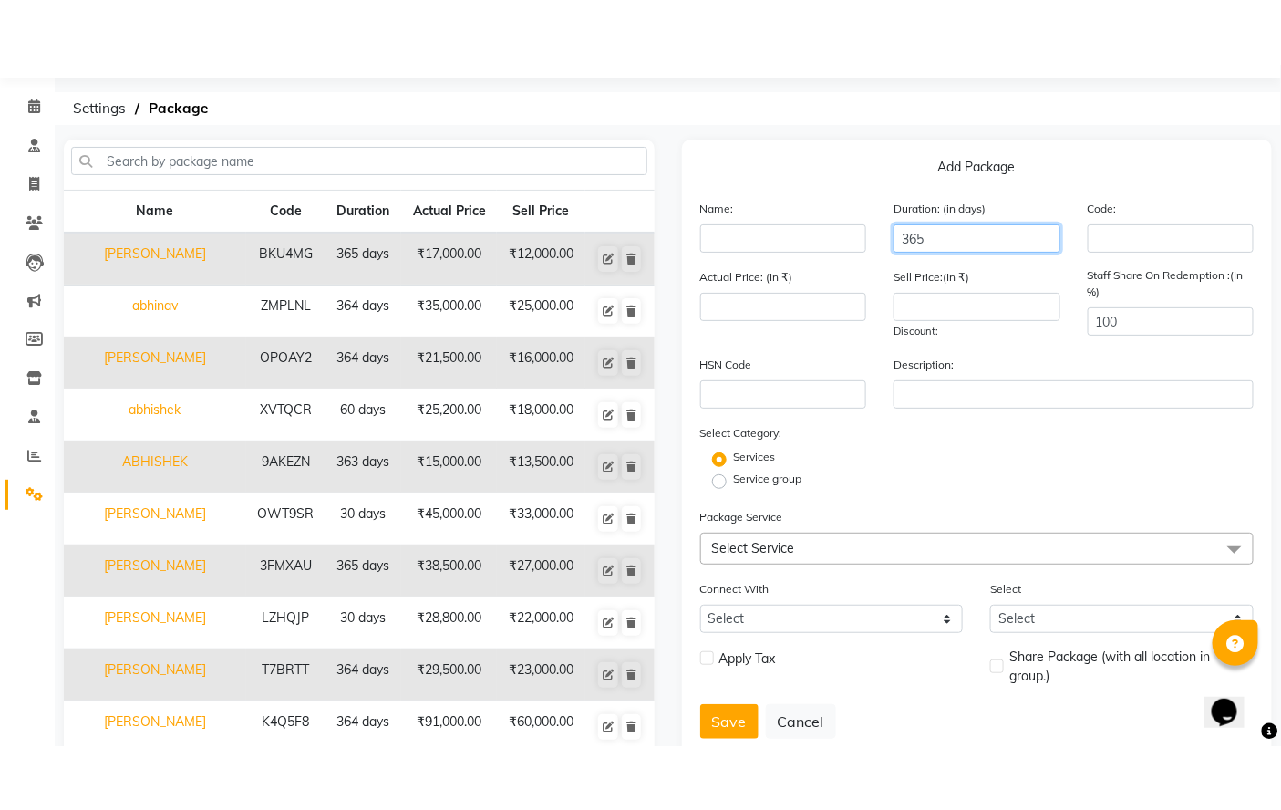
scroll to position [101, 0]
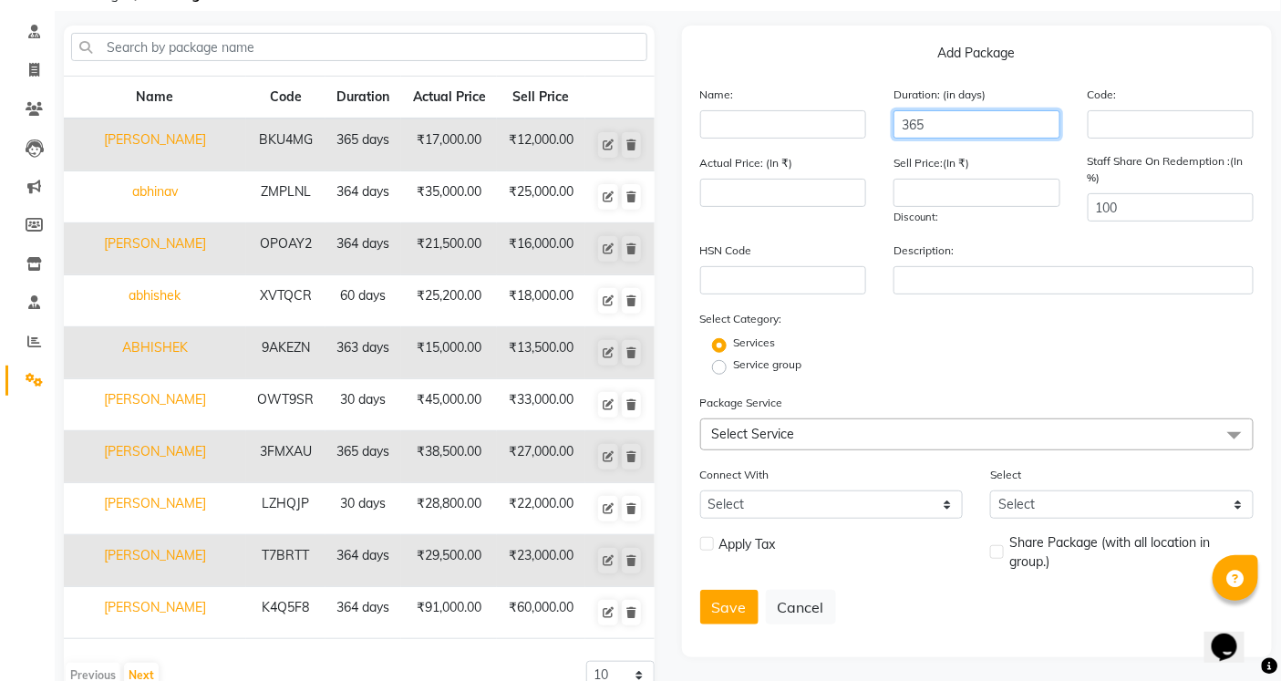
type input "365"
click at [824, 426] on span "Select Service" at bounding box center [977, 434] width 554 height 32
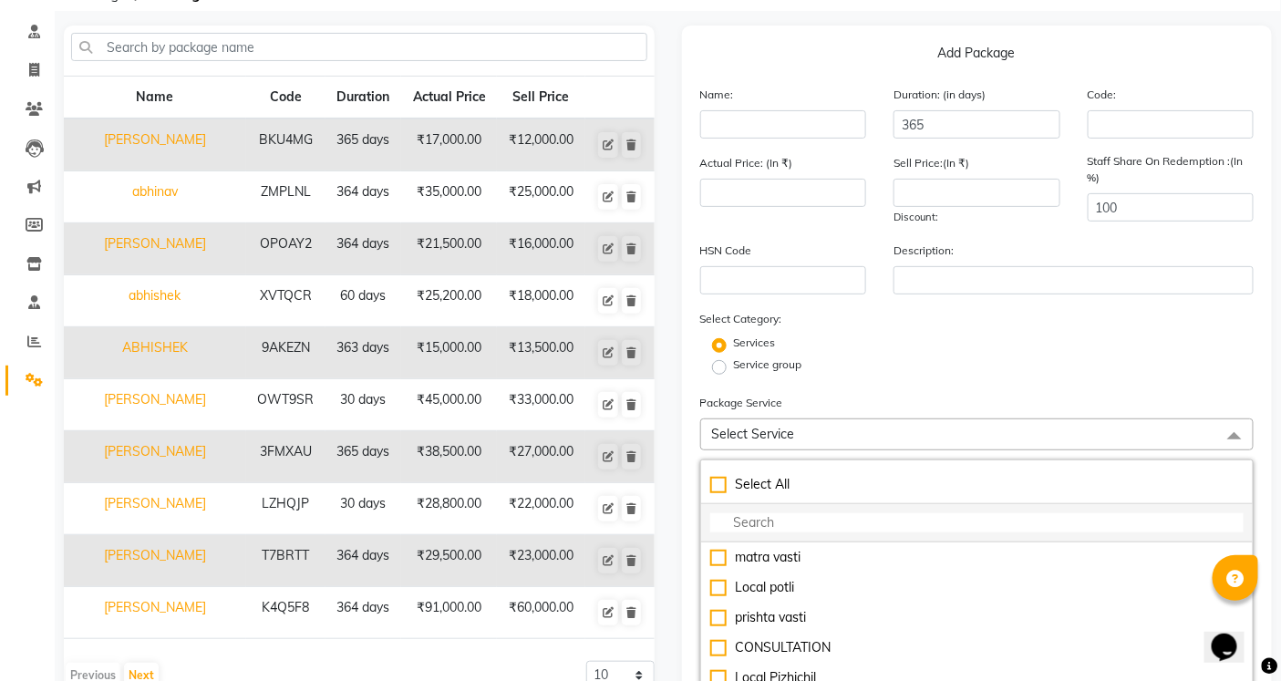
click at [762, 516] on input "multiselect-search" at bounding box center [977, 522] width 534 height 19
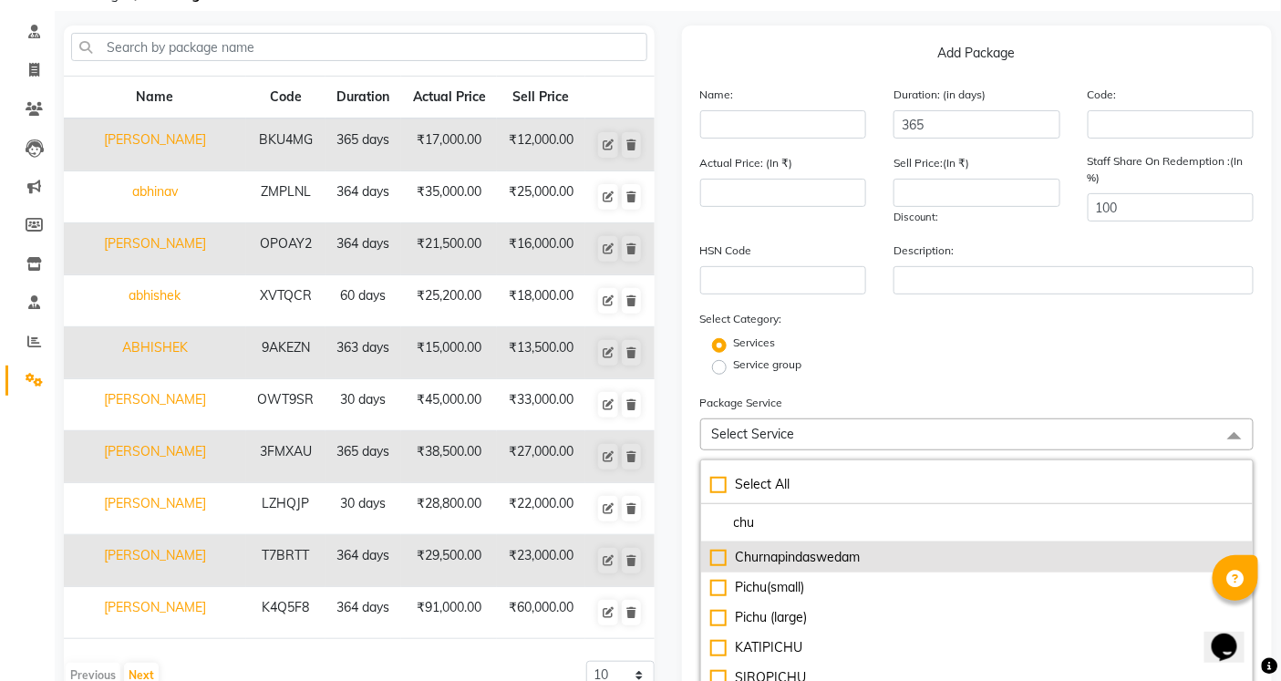
type input "chu"
click at [786, 563] on div "Churnapindaswedam" at bounding box center [977, 557] width 534 height 19
type input "3000"
checkbox input "true"
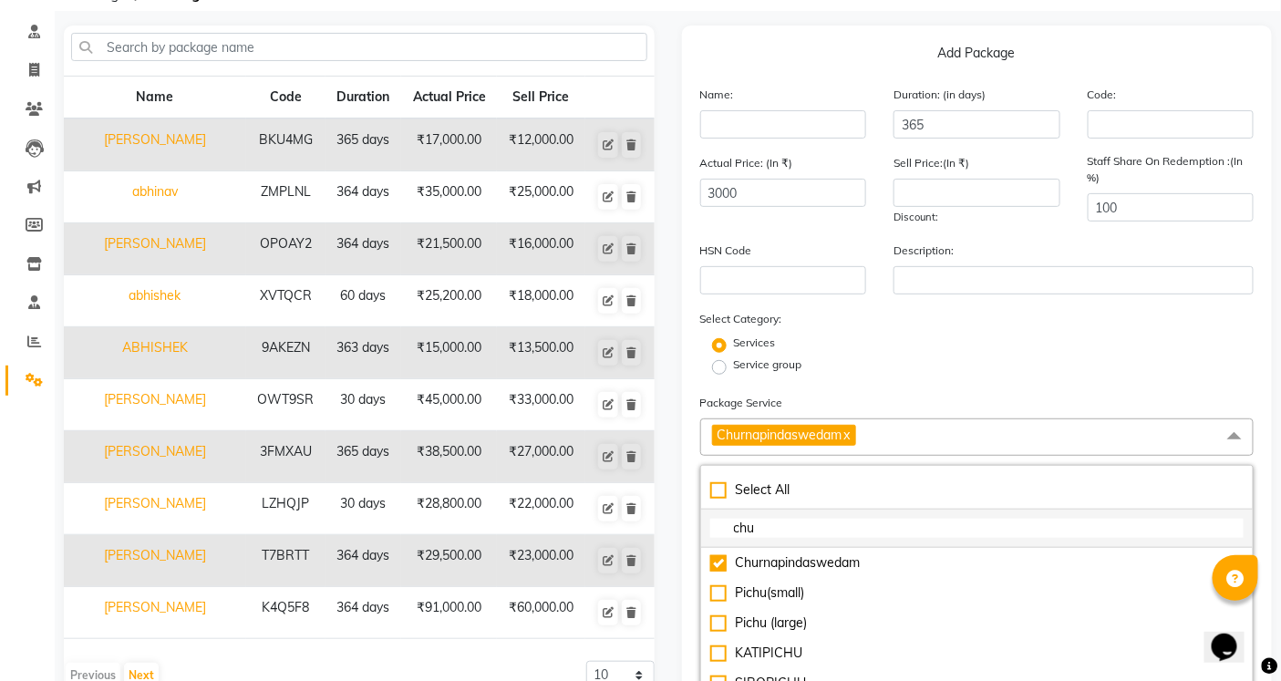
click at [788, 525] on input "chu" at bounding box center [977, 528] width 534 height 19
type input "c"
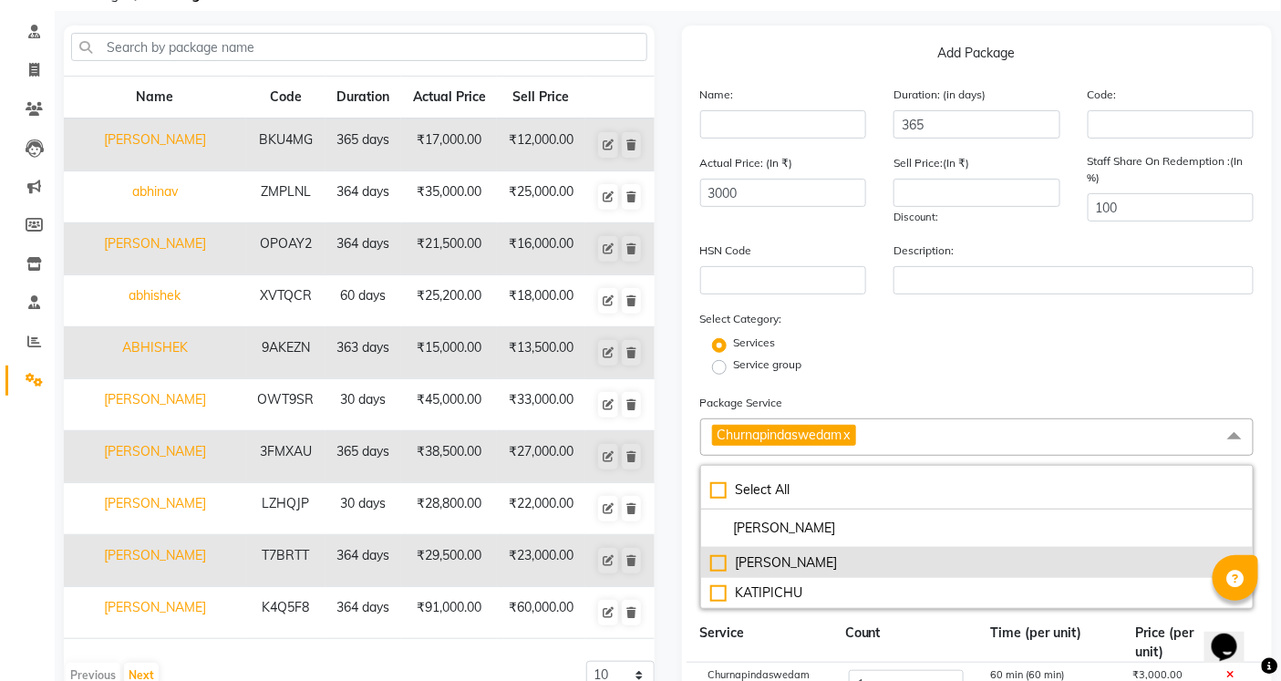
type input "[PERSON_NAME]"
click at [807, 563] on div "[PERSON_NAME]" at bounding box center [977, 562] width 534 height 19
type input "5000"
checkbox input "true"
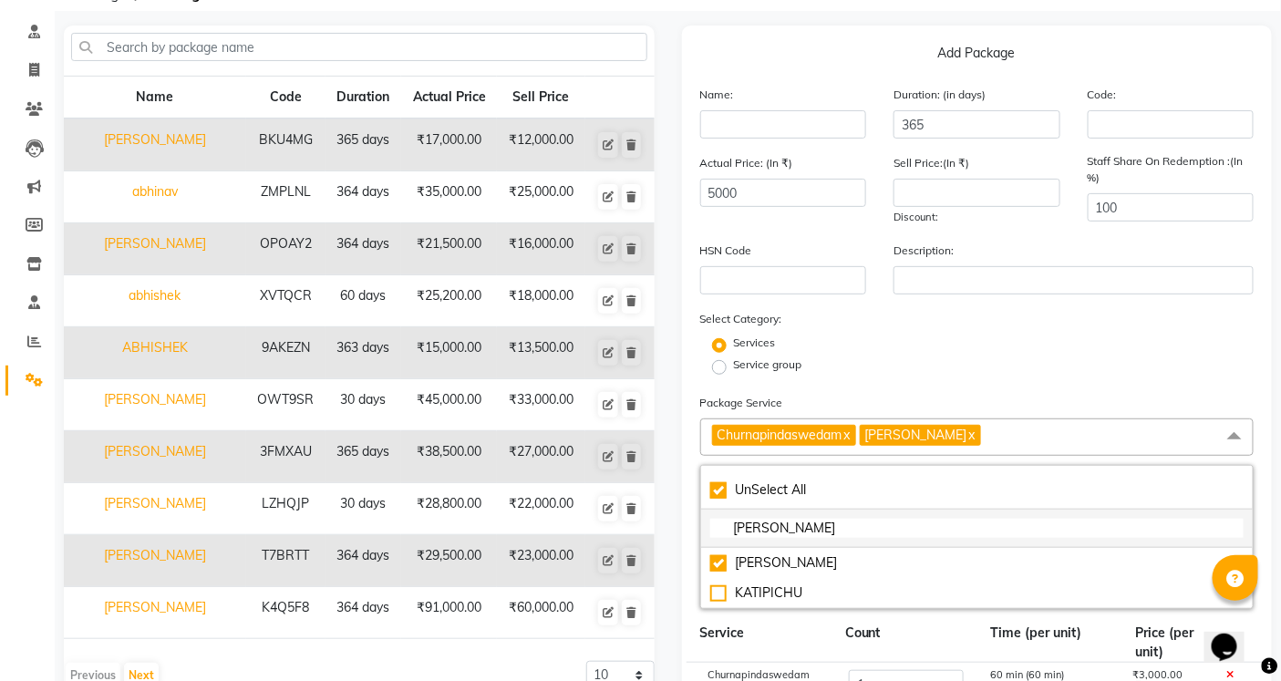
click at [799, 532] on input "[PERSON_NAME]" at bounding box center [977, 528] width 534 height 19
type input "kat"
checkbox input "false"
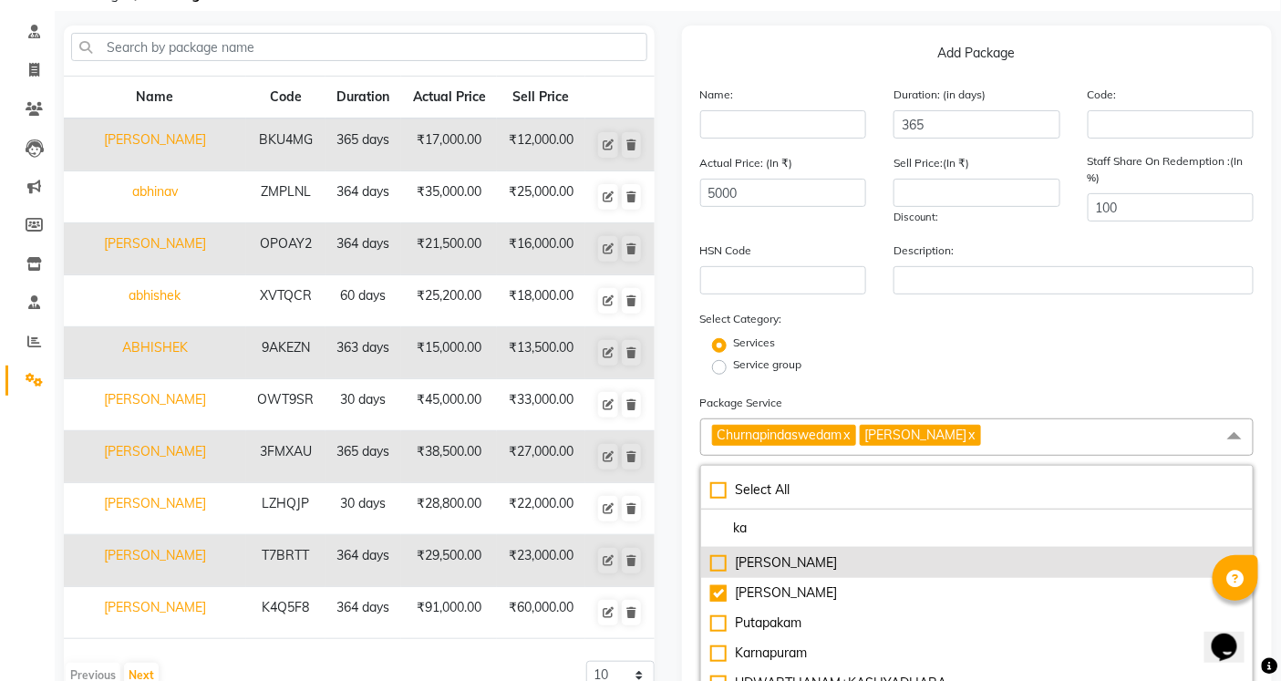
type input "ka"
click at [777, 565] on div "[PERSON_NAME]" at bounding box center [977, 562] width 534 height 19
type input "7500"
checkbox input "true"
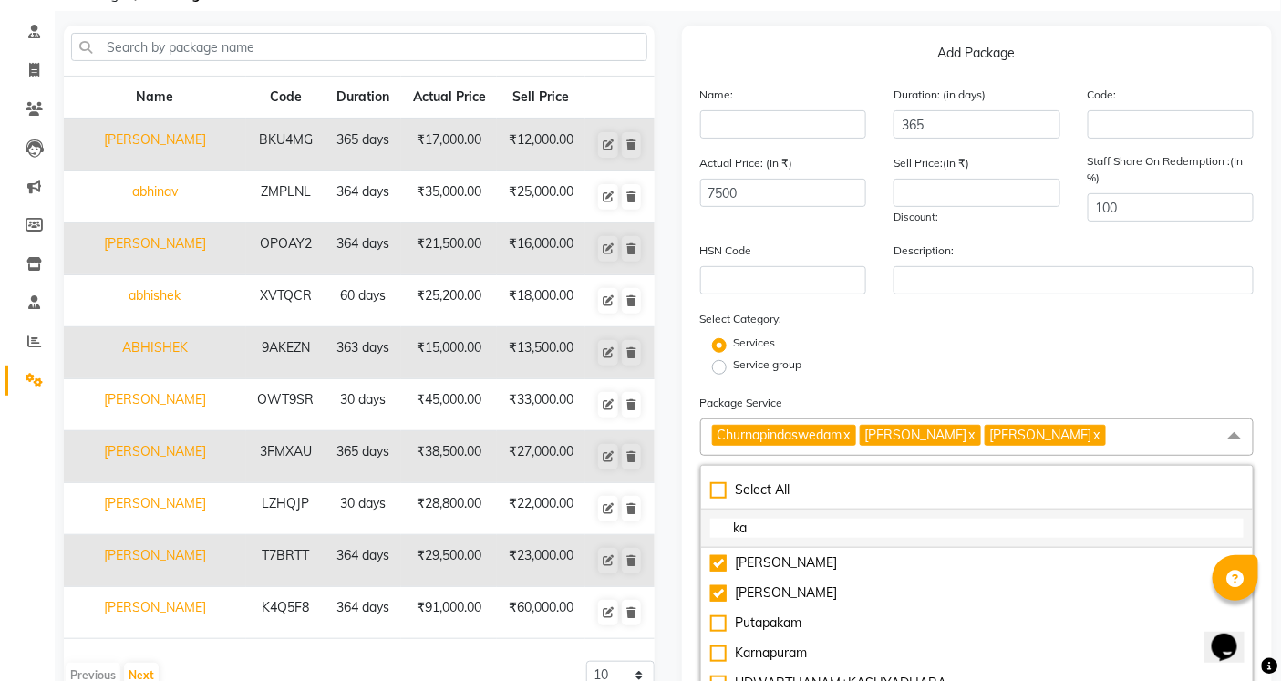
click at [770, 529] on input "ka" at bounding box center [977, 528] width 534 height 19
type input "k"
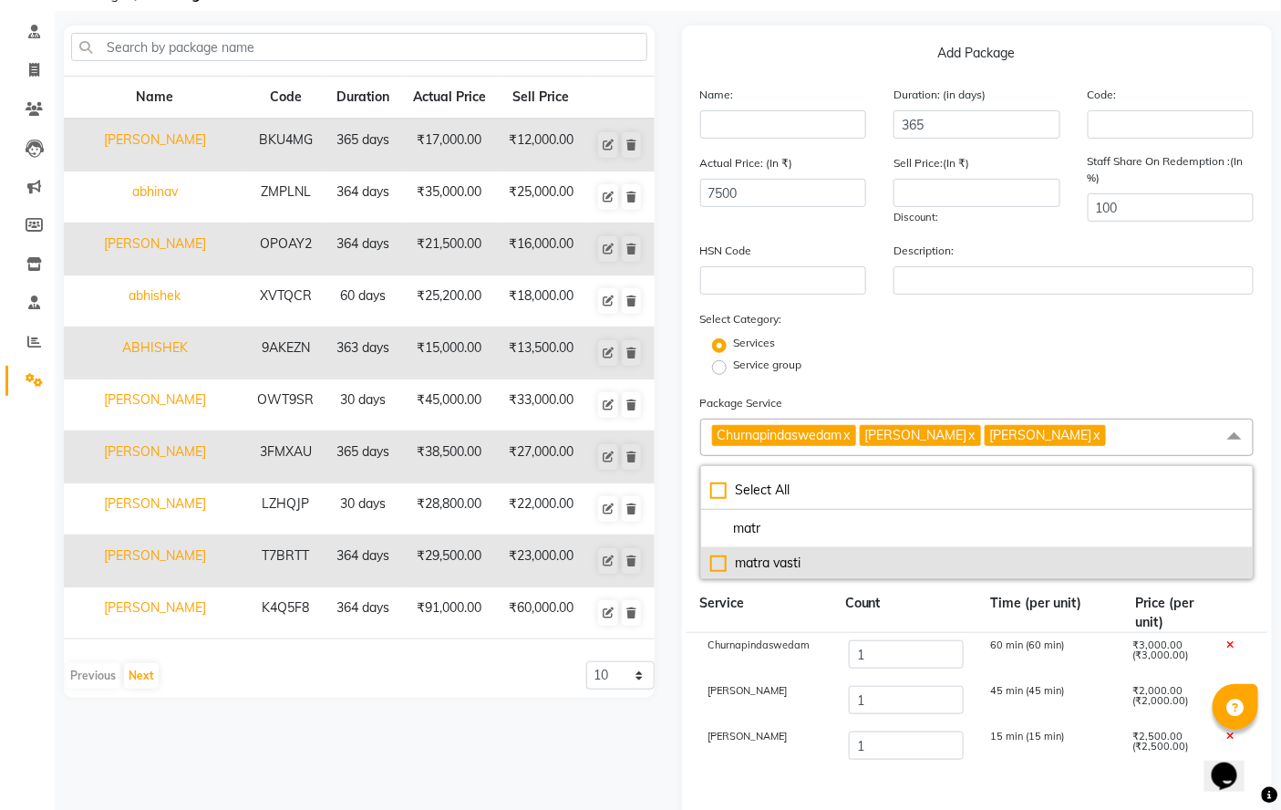
type input "matr"
click at [777, 562] on div "matra vasti" at bounding box center [977, 562] width 534 height 19
type input "9000"
checkbox input "true"
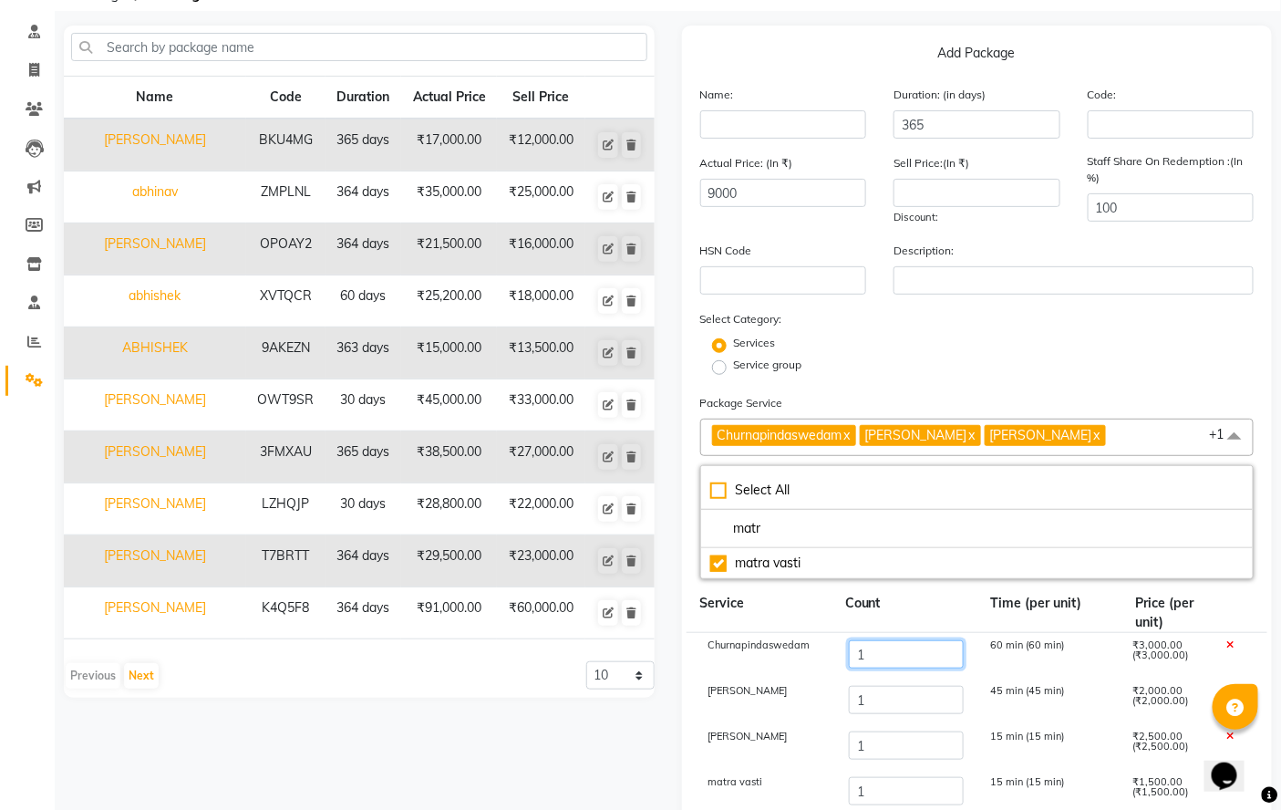
click at [898, 654] on input "1" at bounding box center [906, 654] width 114 height 28
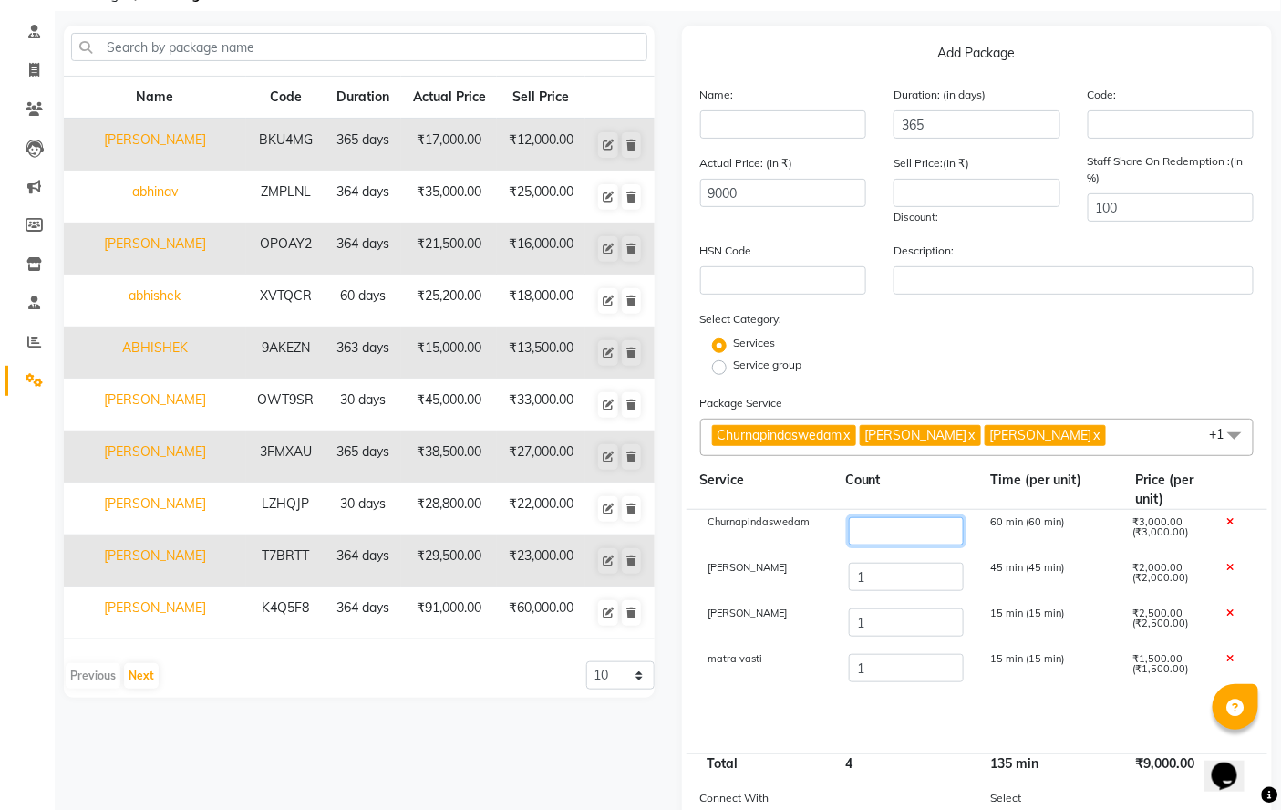
type input "3"
type input "15000"
click at [890, 577] on input "1" at bounding box center [906, 577] width 114 height 28
type input "3"
type input "19000"
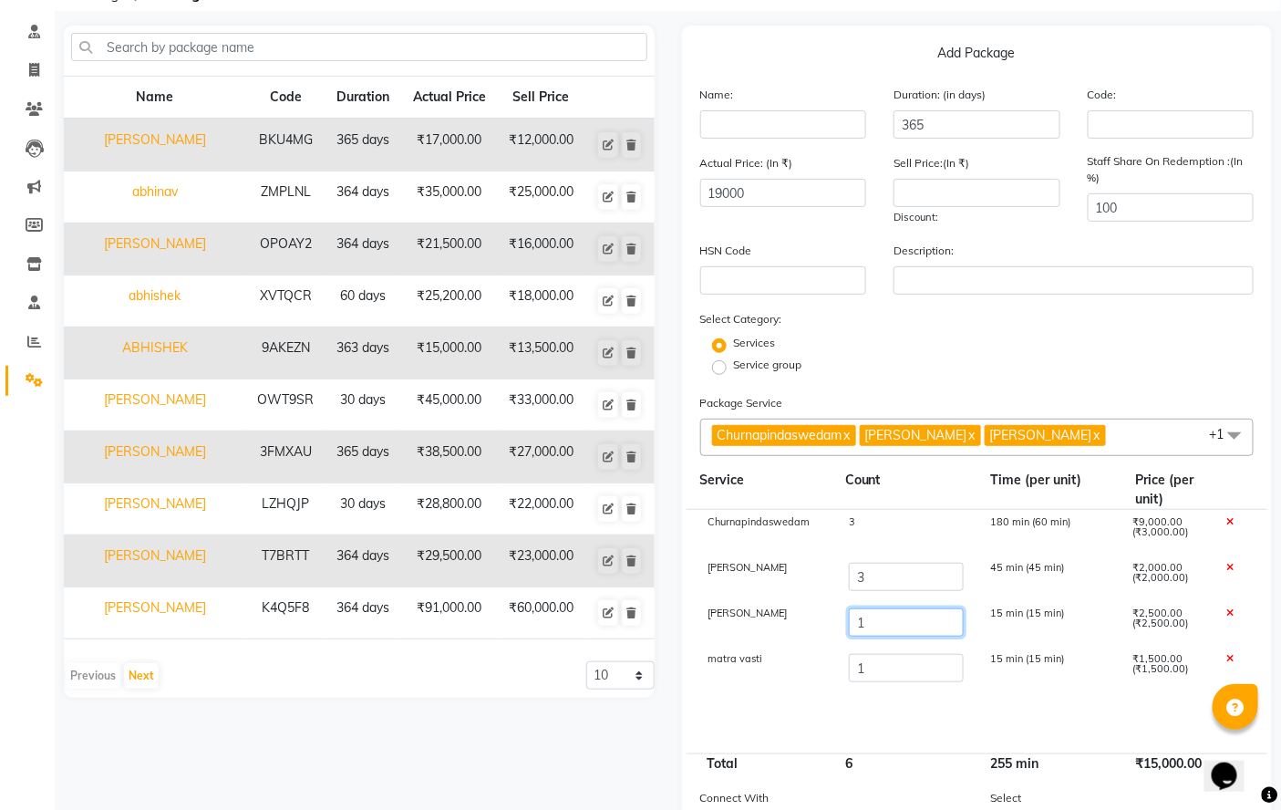
click at [876, 625] on input "1" at bounding box center [906, 622] width 114 height 28
type input "3"
type input "24000"
click at [873, 678] on input "1" at bounding box center [906, 668] width 114 height 28
type input "4"
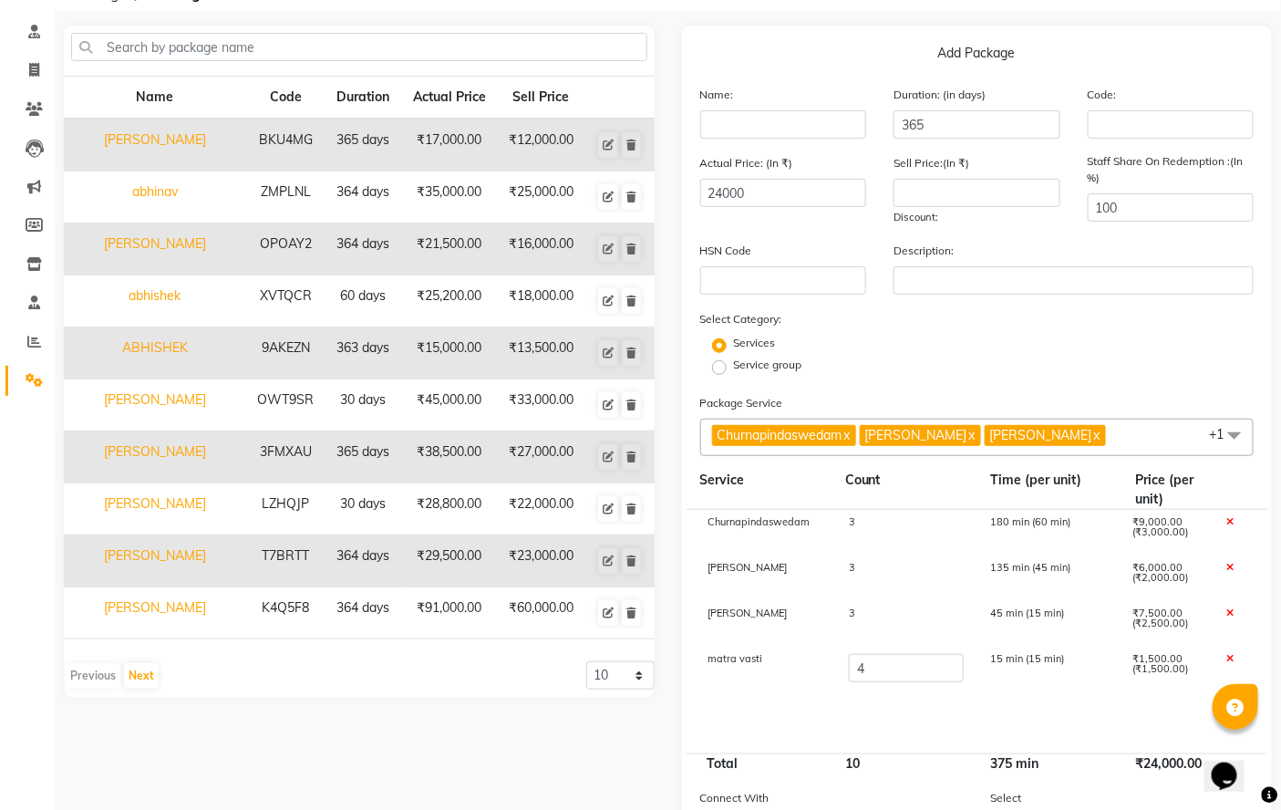
type input "28500"
click at [886, 680] on cdk-virtual-scroll-viewport "Churnapindaswedam 3 180 min (60 min) ₹9,000.00 (₹3,000.00) [PERSON_NAME] 3 135 …" at bounding box center [977, 631] width 554 height 243
click at [985, 189] on input "number" at bounding box center [976, 193] width 167 height 28
type input "2"
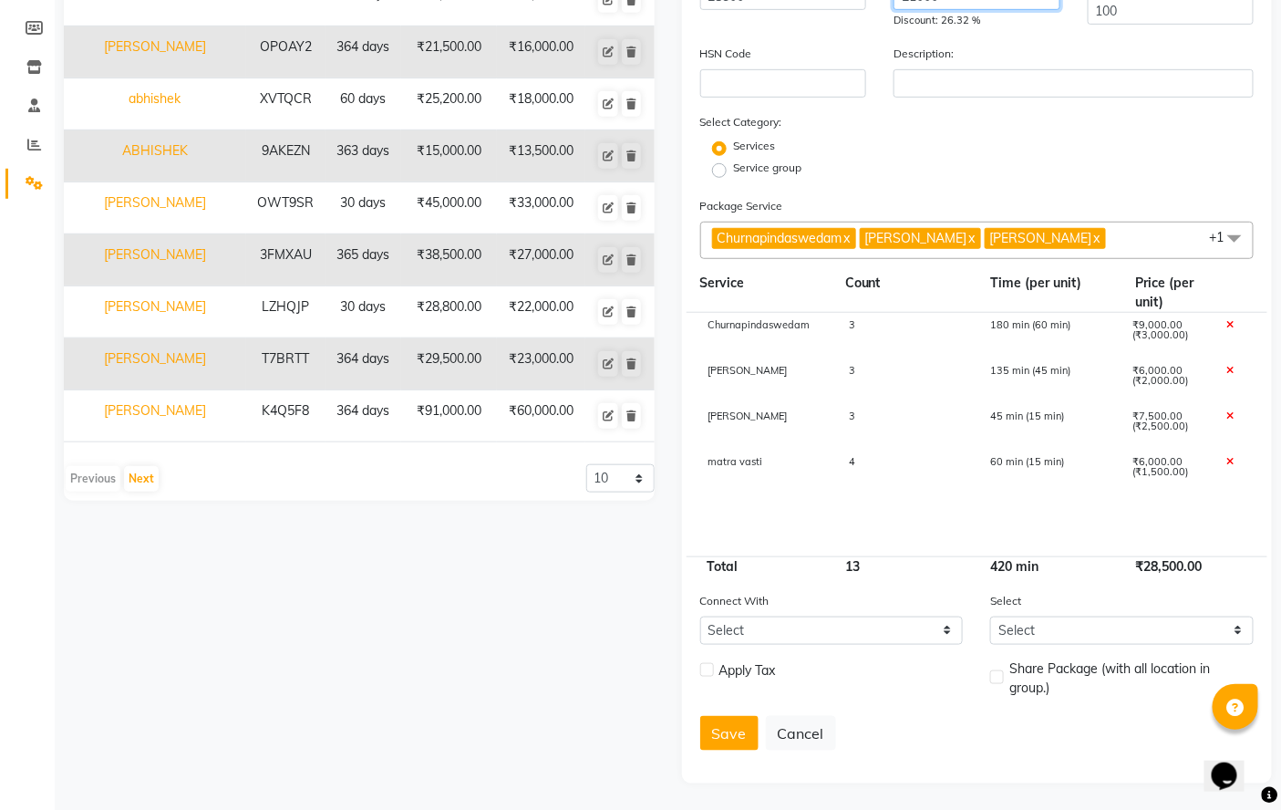
scroll to position [299, 0]
type input "21000"
click at [855, 460] on div "4" at bounding box center [905, 471] width 141 height 31
click at [862, 465] on input "4" at bounding box center [906, 470] width 114 height 28
type input "5"
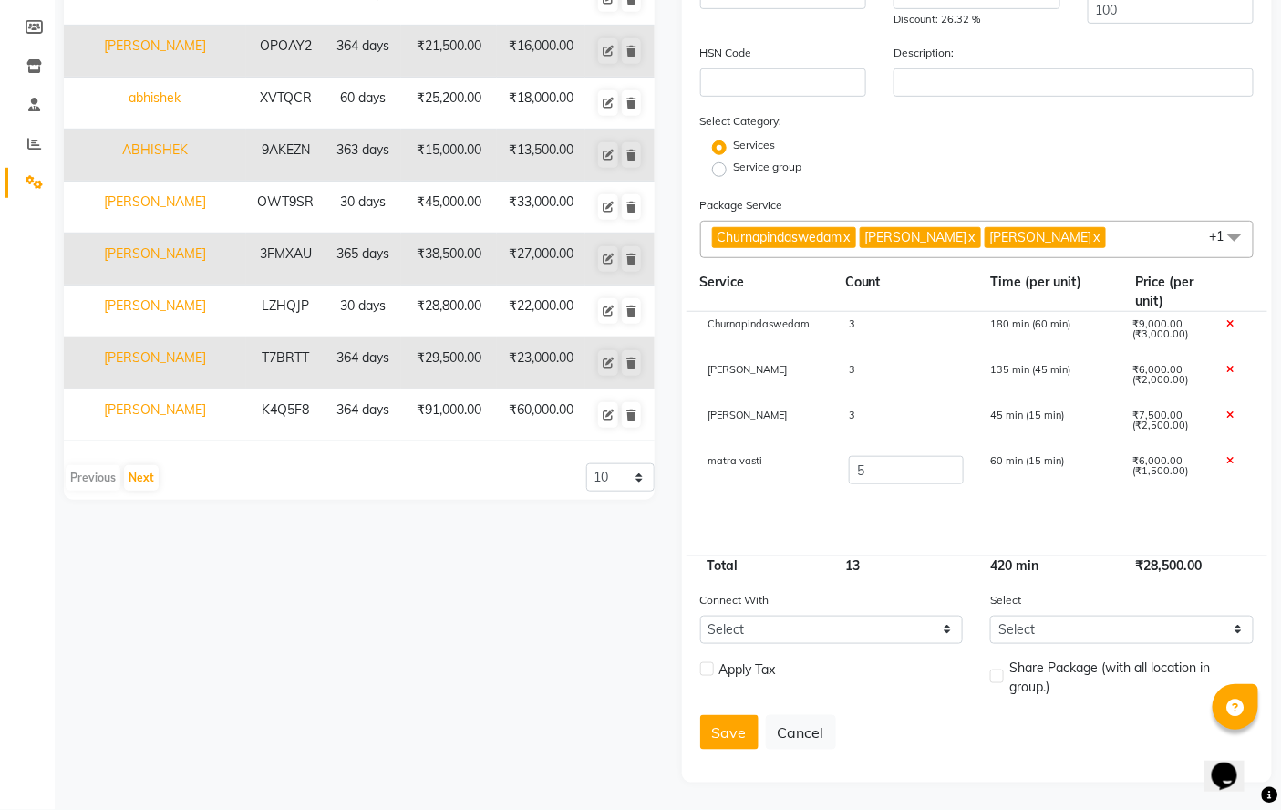
type input "30000"
click at [915, 522] on cdk-virtual-scroll-viewport "Churnapindaswedam 3 180 min (60 min) ₹9,000.00 (₹3,000.00) [PERSON_NAME] 3 135 …" at bounding box center [977, 433] width 554 height 243
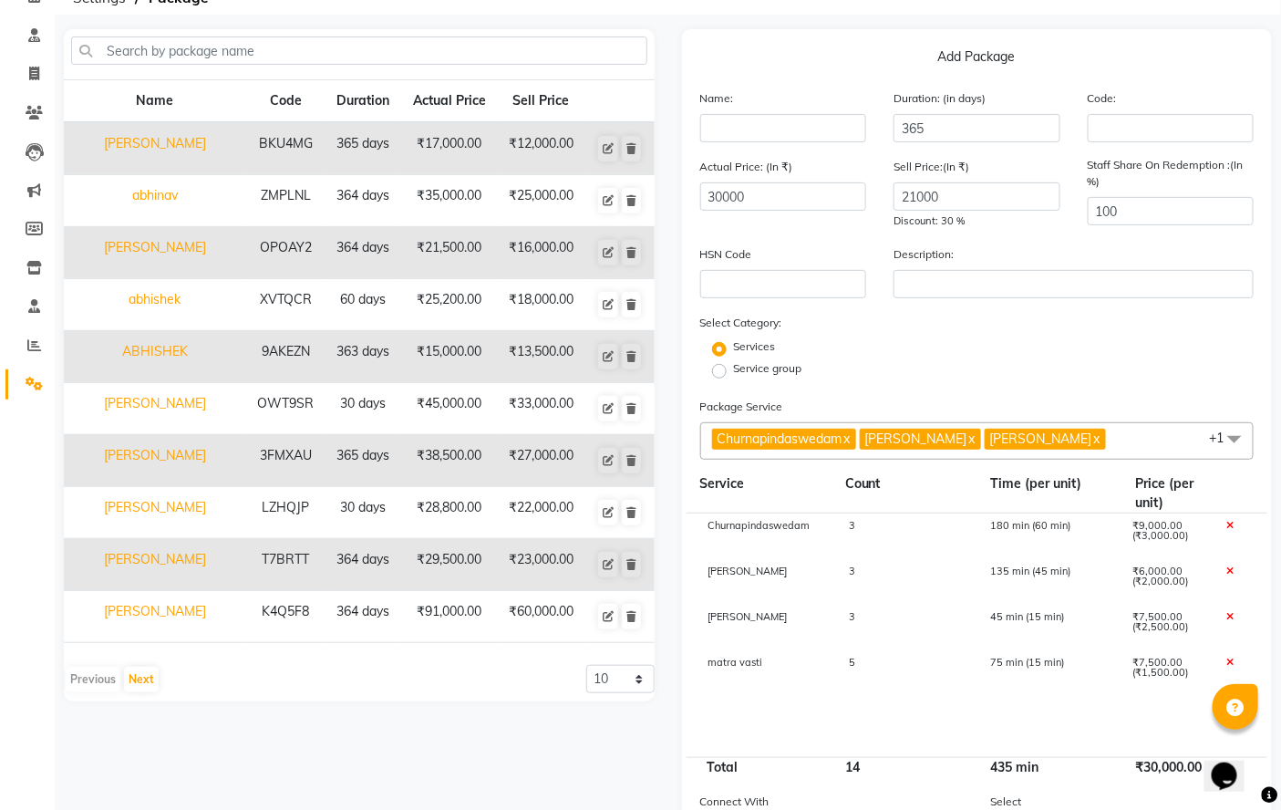
scroll to position [97, 0]
click at [962, 194] on input "21000" at bounding box center [976, 197] width 167 height 28
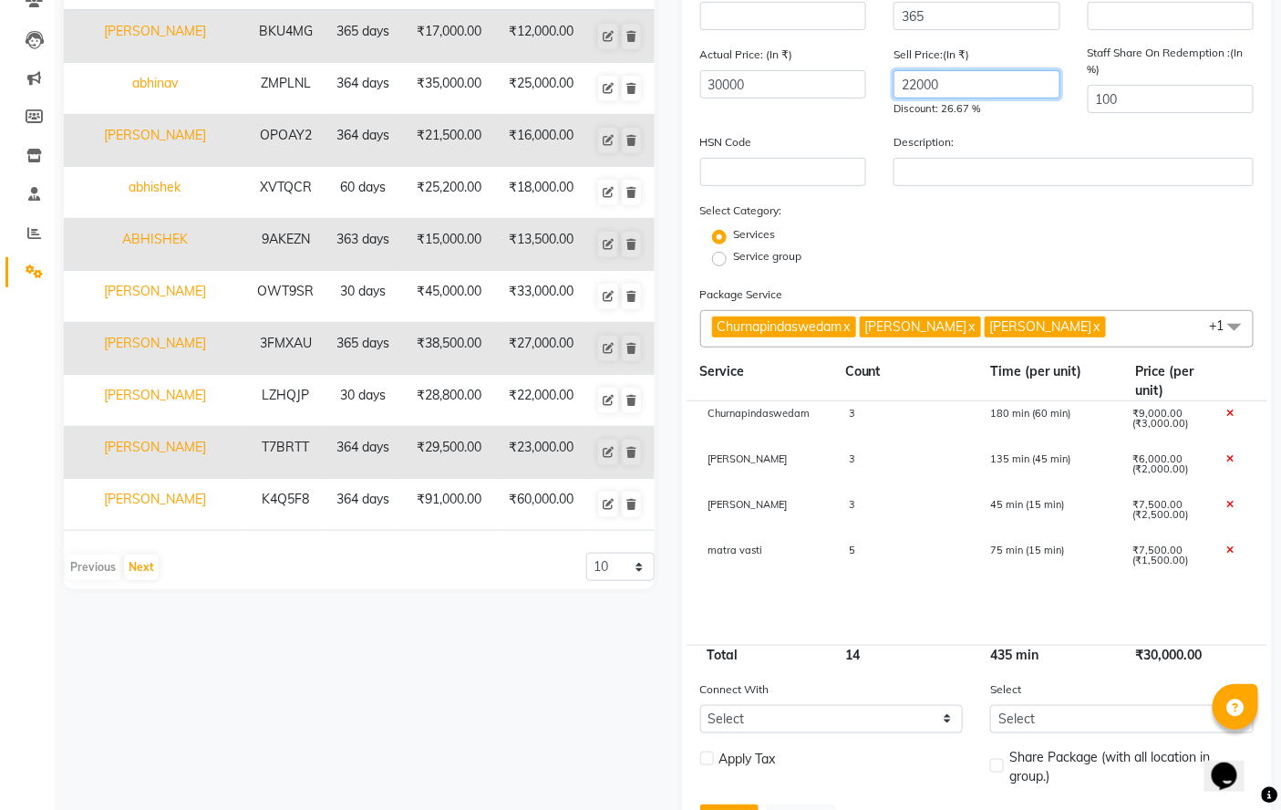
scroll to position [299, 0]
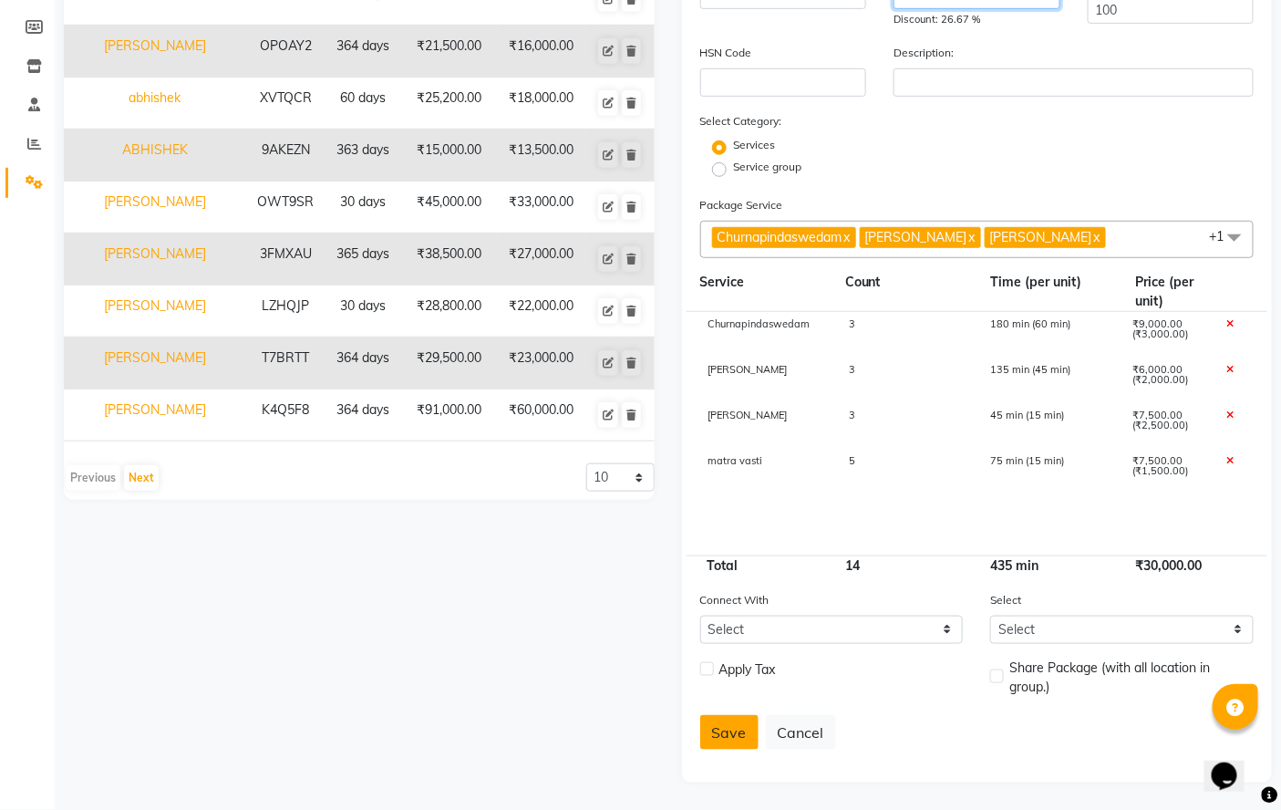
type input "22000"
drag, startPoint x: 729, startPoint y: 726, endPoint x: 722, endPoint y: 759, distance: 33.6
click at [726, 680] on button "Save" at bounding box center [729, 732] width 58 height 35
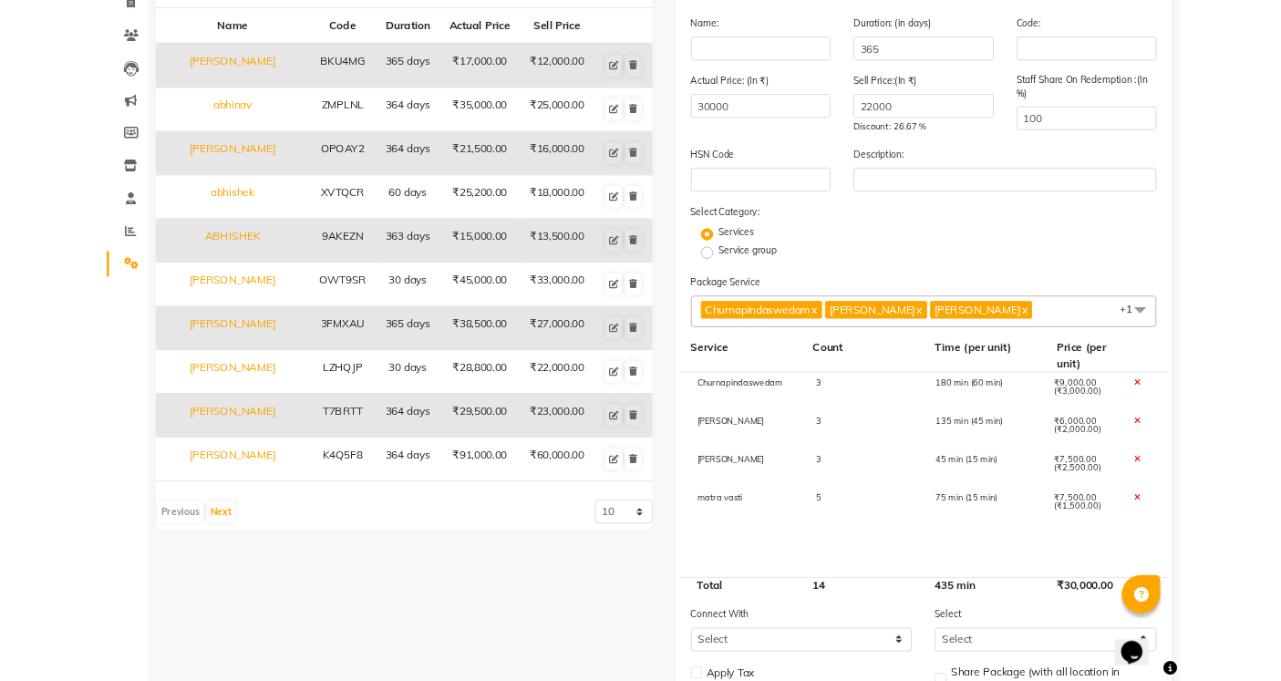
scroll to position [0, 0]
